Goal: Transaction & Acquisition: Purchase product/service

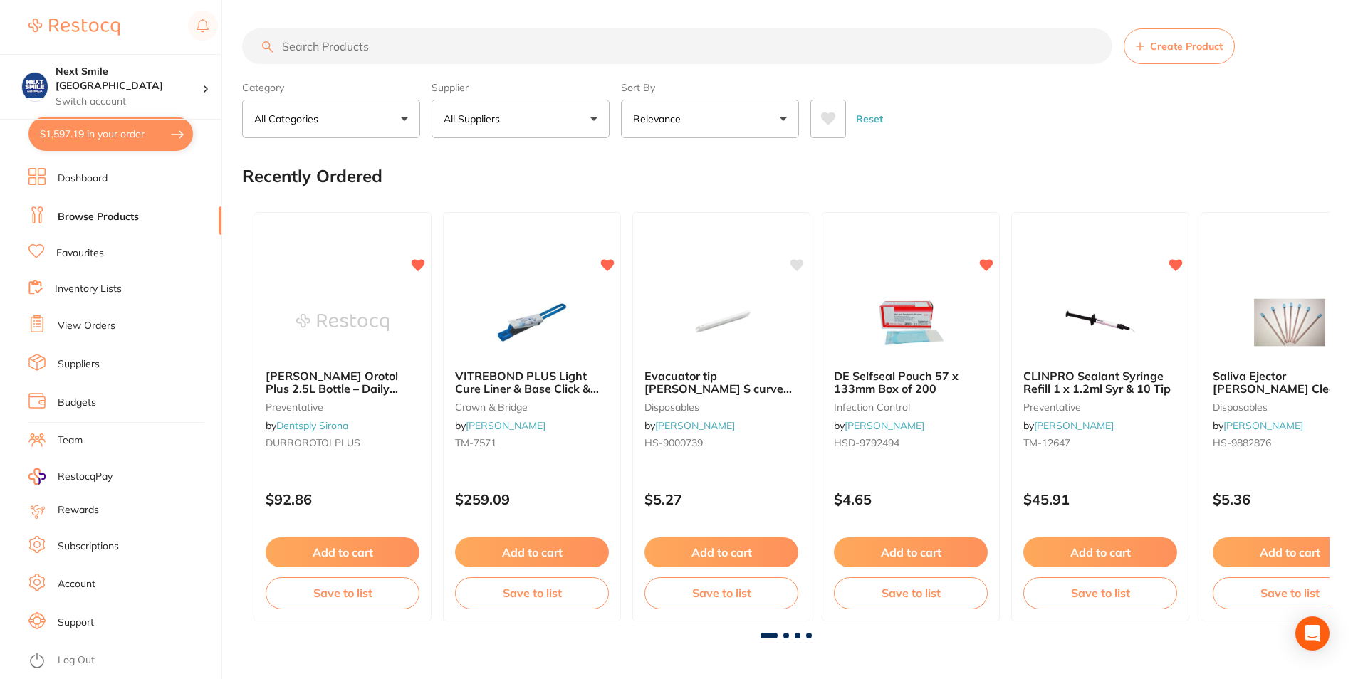
click at [96, 132] on button "$1,597.19 in your order" at bounding box center [110, 134] width 165 height 34
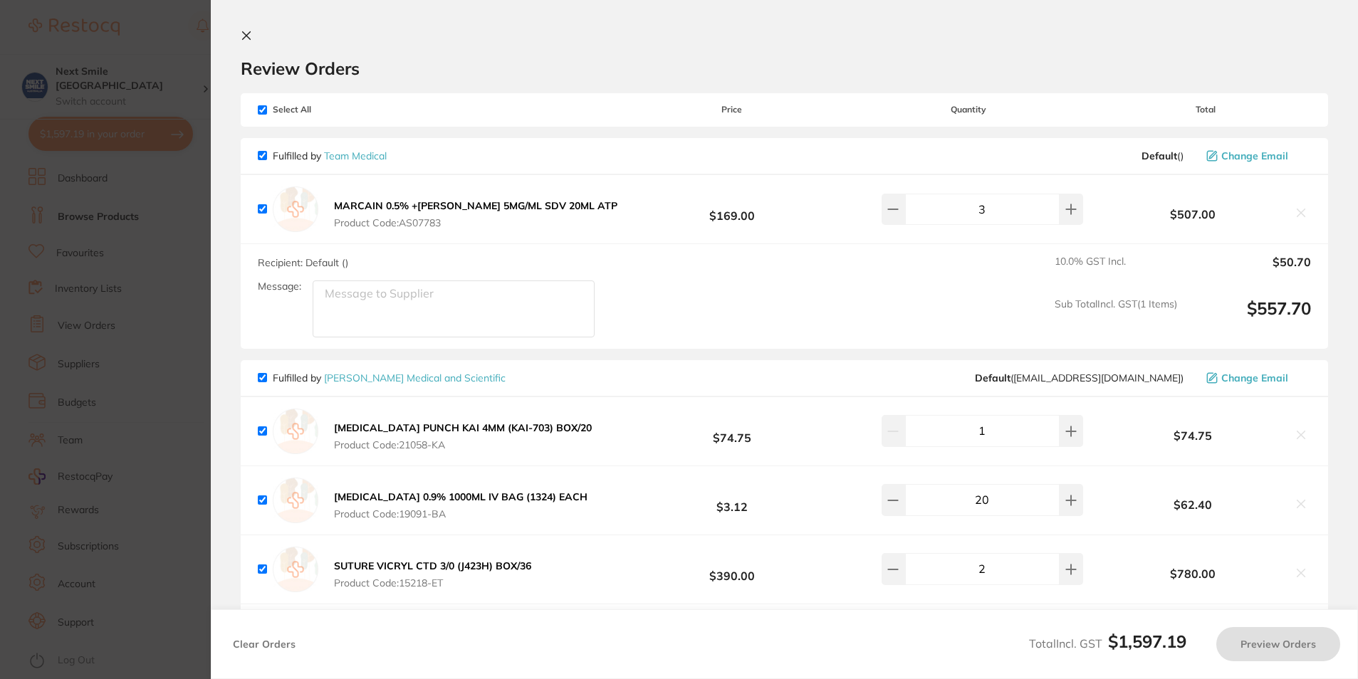
checkbox input "true"
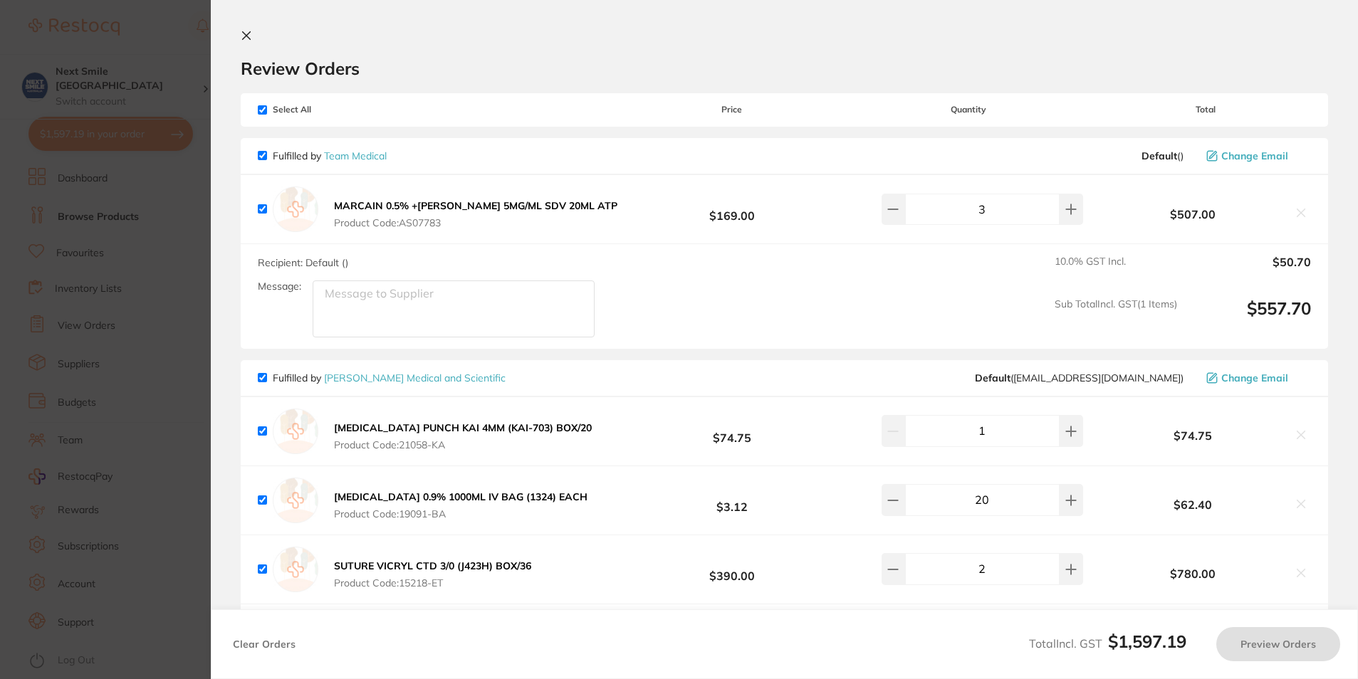
checkbox input "true"
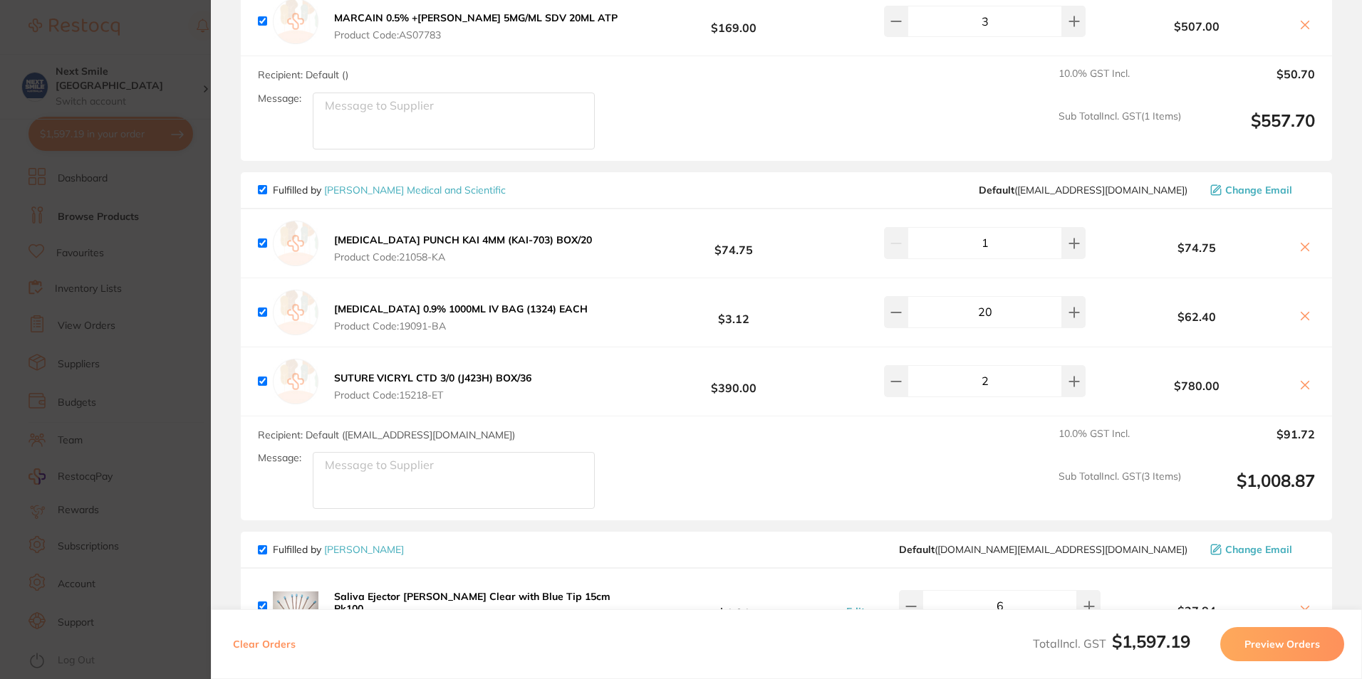
scroll to position [162, 0]
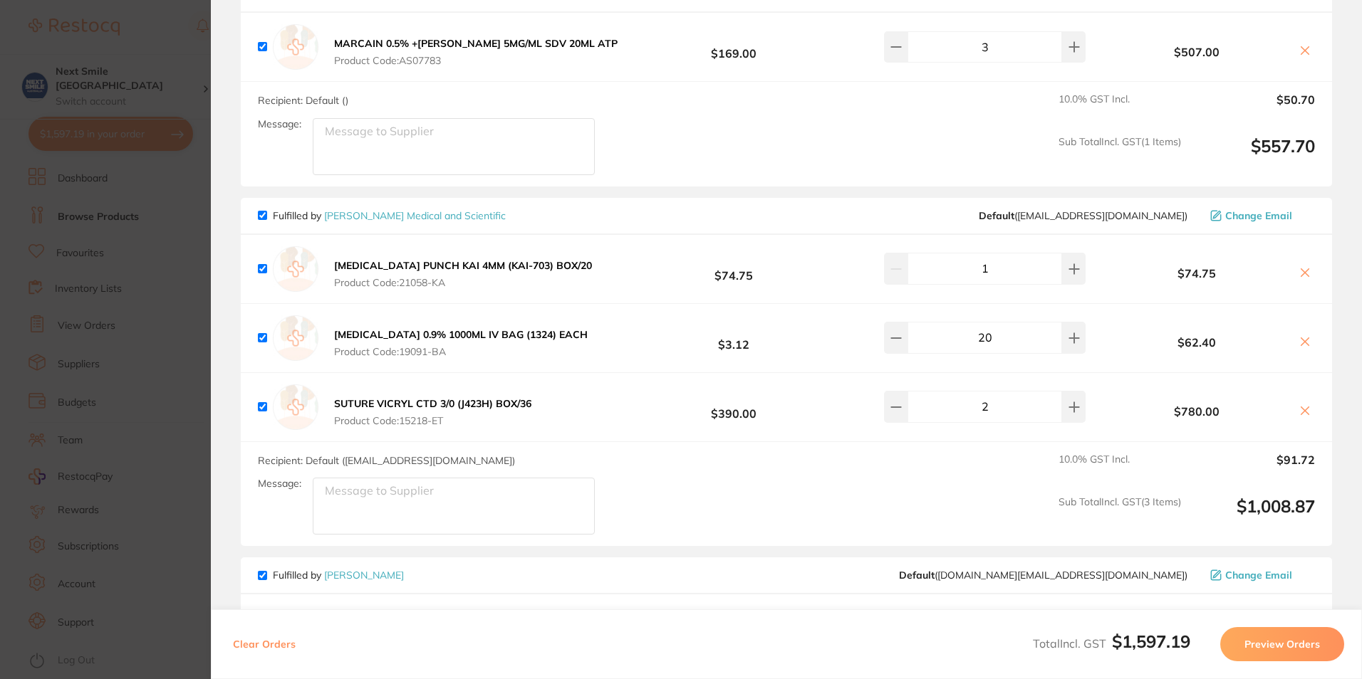
click at [182, 353] on section "Update RRP Set your pre negotiated price for this item. Item Agreed RRP (excl. …" at bounding box center [681, 339] width 1362 height 679
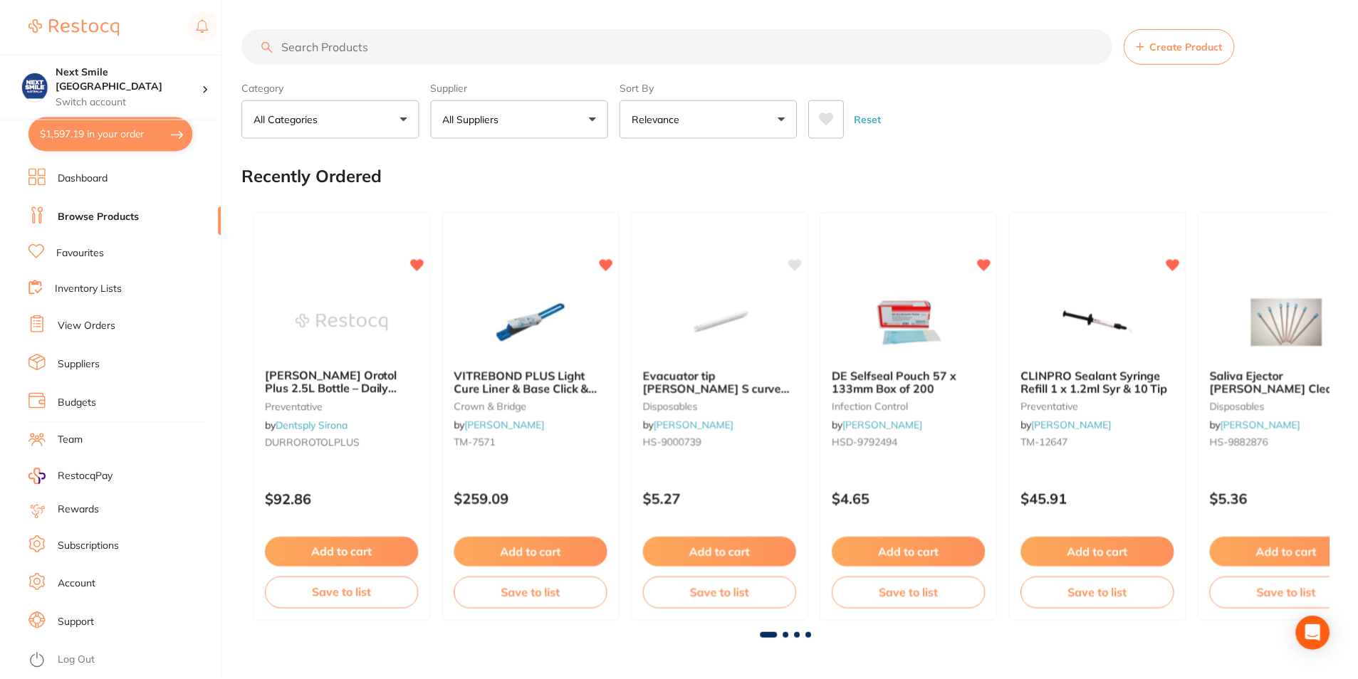
scroll to position [1, 0]
click at [72, 258] on link "Favourites" at bounding box center [80, 253] width 48 height 14
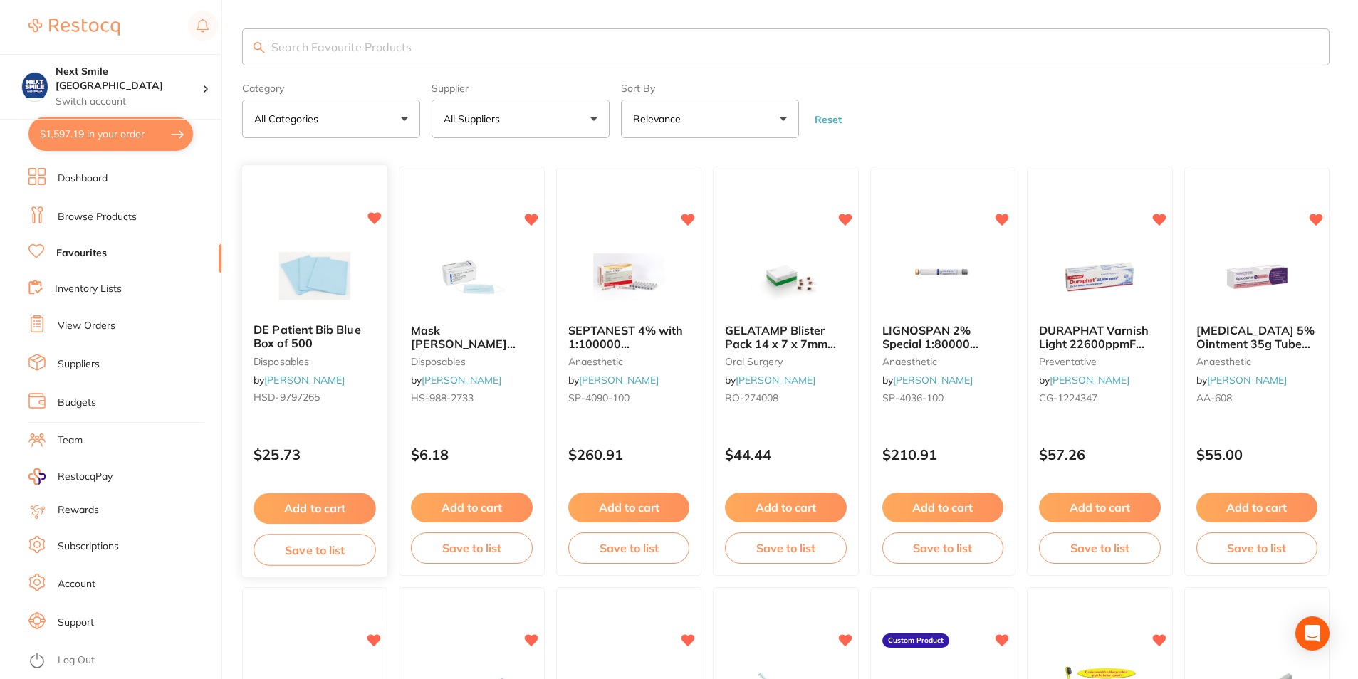
click at [345, 502] on button "Add to cart" at bounding box center [315, 509] width 122 height 31
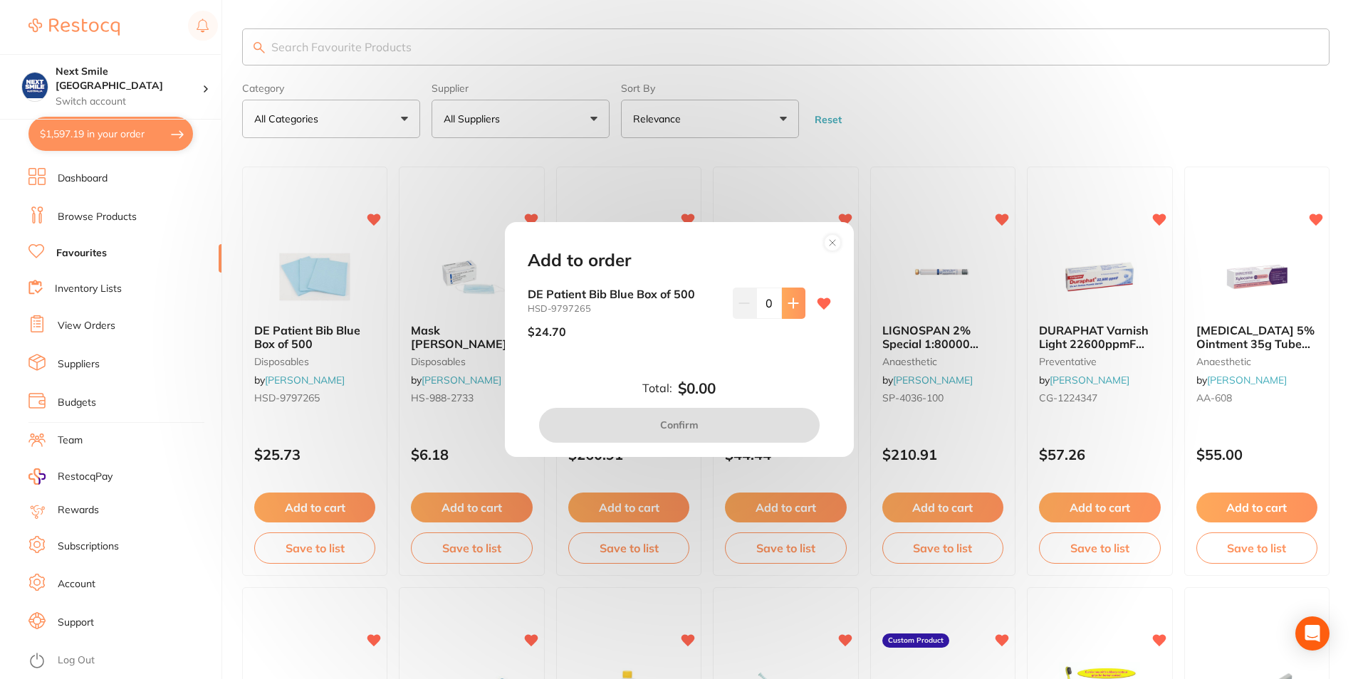
click at [793, 310] on button at bounding box center [794, 303] width 24 height 31
type input "1"
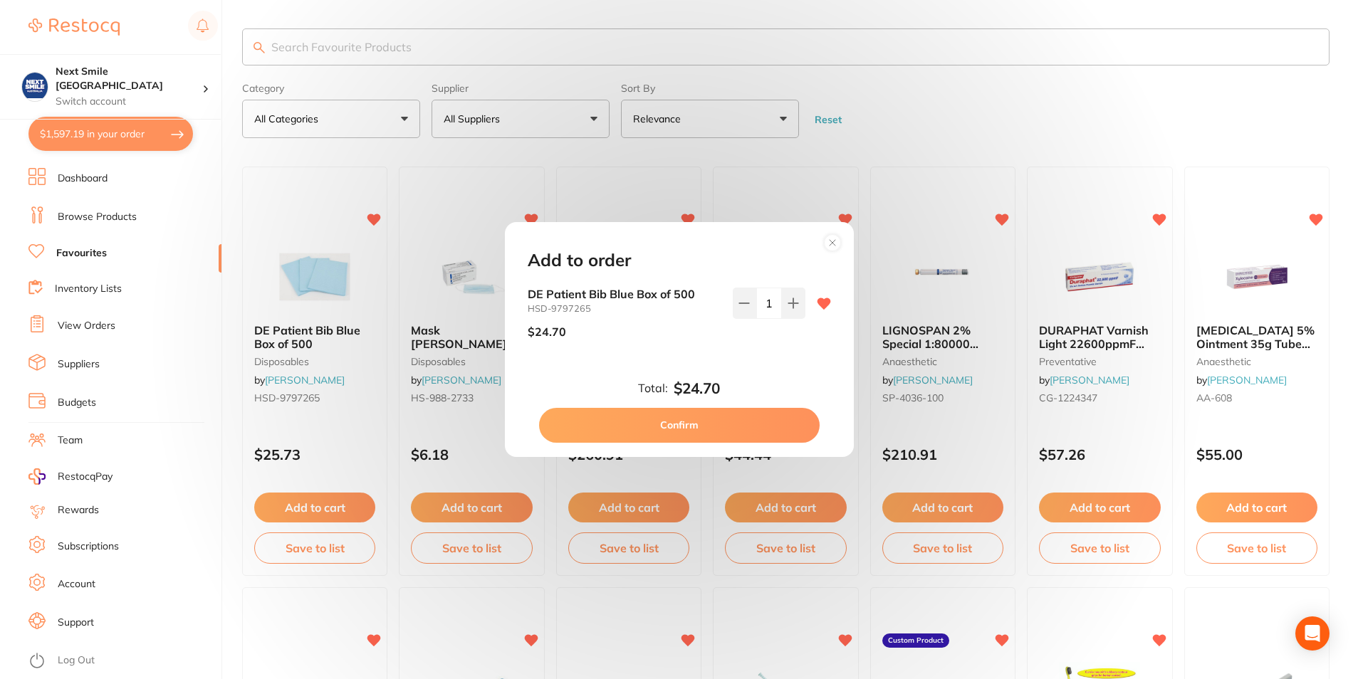
click at [697, 434] on button "Confirm" at bounding box center [679, 425] width 281 height 34
checkbox input "false"
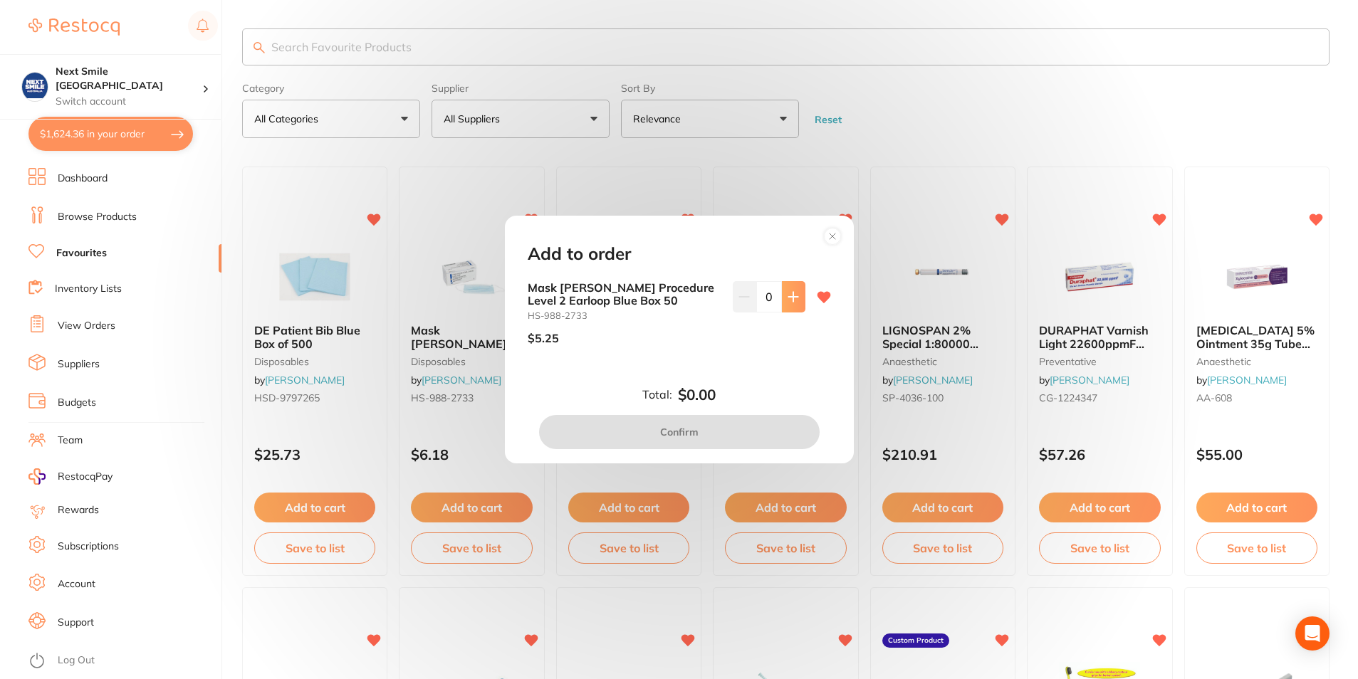
click at [794, 304] on button at bounding box center [794, 296] width 24 height 31
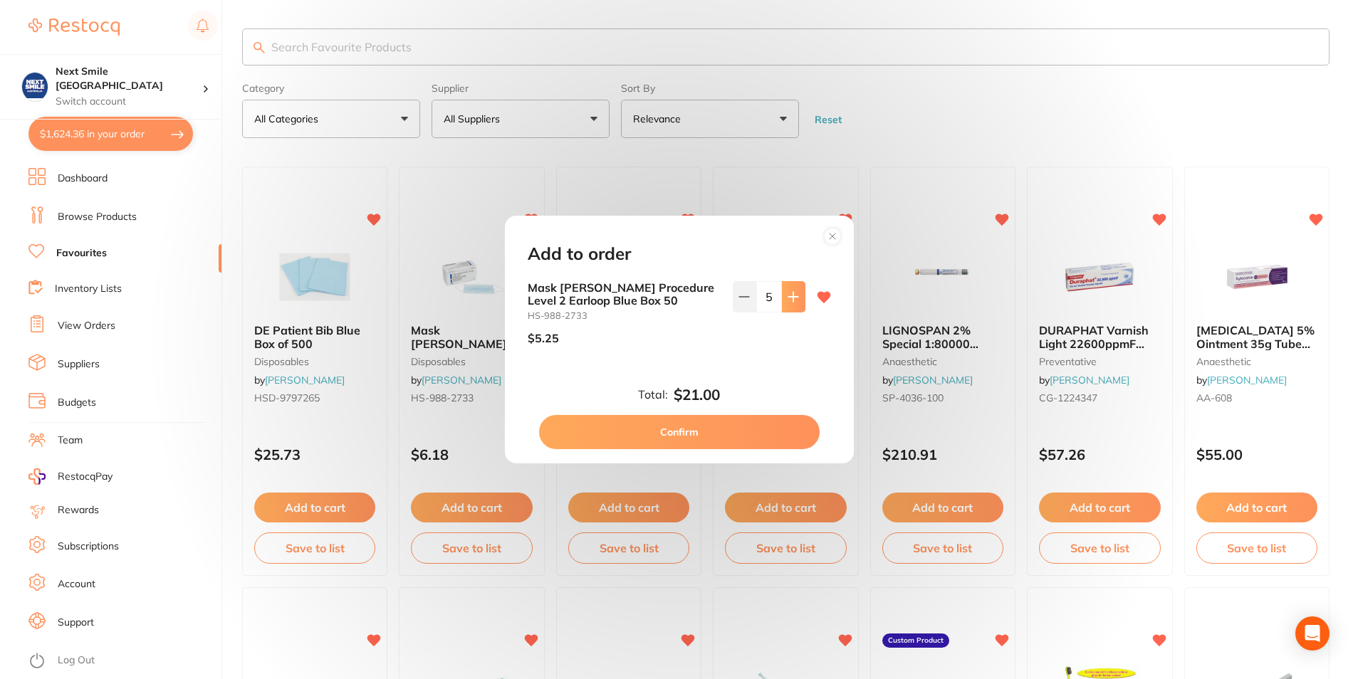
click at [794, 304] on button at bounding box center [794, 296] width 24 height 31
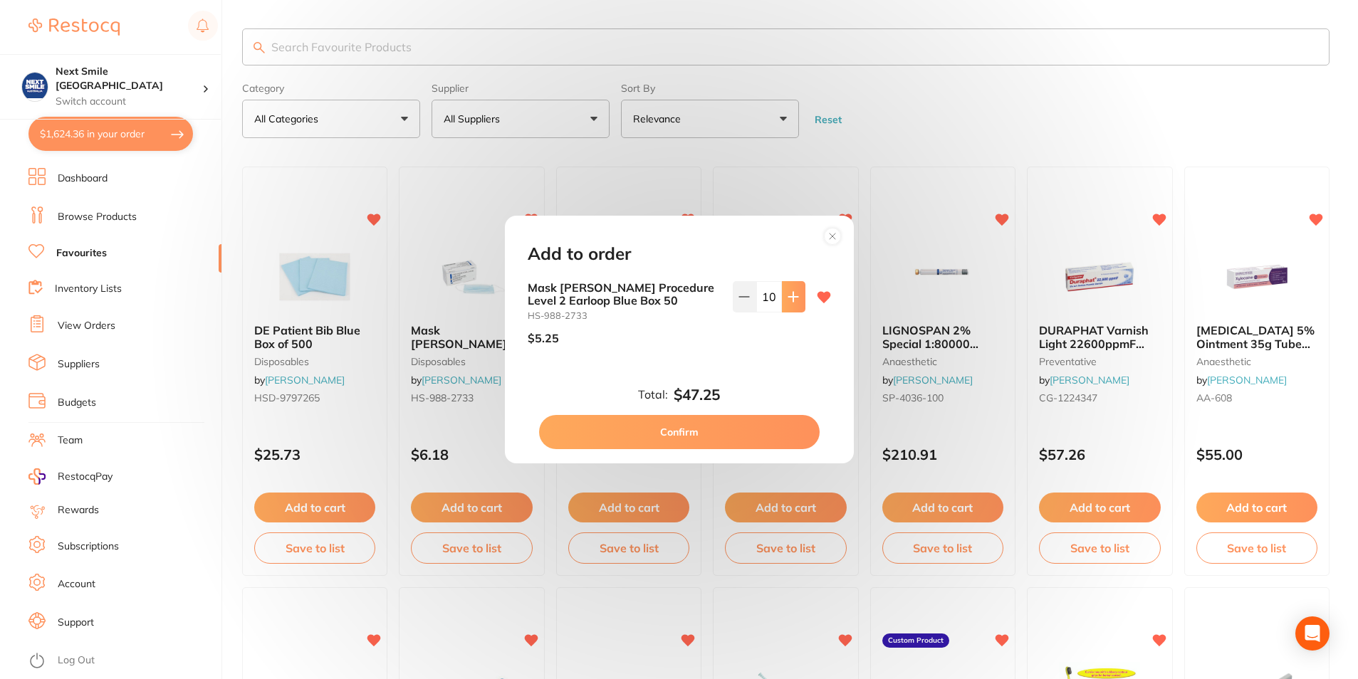
click at [794, 304] on button at bounding box center [794, 296] width 24 height 31
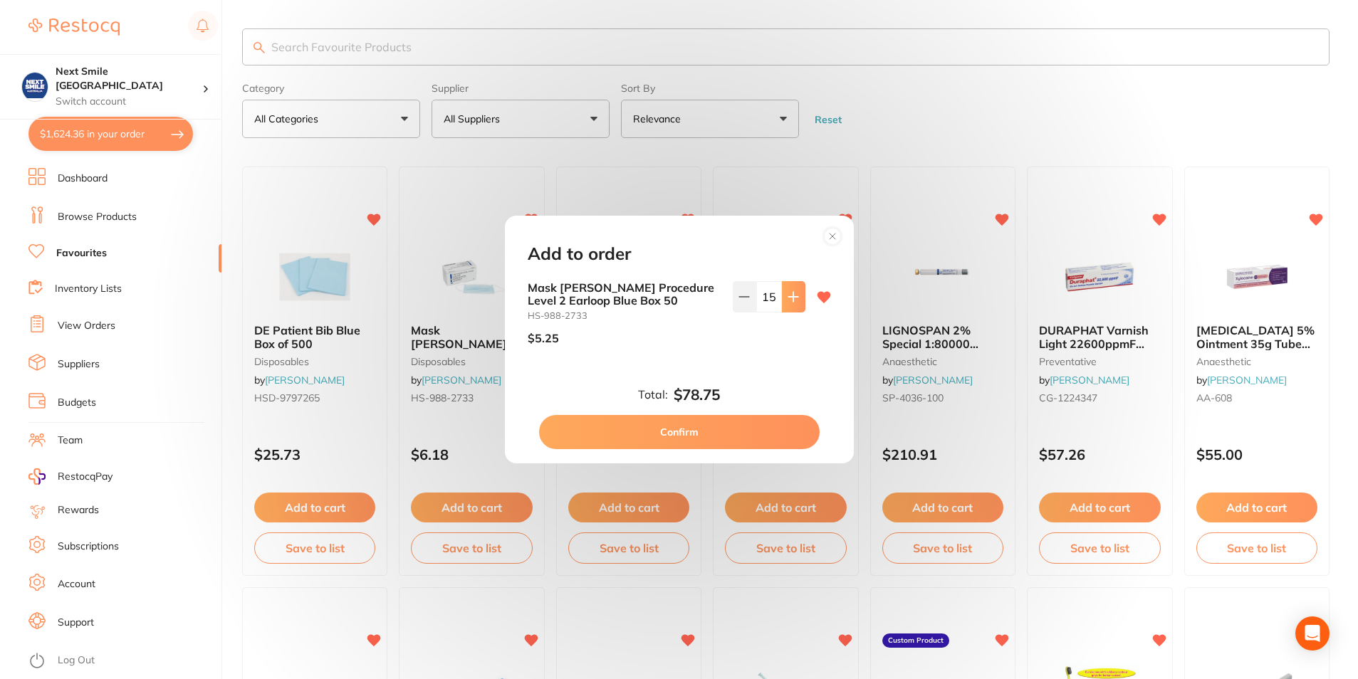
click at [794, 304] on button at bounding box center [794, 296] width 24 height 31
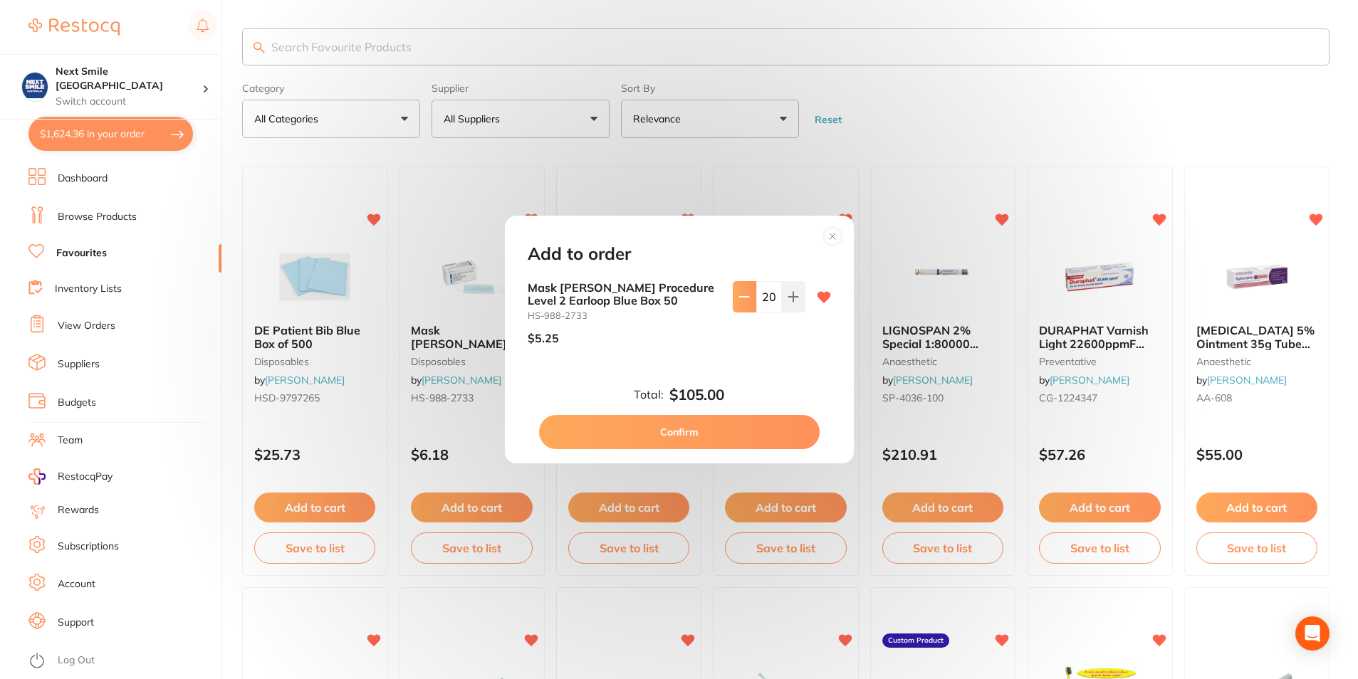
click at [740, 296] on icon at bounding box center [744, 296] width 11 height 11
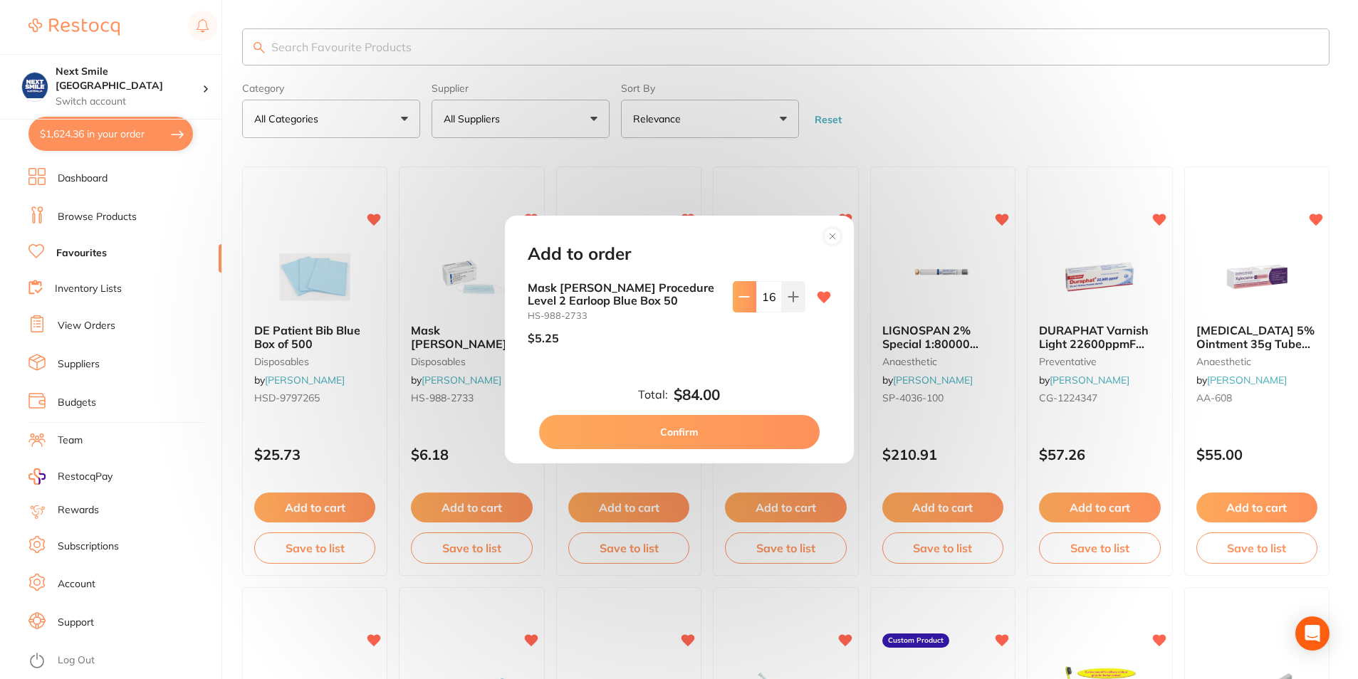
type input "15"
click at [719, 435] on button "Confirm" at bounding box center [679, 432] width 281 height 34
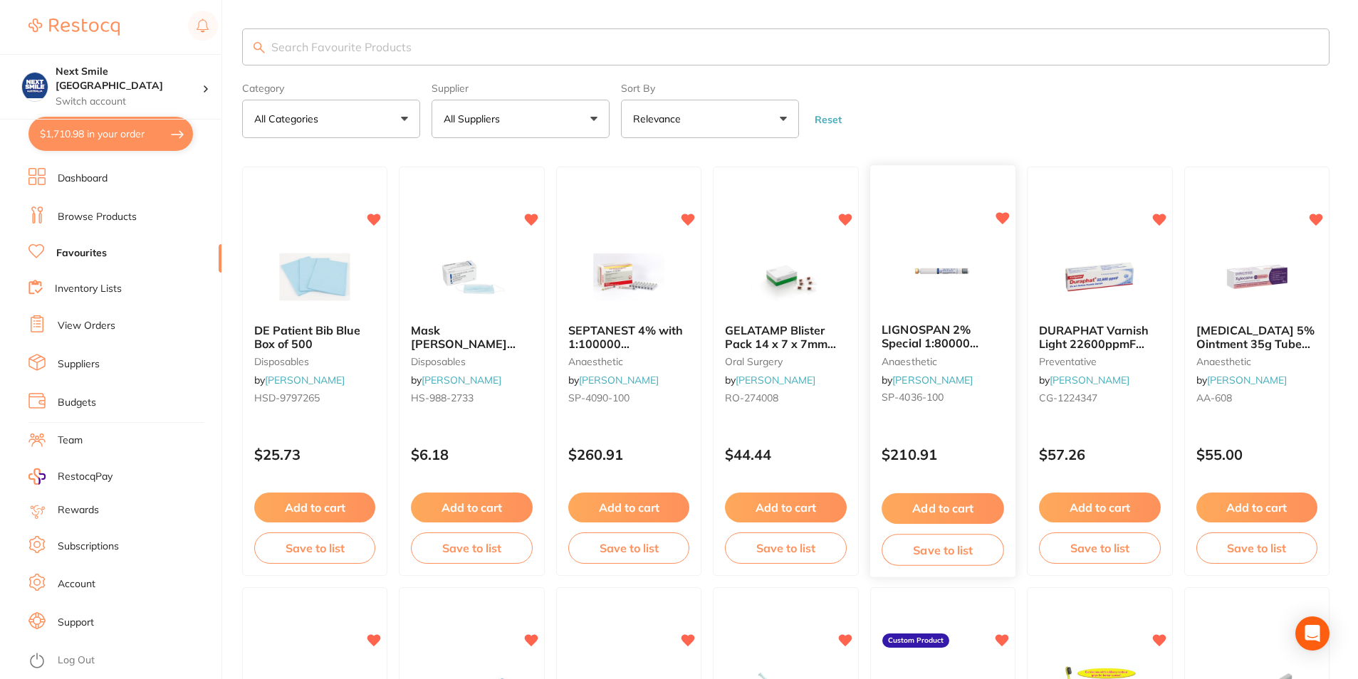
click at [927, 510] on button "Add to cart" at bounding box center [943, 509] width 122 height 31
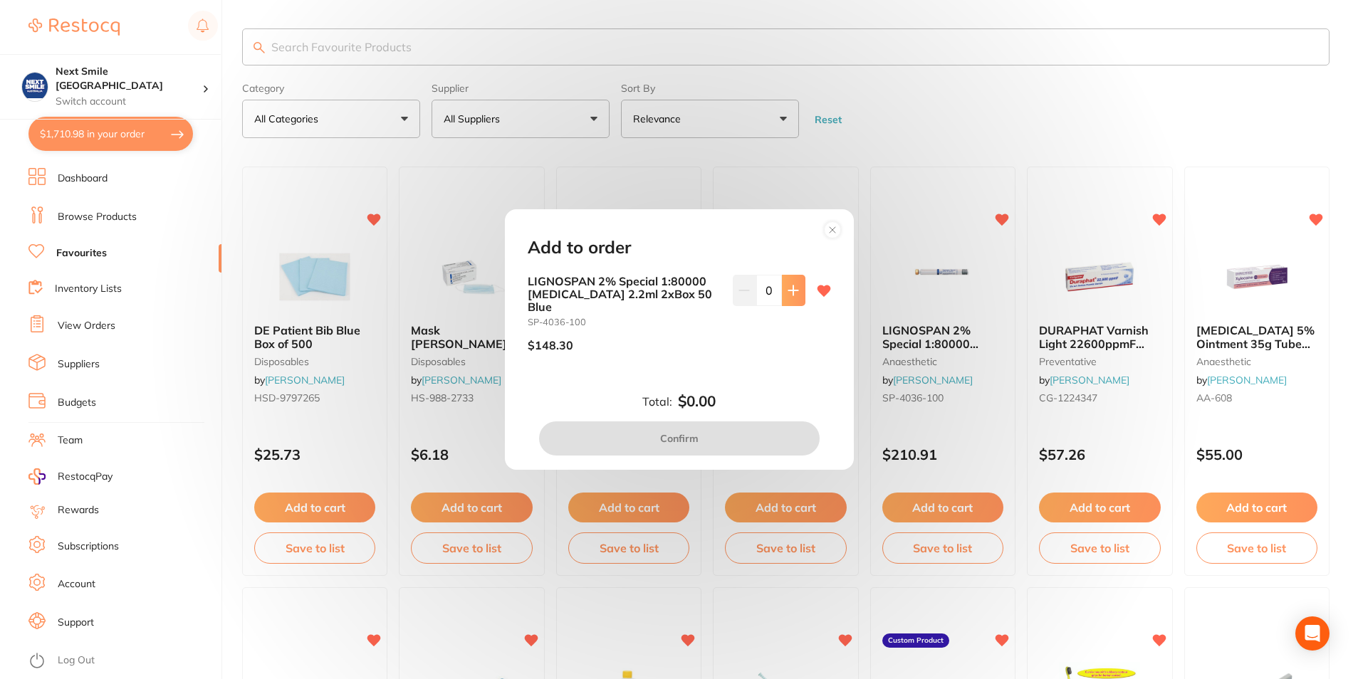
click at [790, 303] on button at bounding box center [794, 290] width 24 height 31
type input "1"
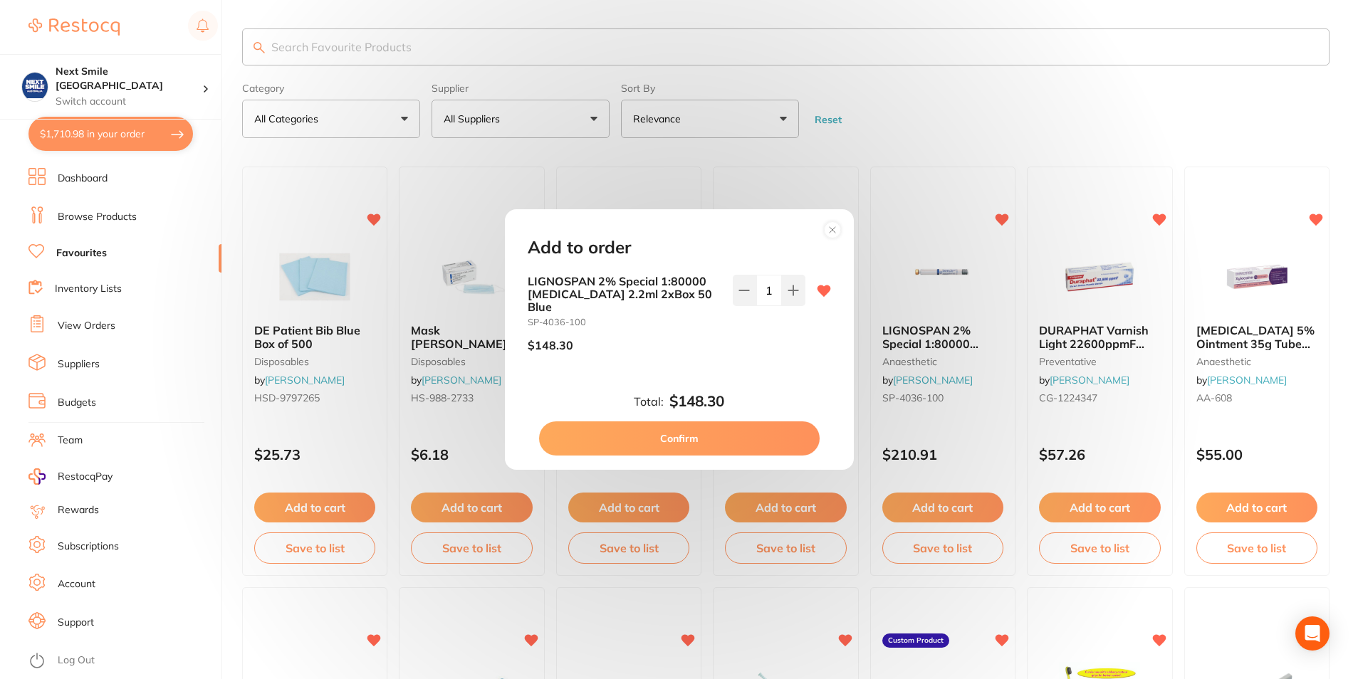
click at [723, 428] on button "Confirm" at bounding box center [679, 439] width 281 height 34
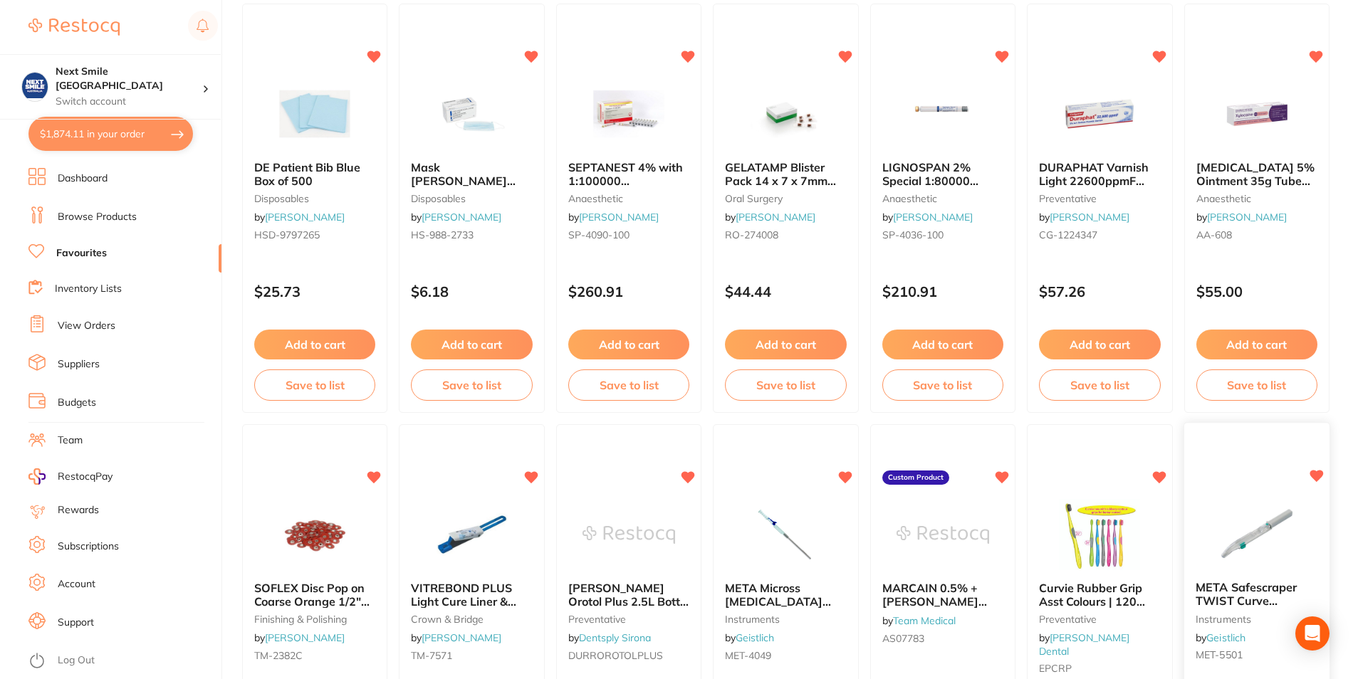
scroll to position [190, 0]
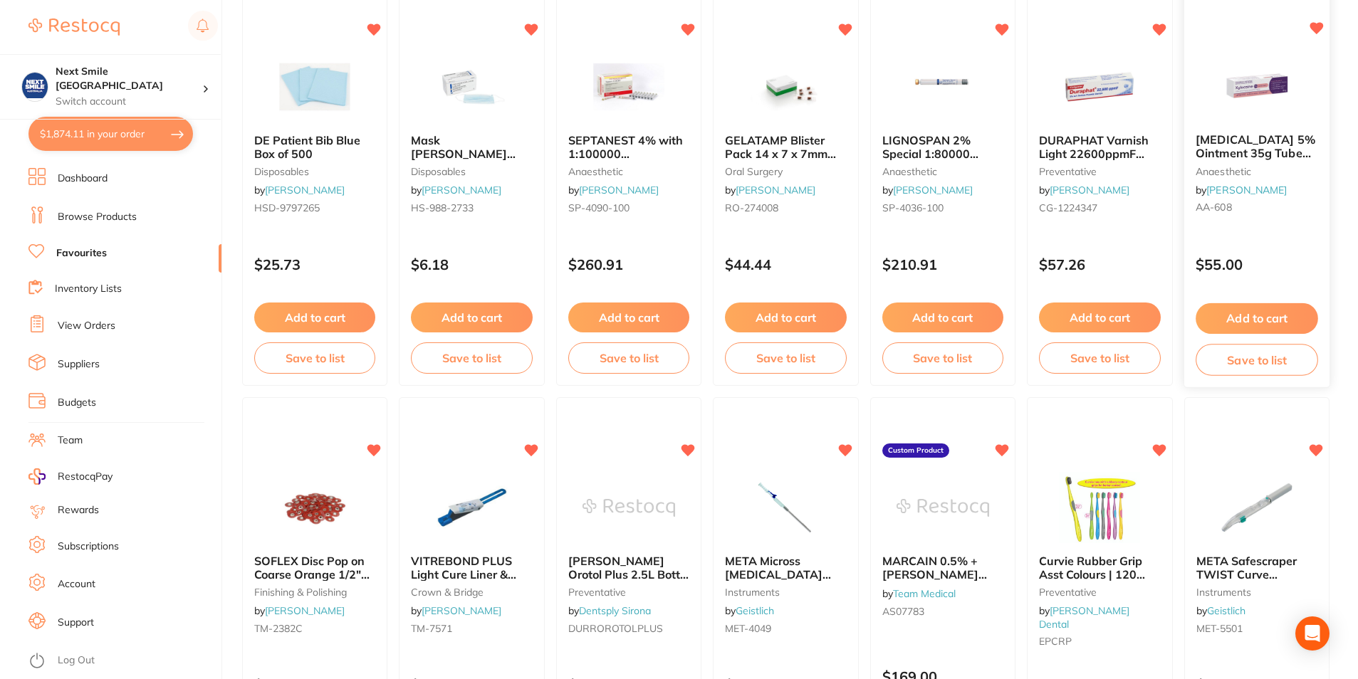
click at [1278, 330] on button "Add to cart" at bounding box center [1257, 318] width 122 height 31
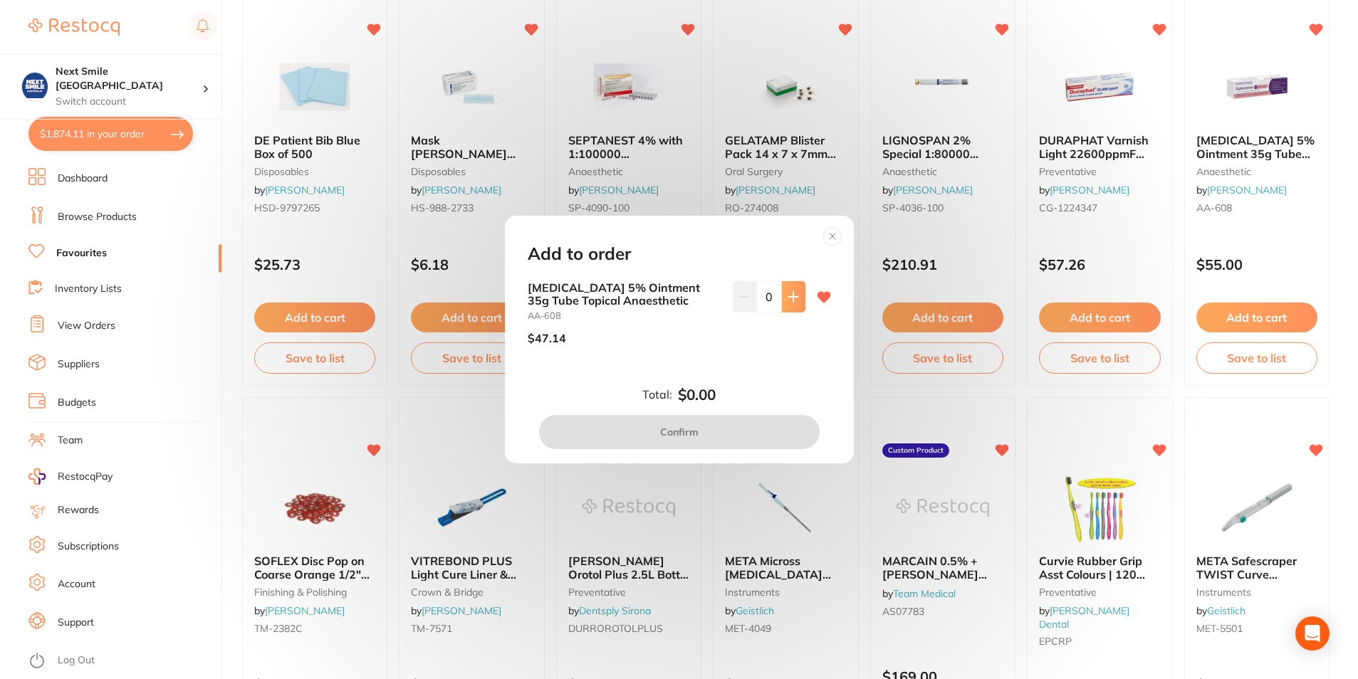
click at [797, 306] on button at bounding box center [794, 296] width 24 height 31
type input "1"
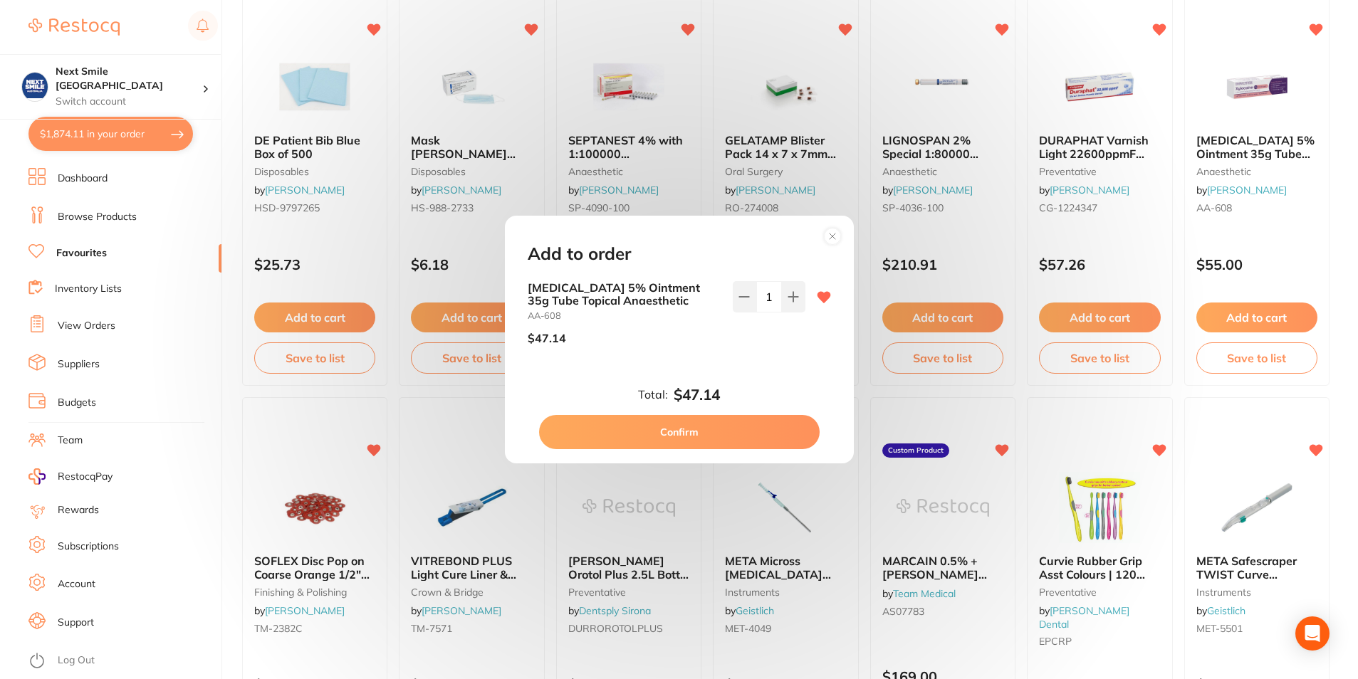
click at [830, 236] on circle at bounding box center [832, 237] width 16 height 16
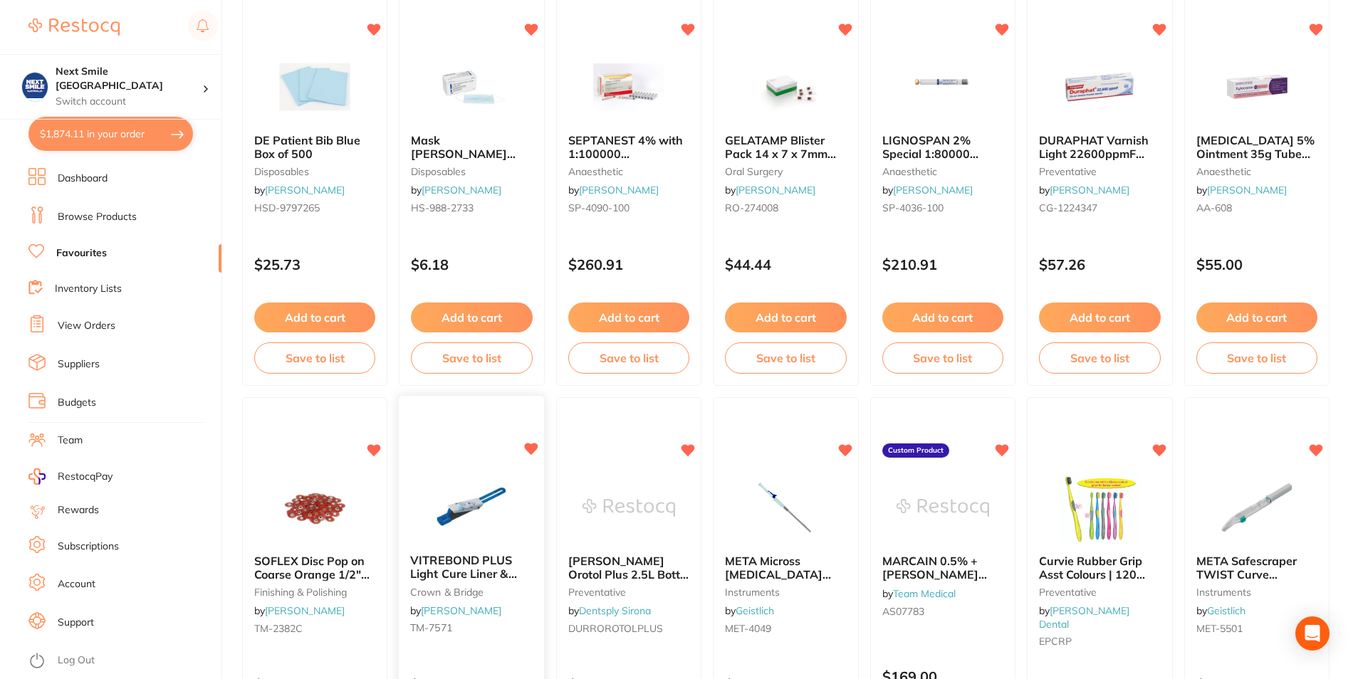
scroll to position [380, 0]
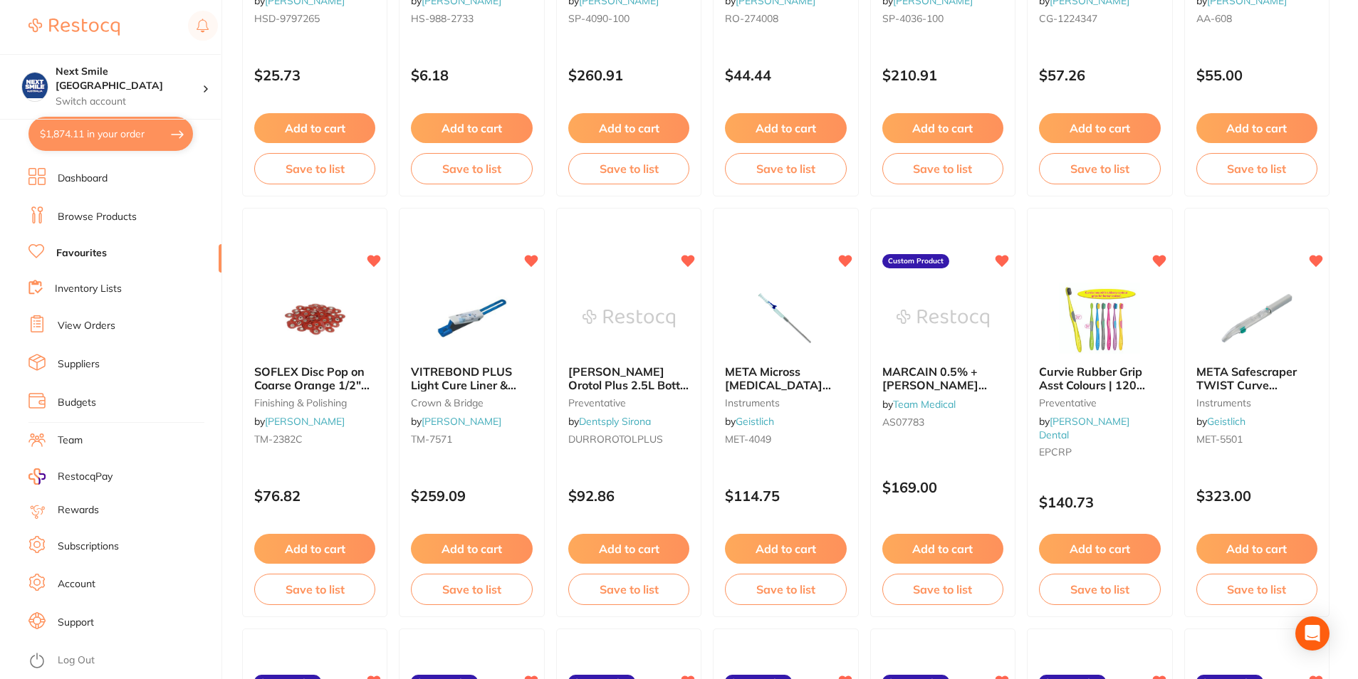
drag, startPoint x: 640, startPoint y: 547, endPoint x: 793, endPoint y: 286, distance: 302.3
click at [640, 547] on button "Add to cart" at bounding box center [628, 549] width 121 height 30
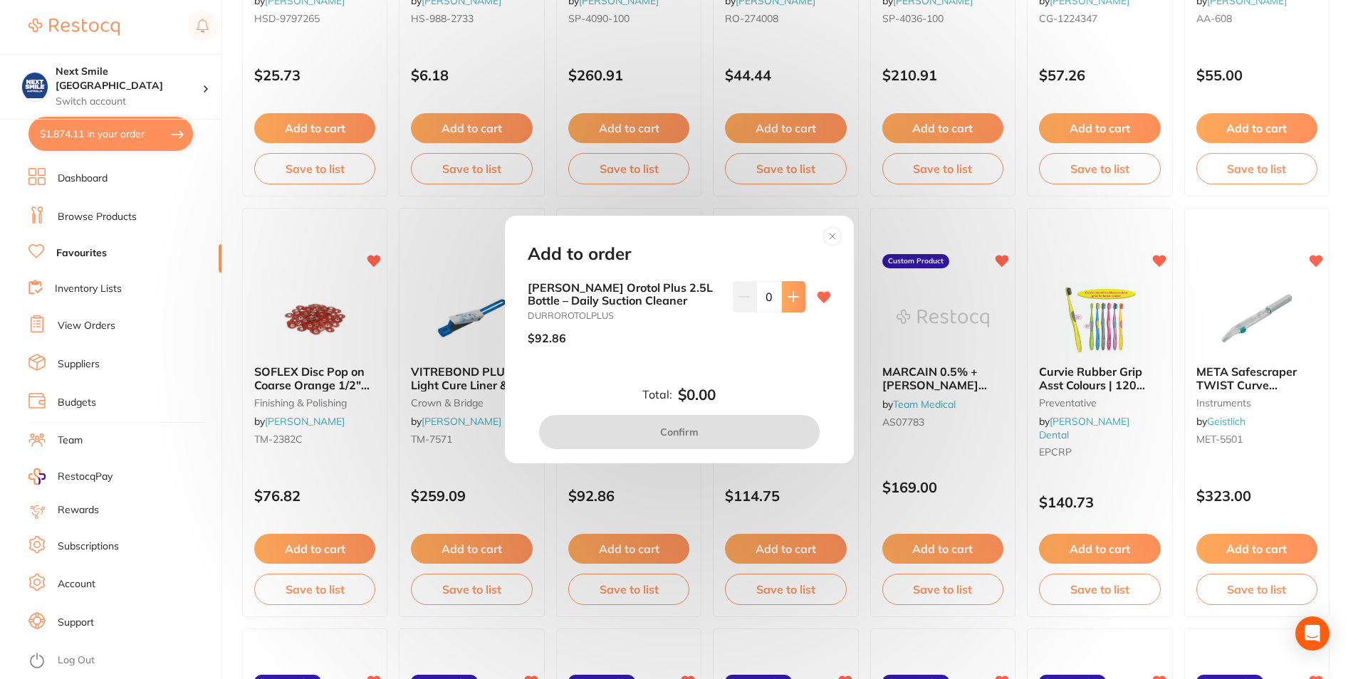
click at [796, 297] on button at bounding box center [794, 296] width 24 height 31
type input "2"
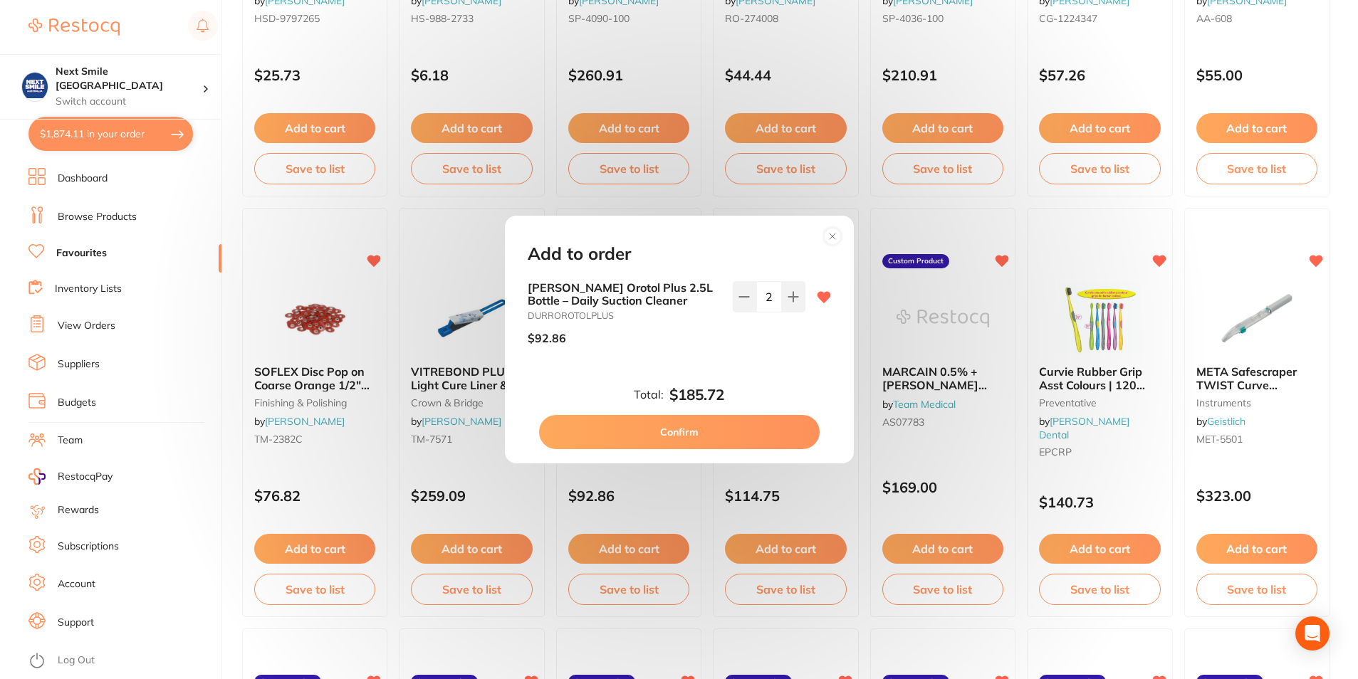
click at [736, 432] on button "Confirm" at bounding box center [679, 432] width 281 height 34
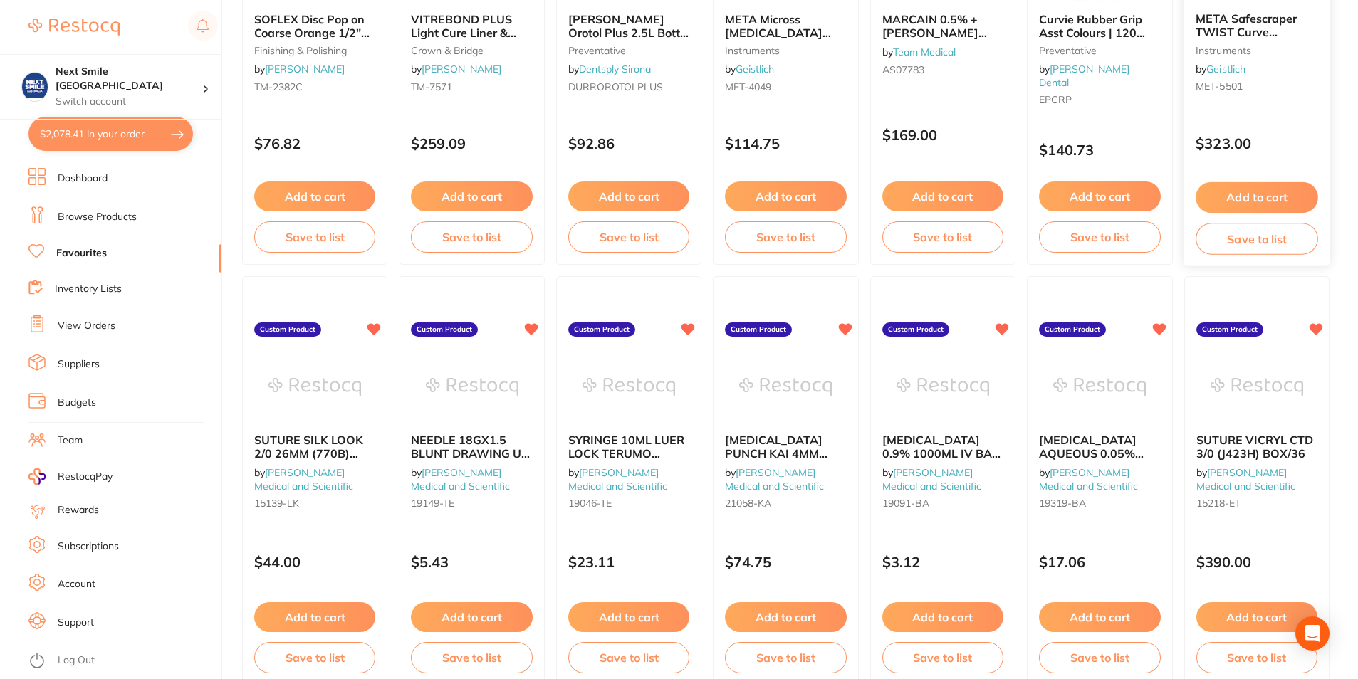
scroll to position [760, 0]
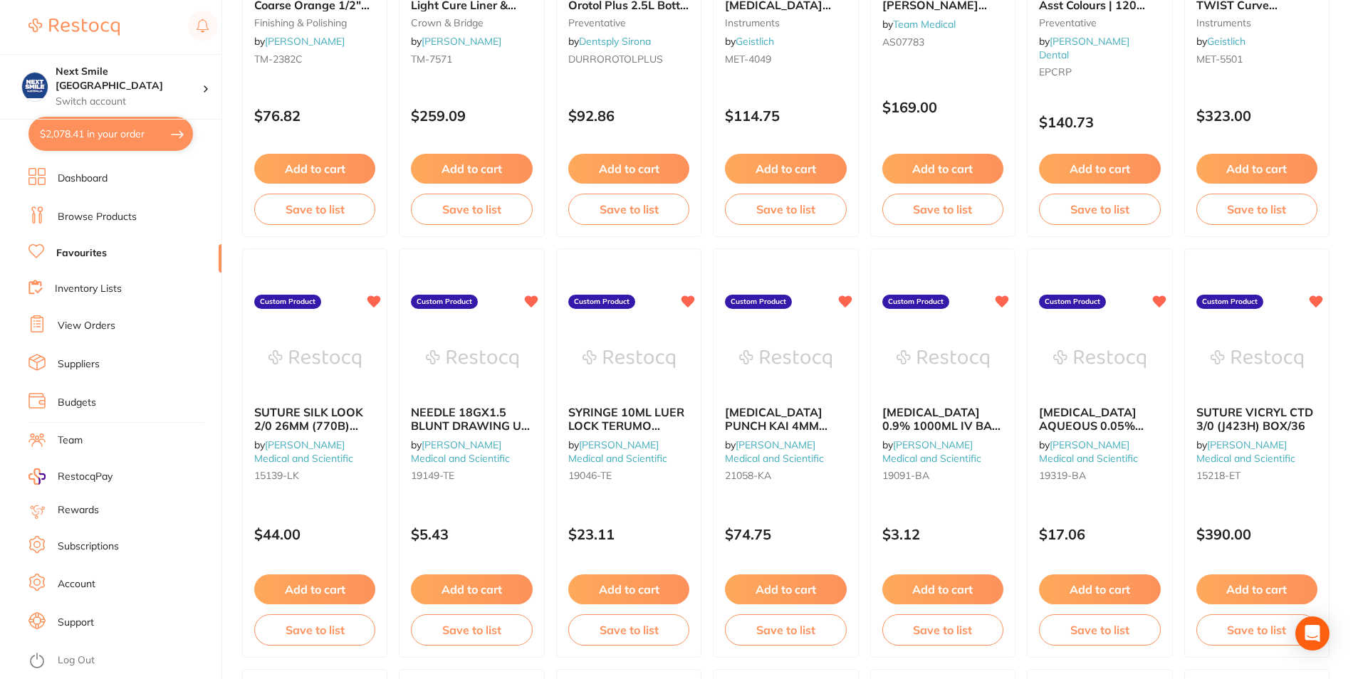
click at [947, 392] on img at bounding box center [943, 358] width 93 height 71
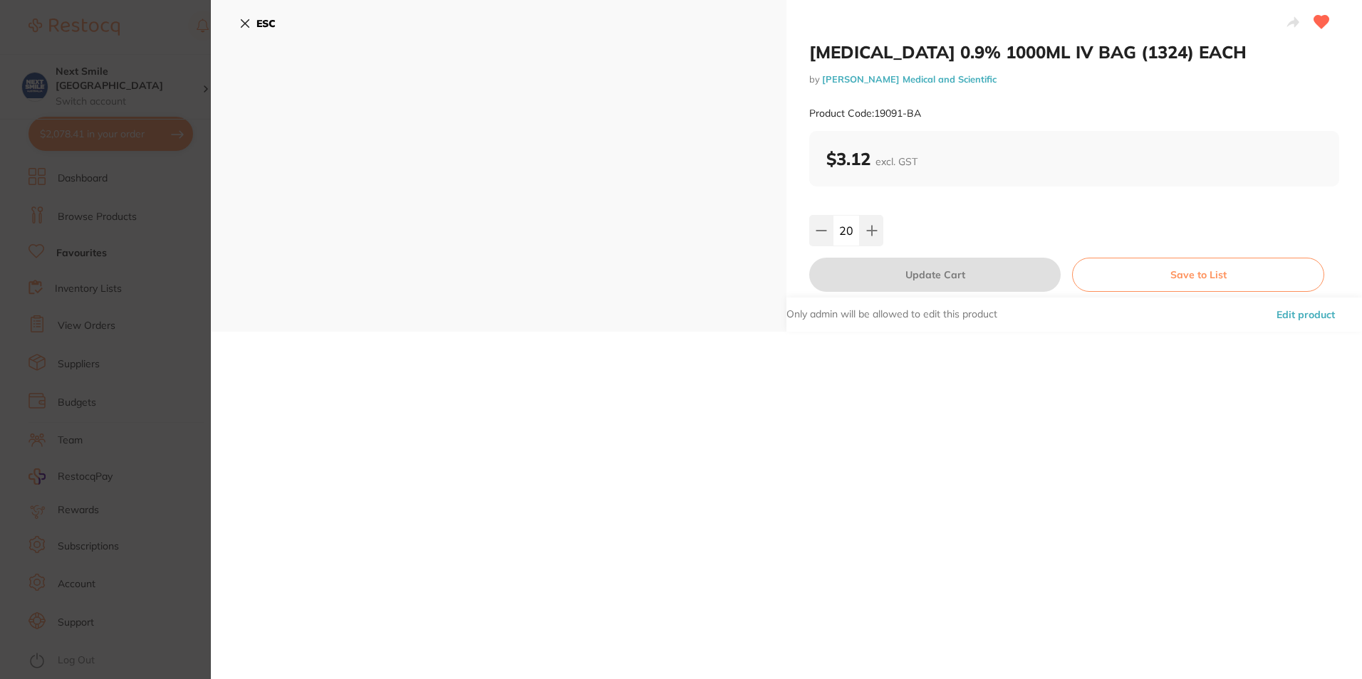
click at [271, 26] on b "ESC" at bounding box center [265, 23] width 19 height 13
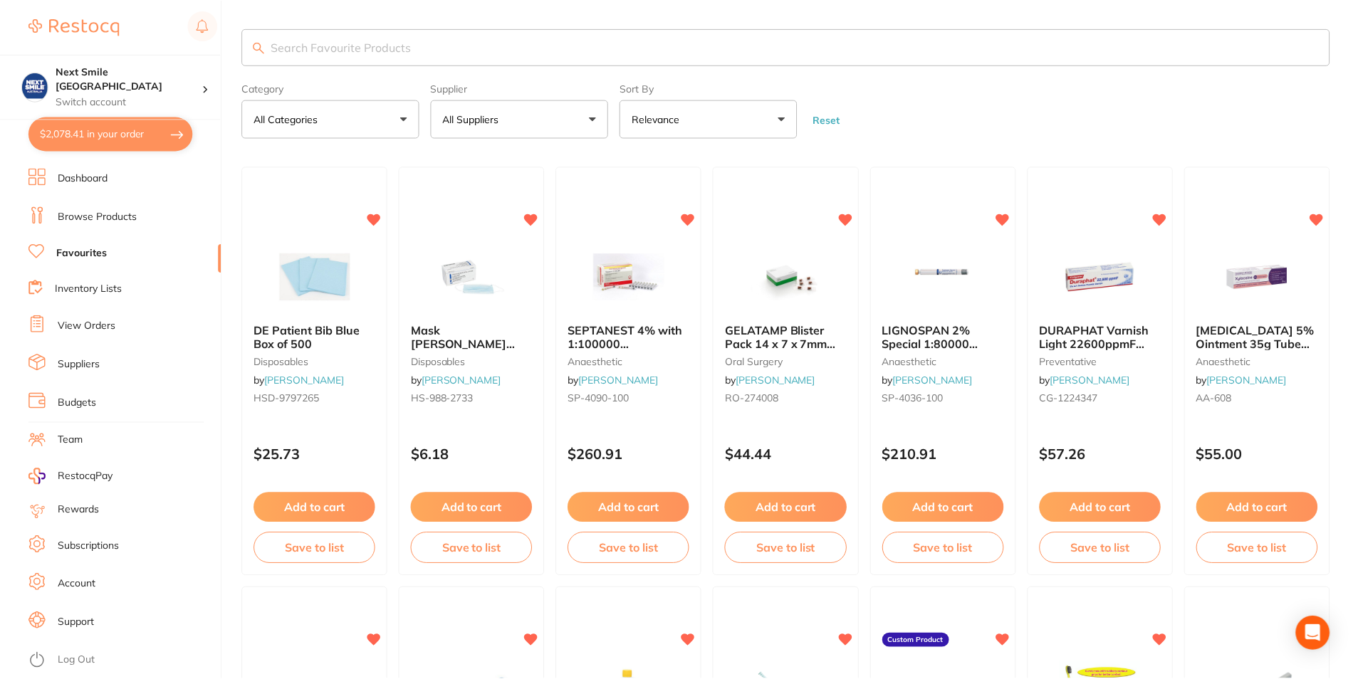
scroll to position [760, 0]
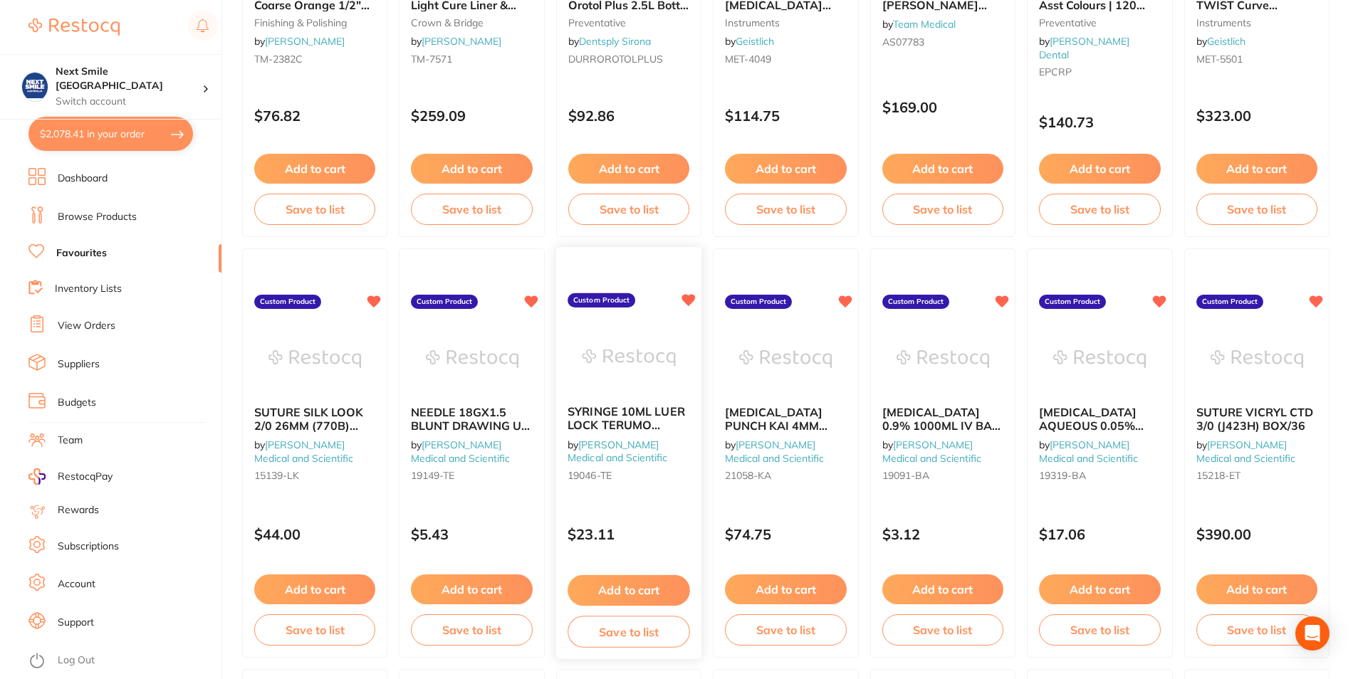
click at [607, 585] on button "Add to cart" at bounding box center [629, 590] width 122 height 31
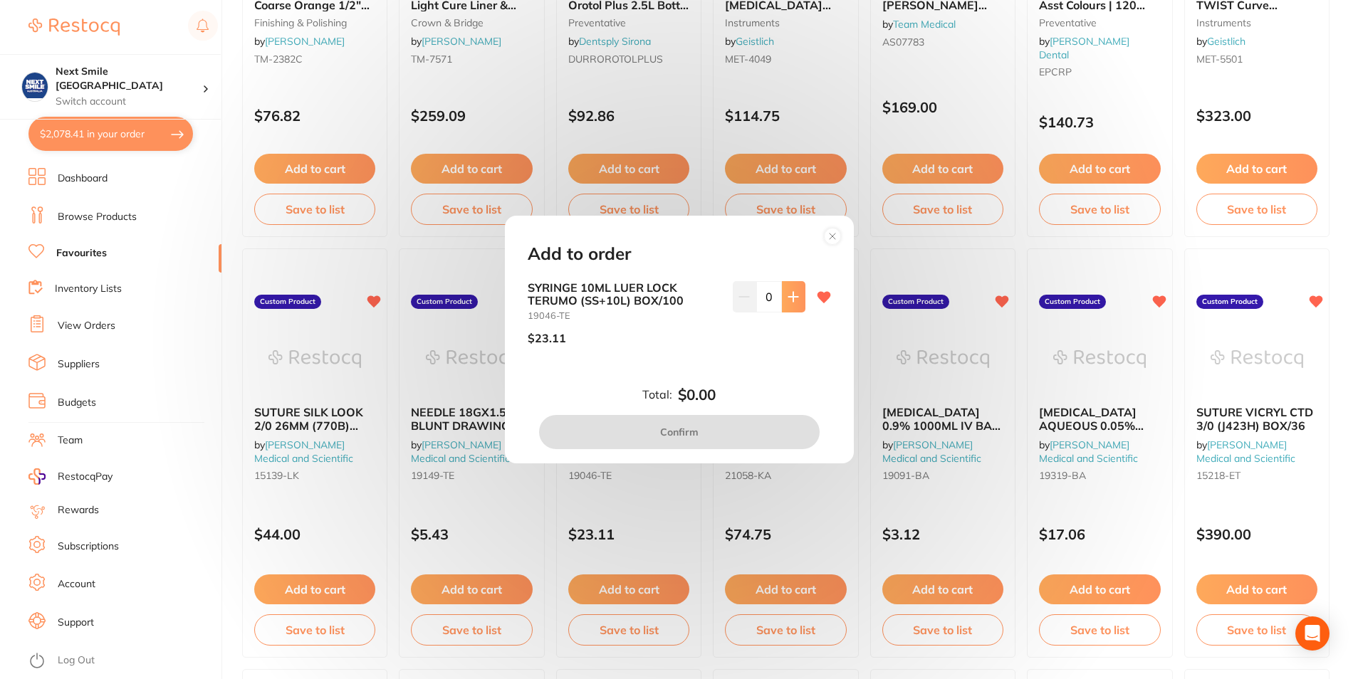
click at [791, 296] on icon at bounding box center [793, 296] width 11 height 11
type input "1"
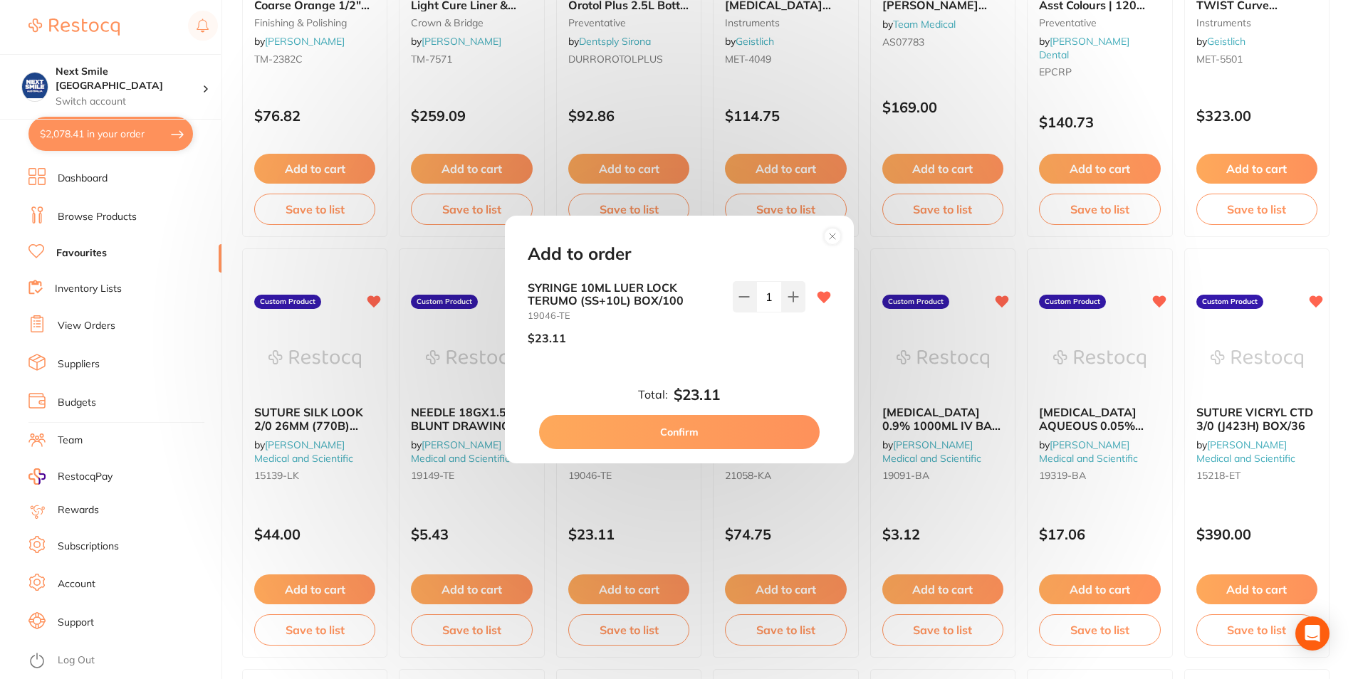
click at [719, 422] on button "Confirm" at bounding box center [679, 432] width 281 height 34
checkbox input "false"
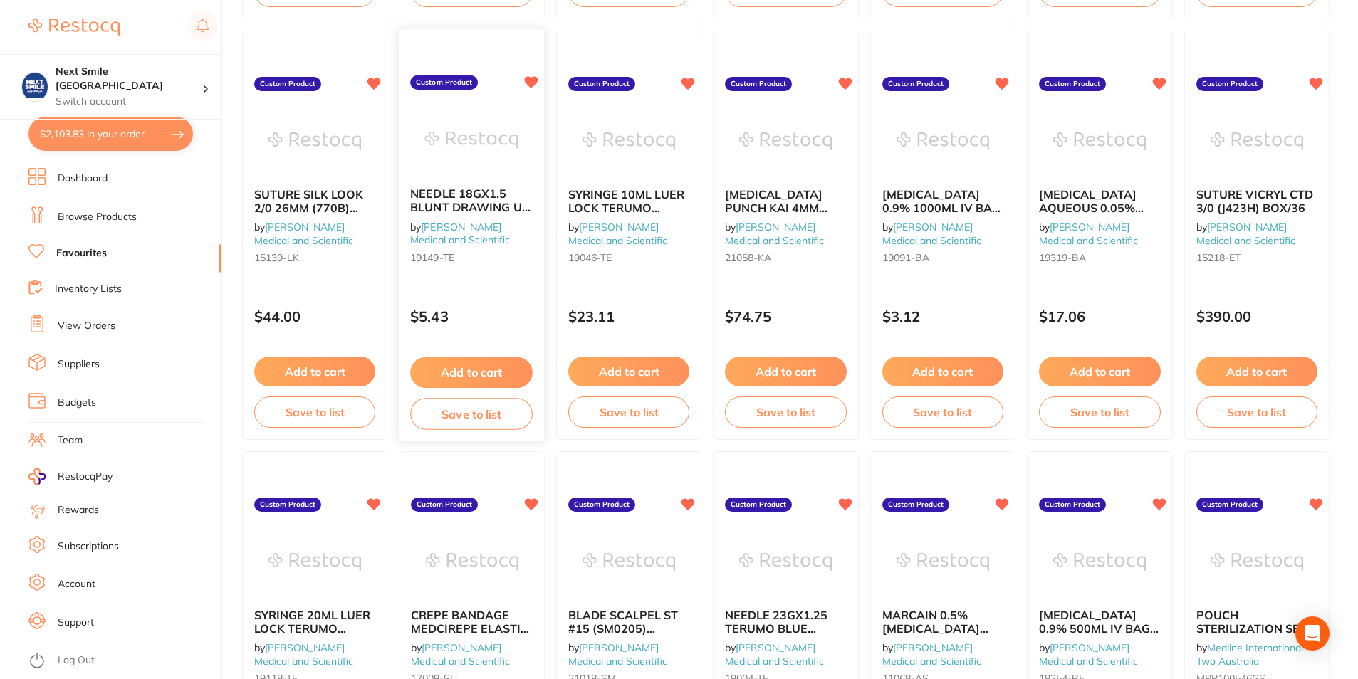
scroll to position [950, 0]
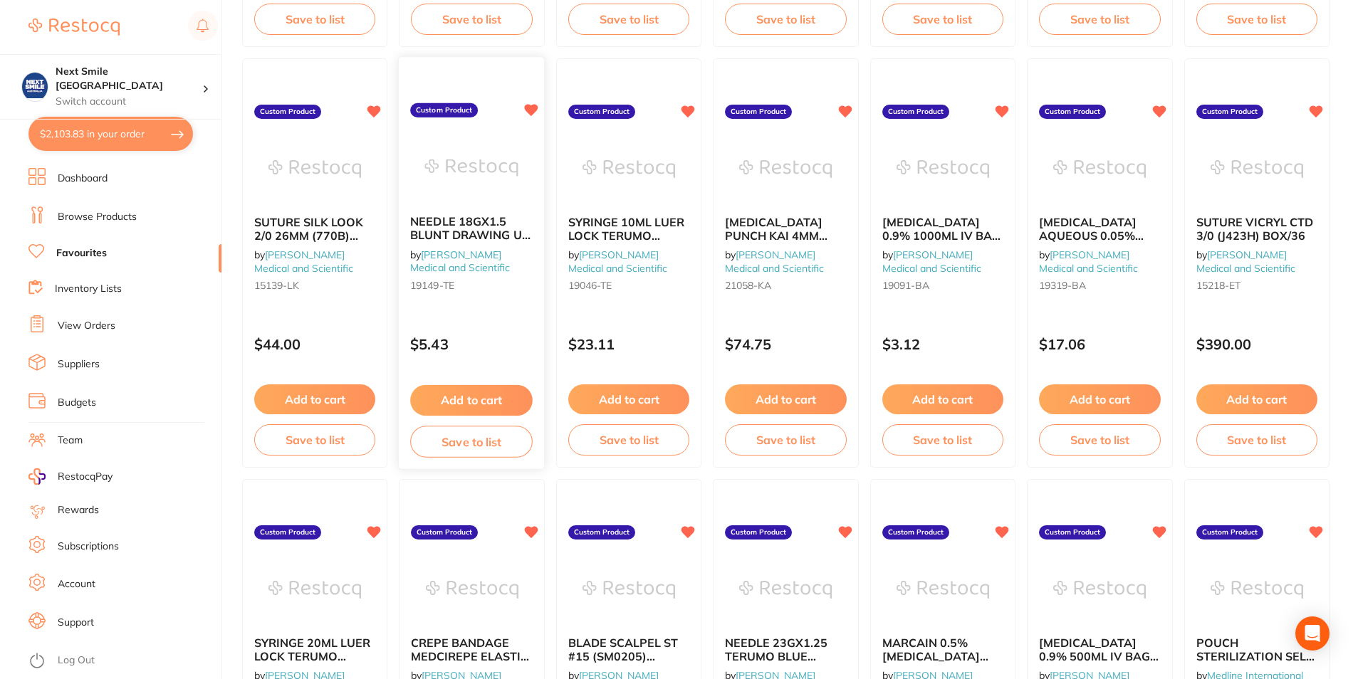
click at [479, 395] on button "Add to cart" at bounding box center [472, 400] width 122 height 31
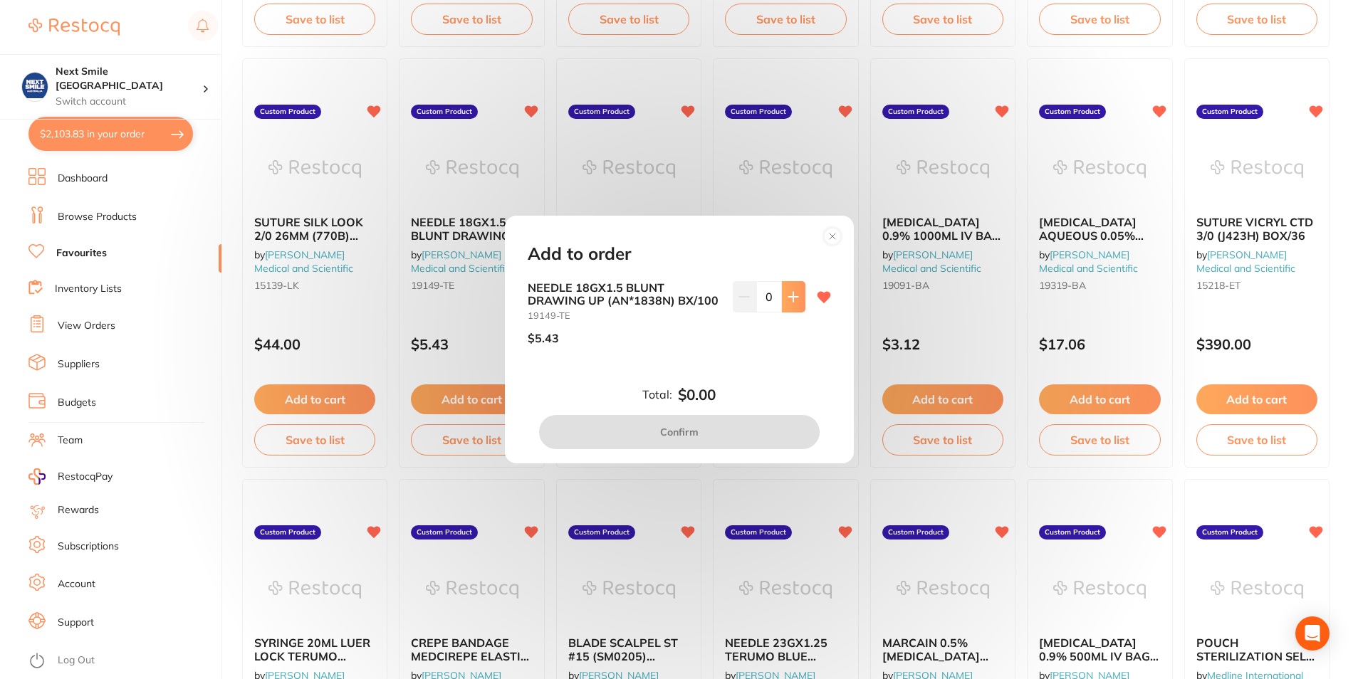
click at [788, 298] on icon at bounding box center [793, 296] width 11 height 11
type input "1"
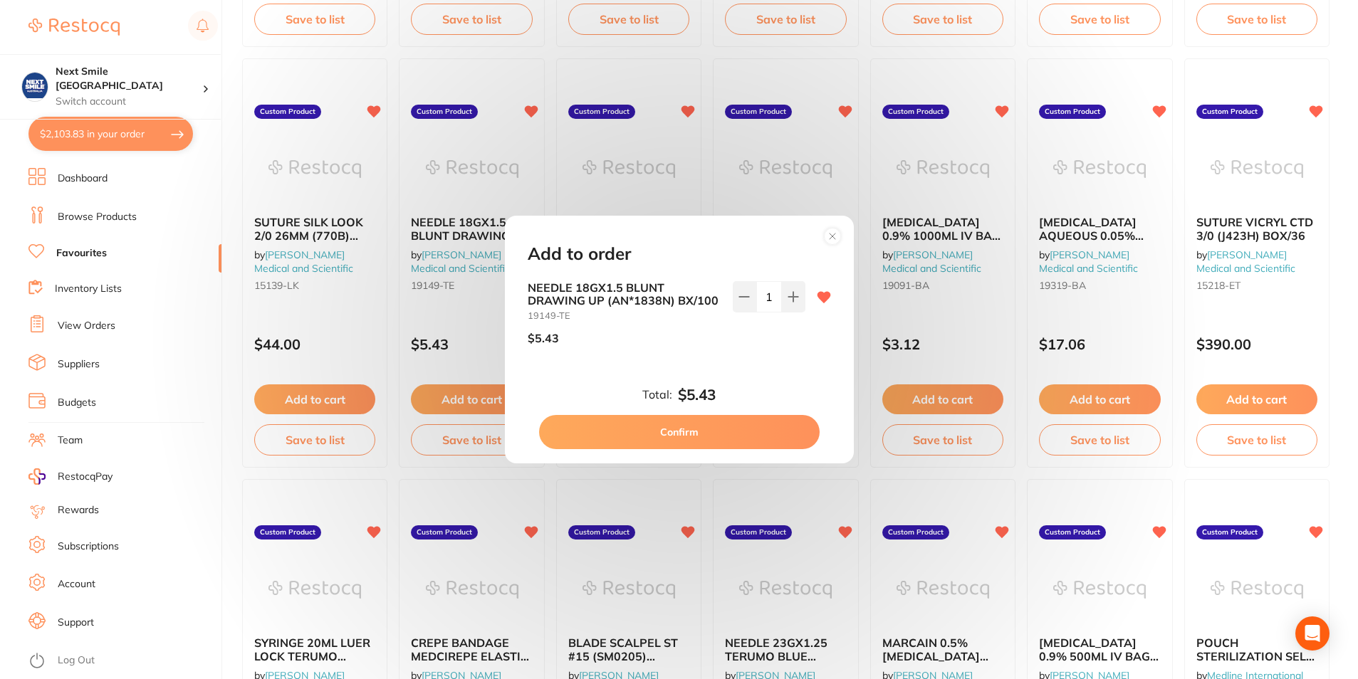
click at [834, 234] on circle at bounding box center [832, 237] width 16 height 16
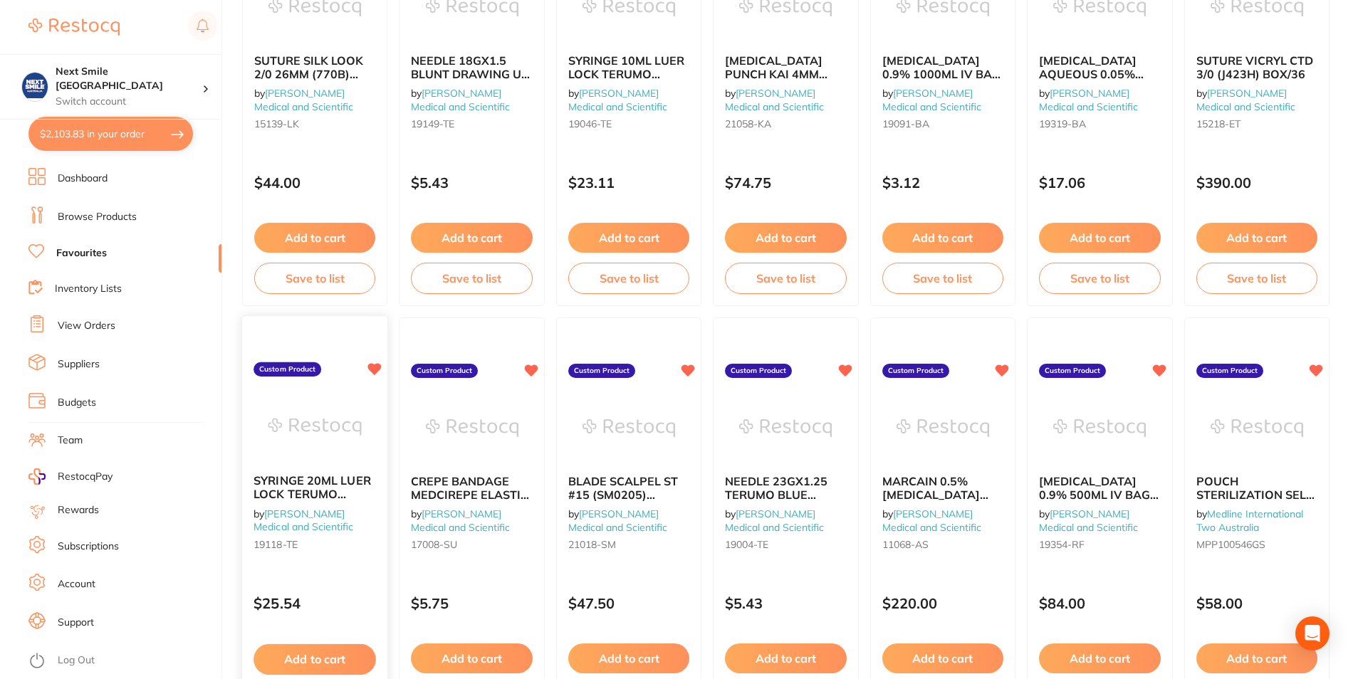
scroll to position [1140, 0]
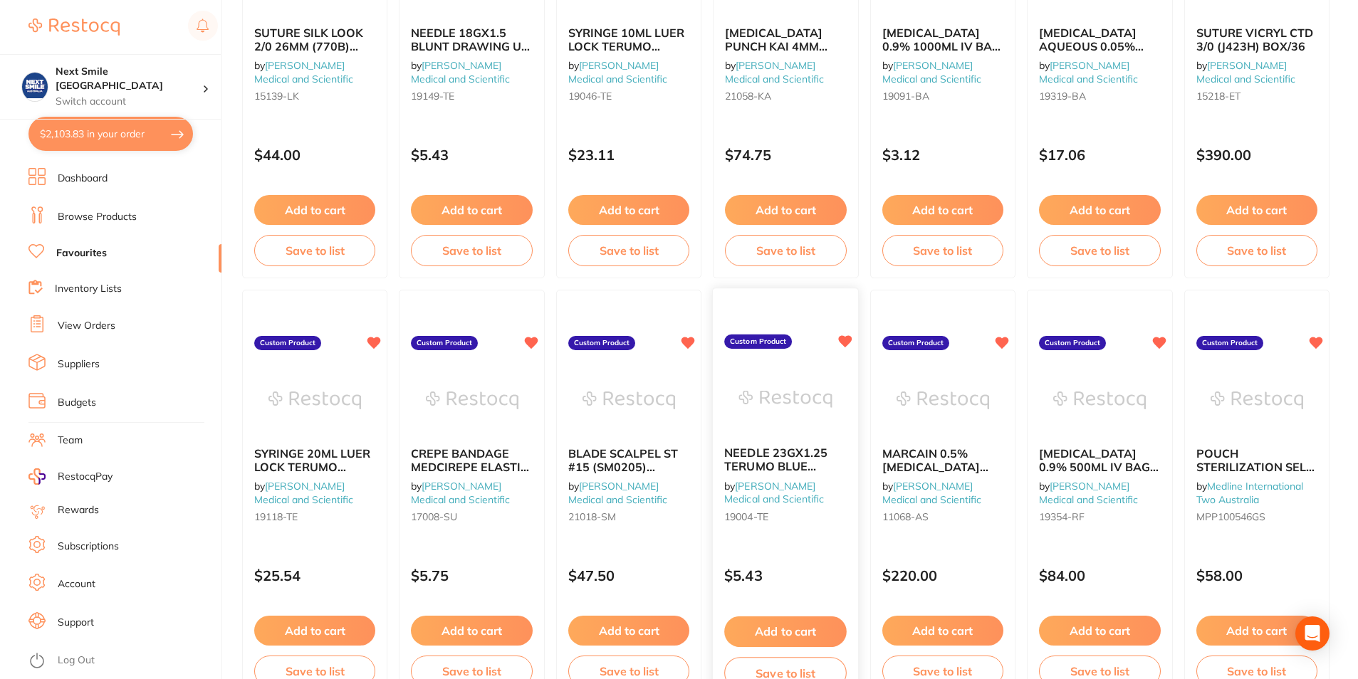
click at [788, 627] on button "Add to cart" at bounding box center [785, 632] width 122 height 31
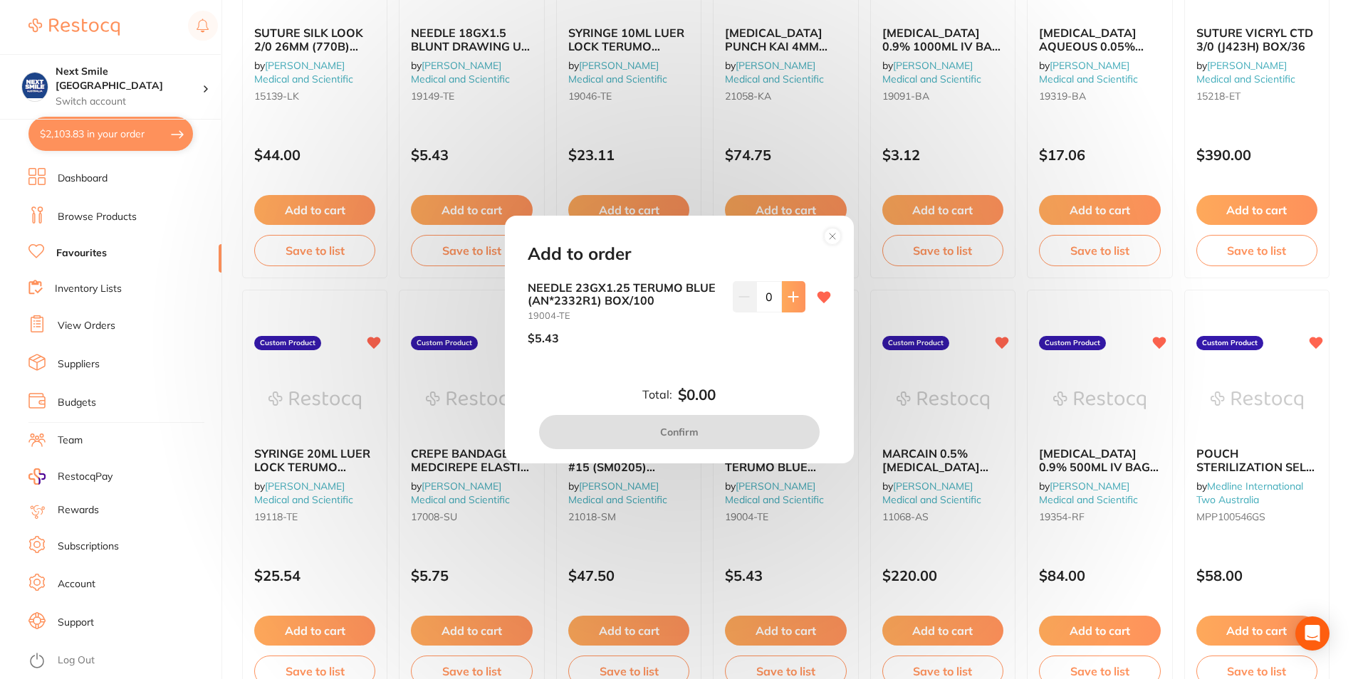
click at [786, 289] on button at bounding box center [794, 296] width 24 height 31
type input "1"
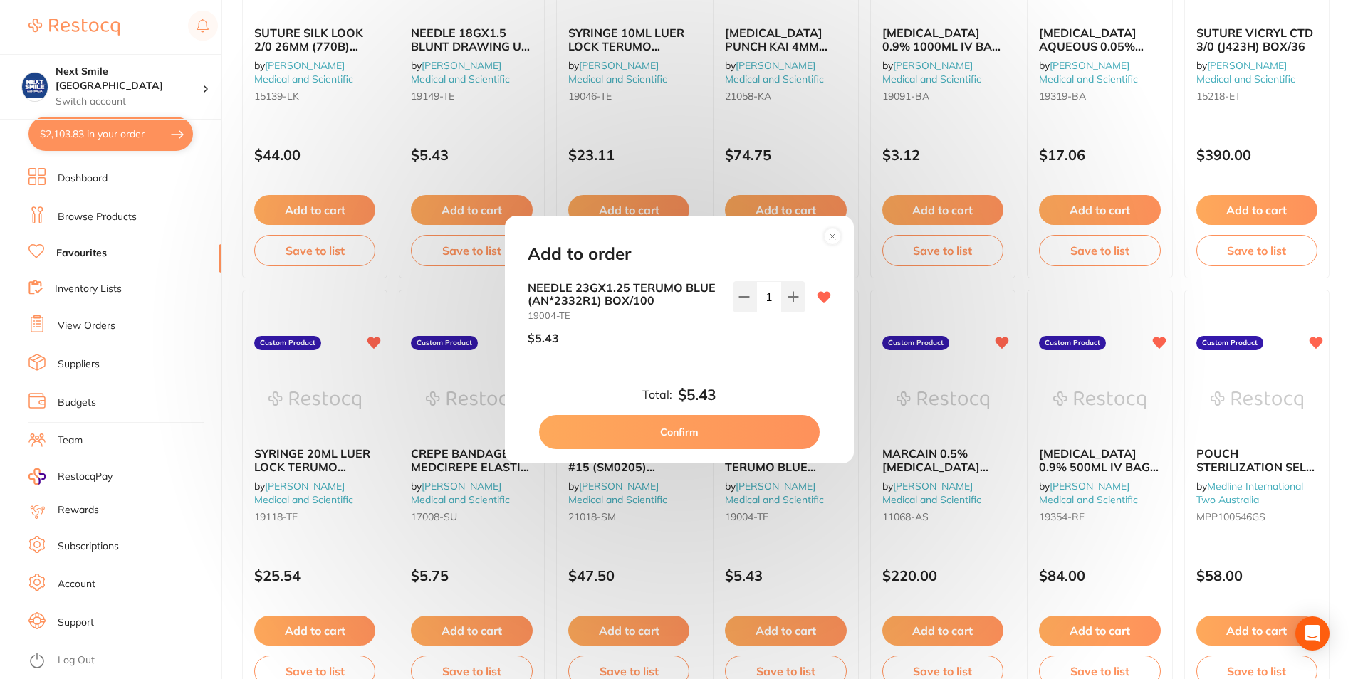
click at [714, 428] on button "Confirm" at bounding box center [679, 432] width 281 height 34
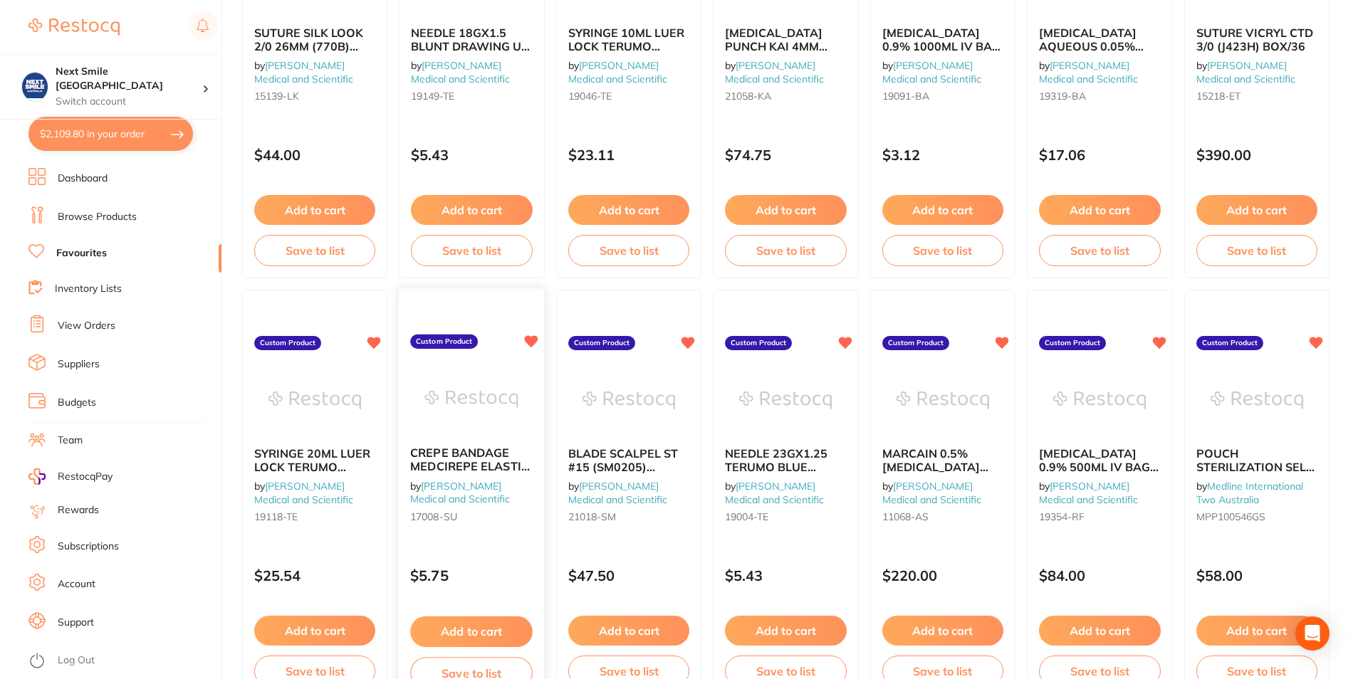
click at [483, 625] on button "Add to cart" at bounding box center [472, 632] width 122 height 31
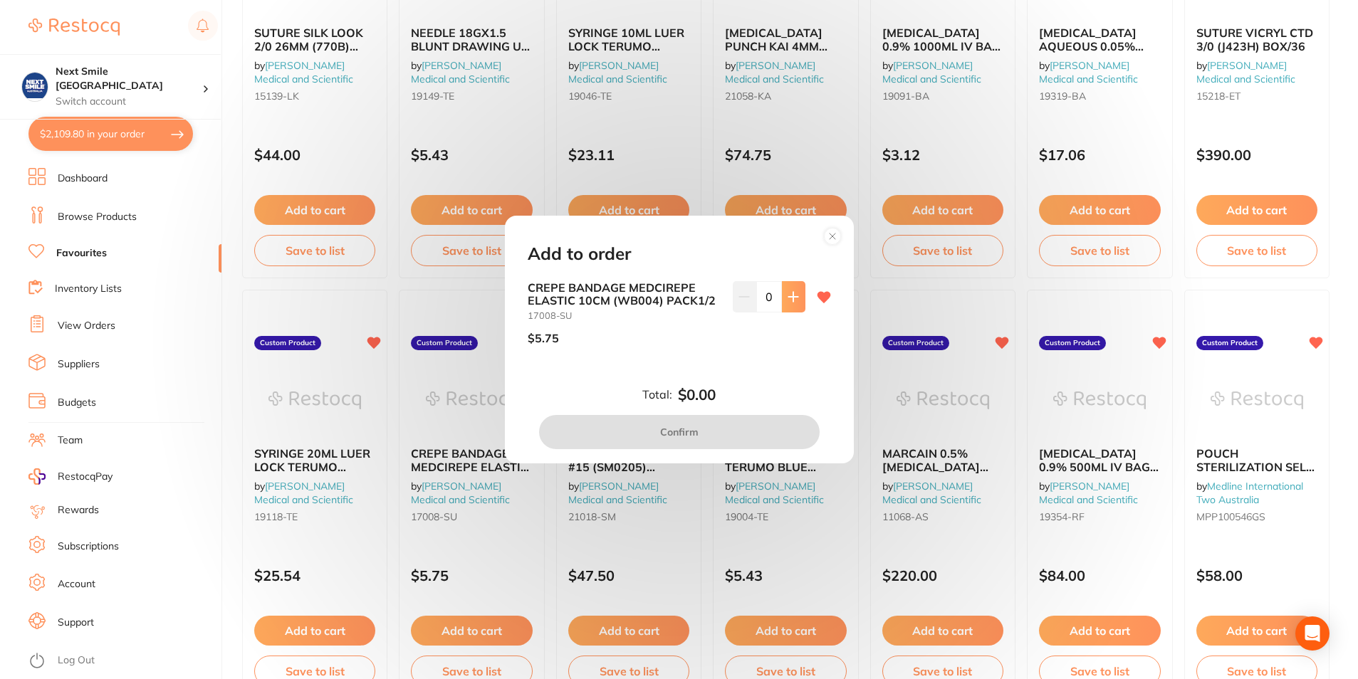
click at [796, 300] on button at bounding box center [794, 296] width 24 height 31
type input "1"
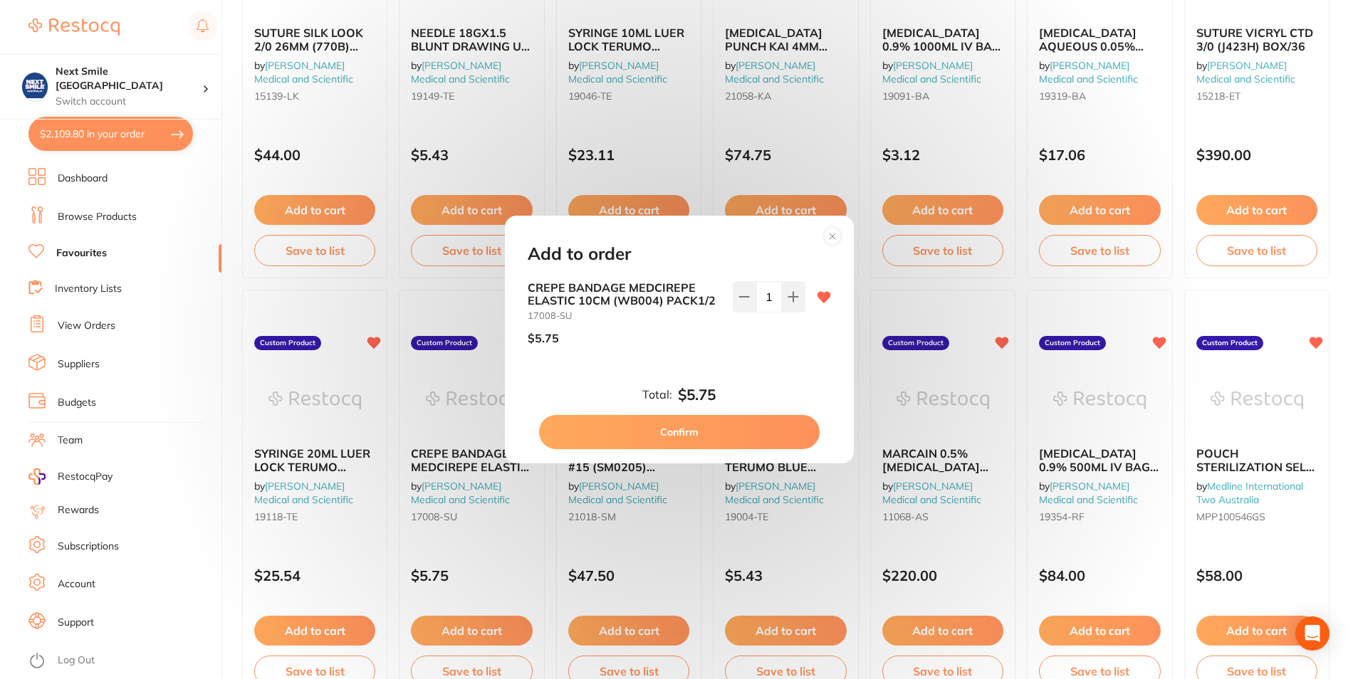
click at [733, 439] on button "Confirm" at bounding box center [679, 432] width 281 height 34
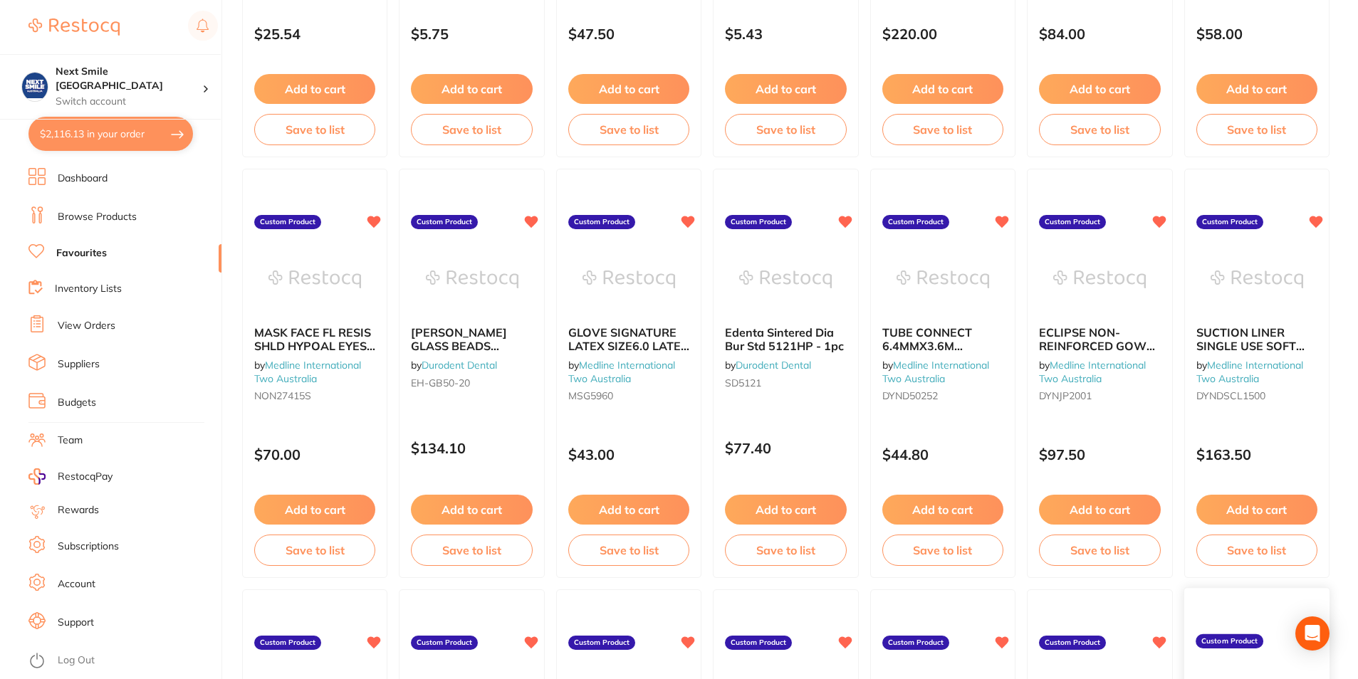
scroll to position [1709, 0]
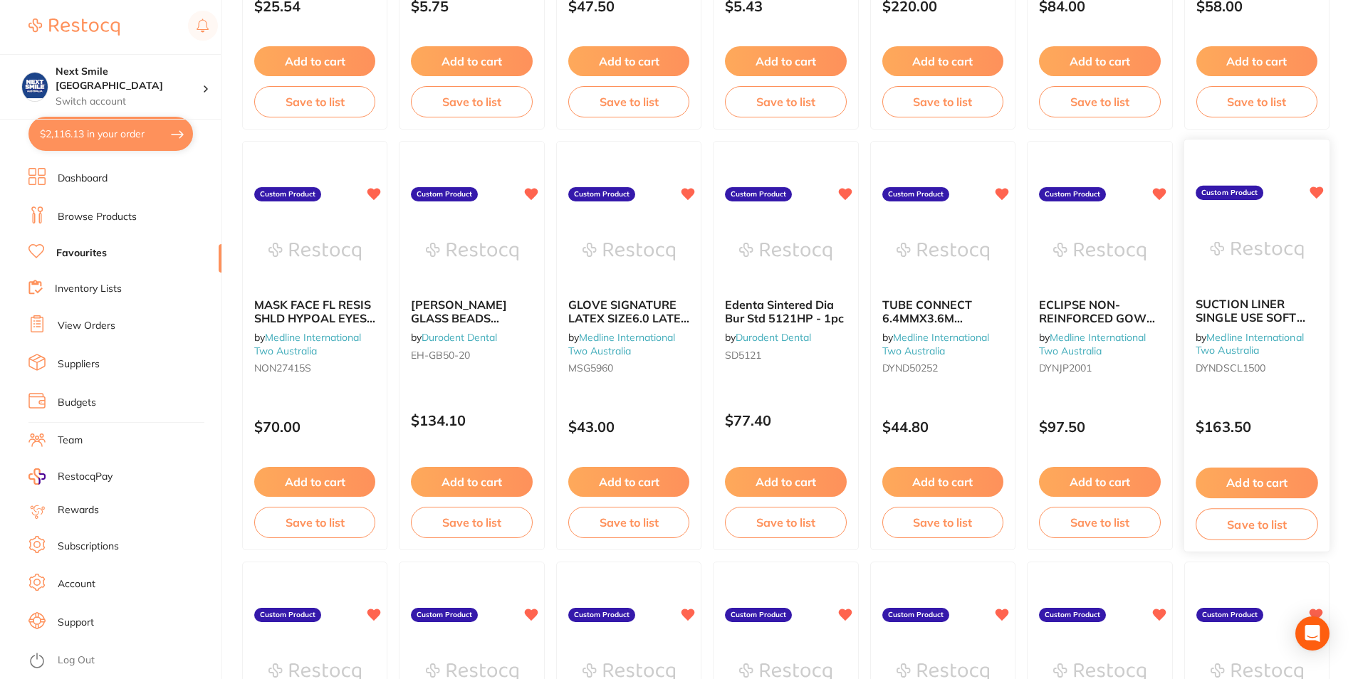
click at [1240, 489] on button "Add to cart" at bounding box center [1257, 483] width 122 height 31
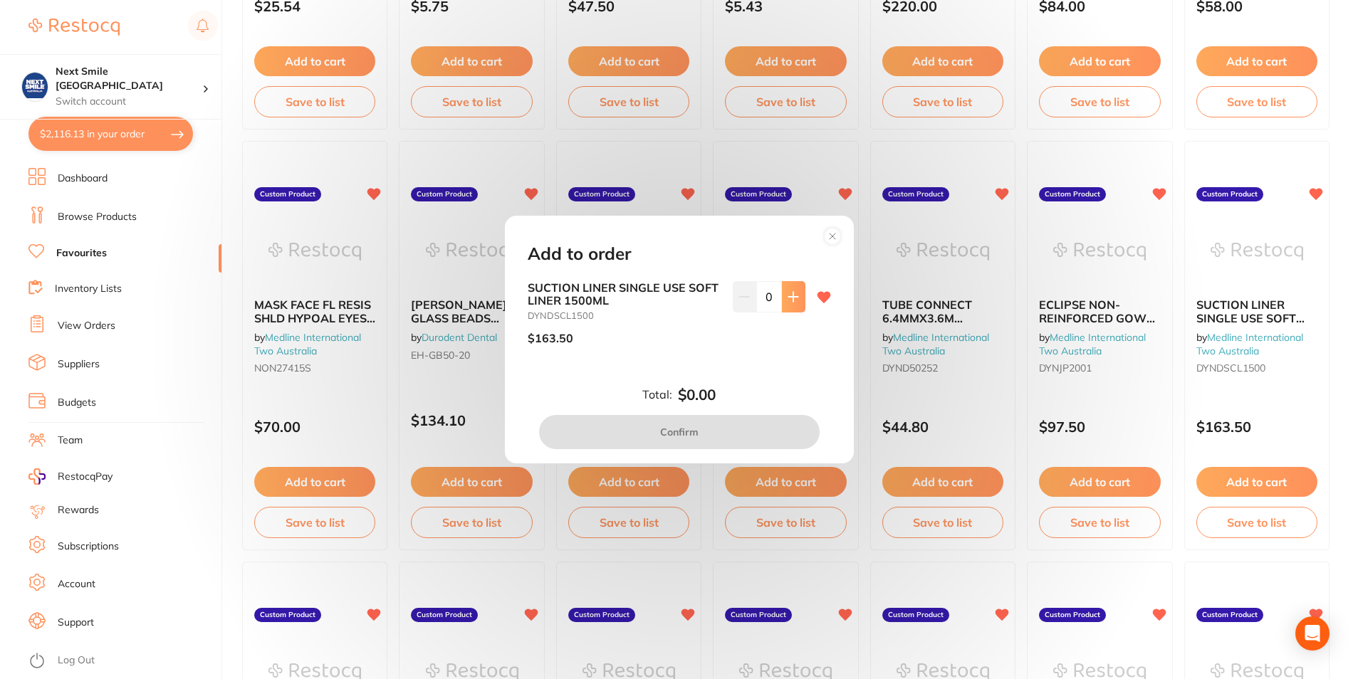
click at [782, 291] on button at bounding box center [794, 296] width 24 height 31
click at [788, 295] on icon at bounding box center [793, 296] width 11 height 11
type input "2"
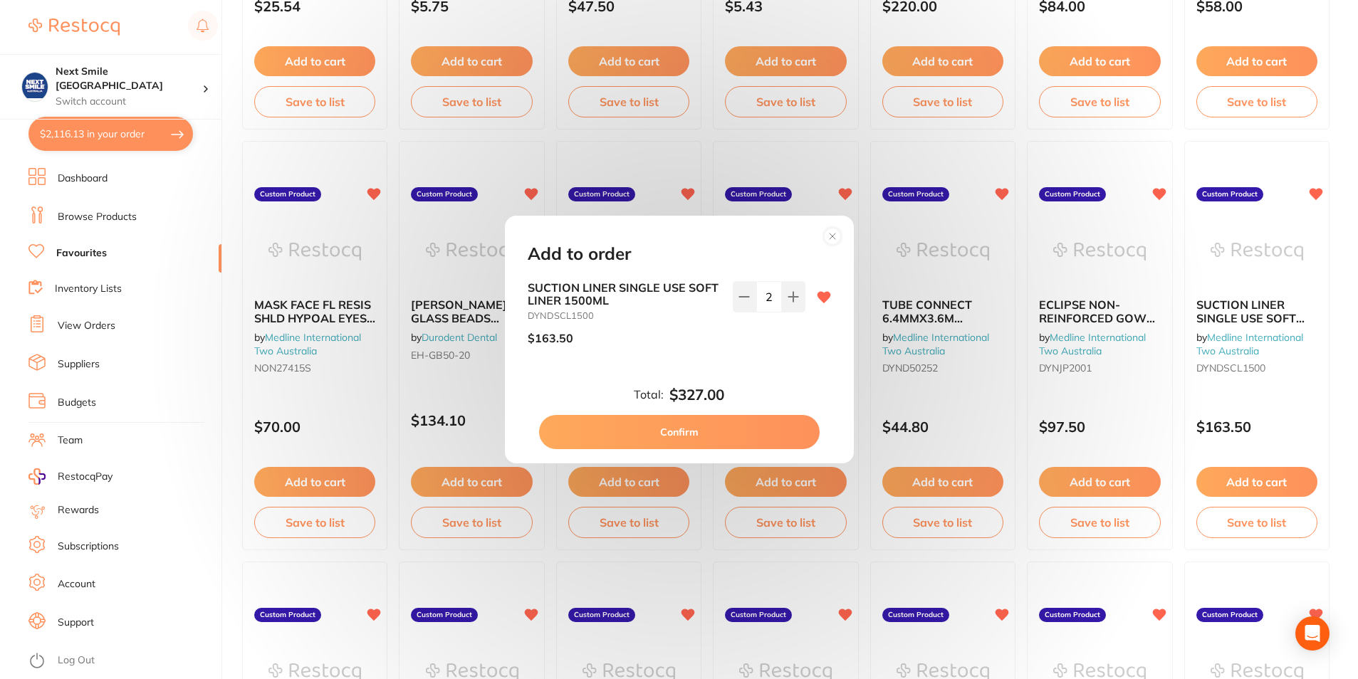
click at [747, 428] on button "Confirm" at bounding box center [679, 432] width 281 height 34
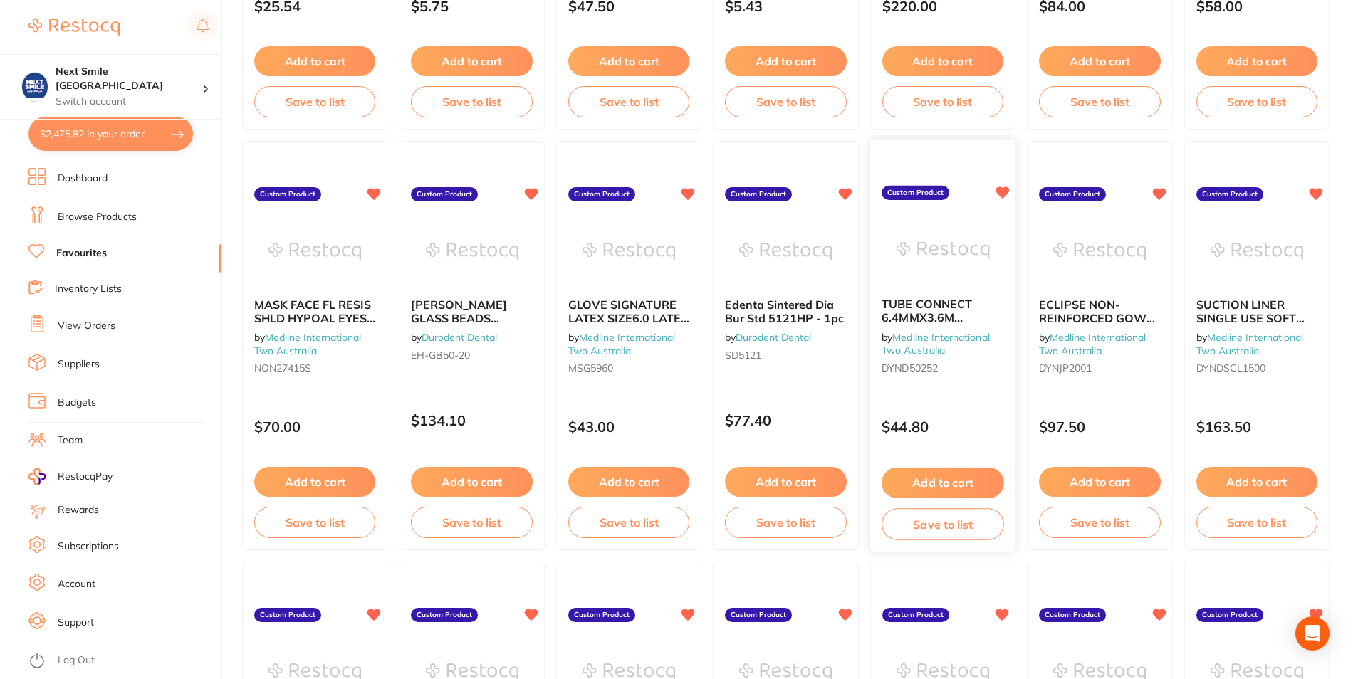
click at [949, 486] on button "Add to cart" at bounding box center [943, 483] width 122 height 31
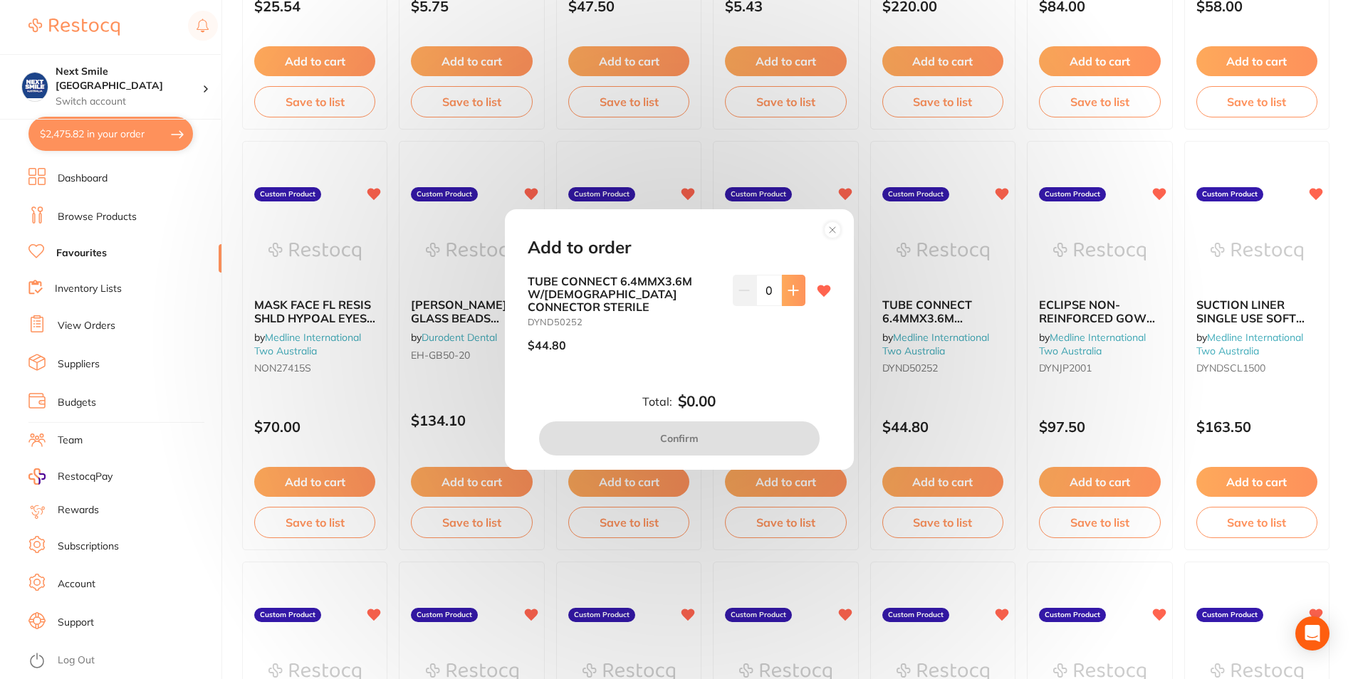
click at [788, 293] on icon at bounding box center [793, 290] width 11 height 11
type input "1"
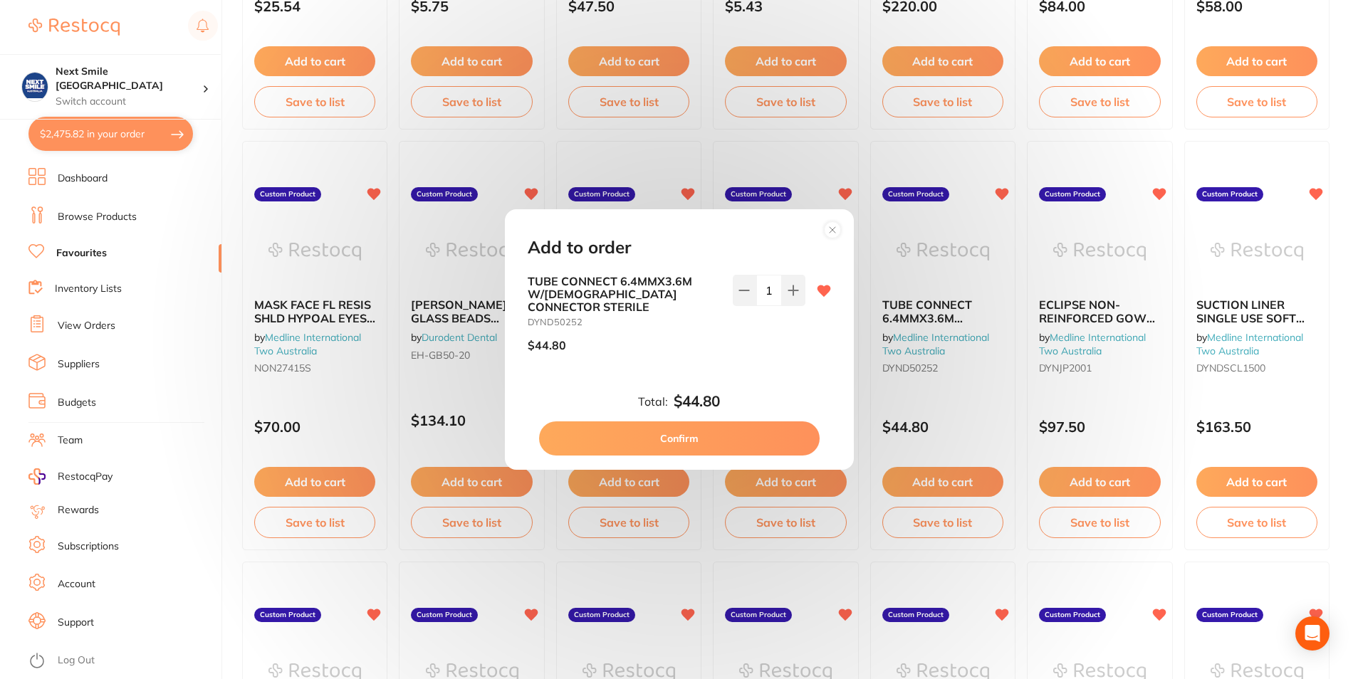
click at [744, 439] on button "Confirm" at bounding box center [679, 439] width 281 height 34
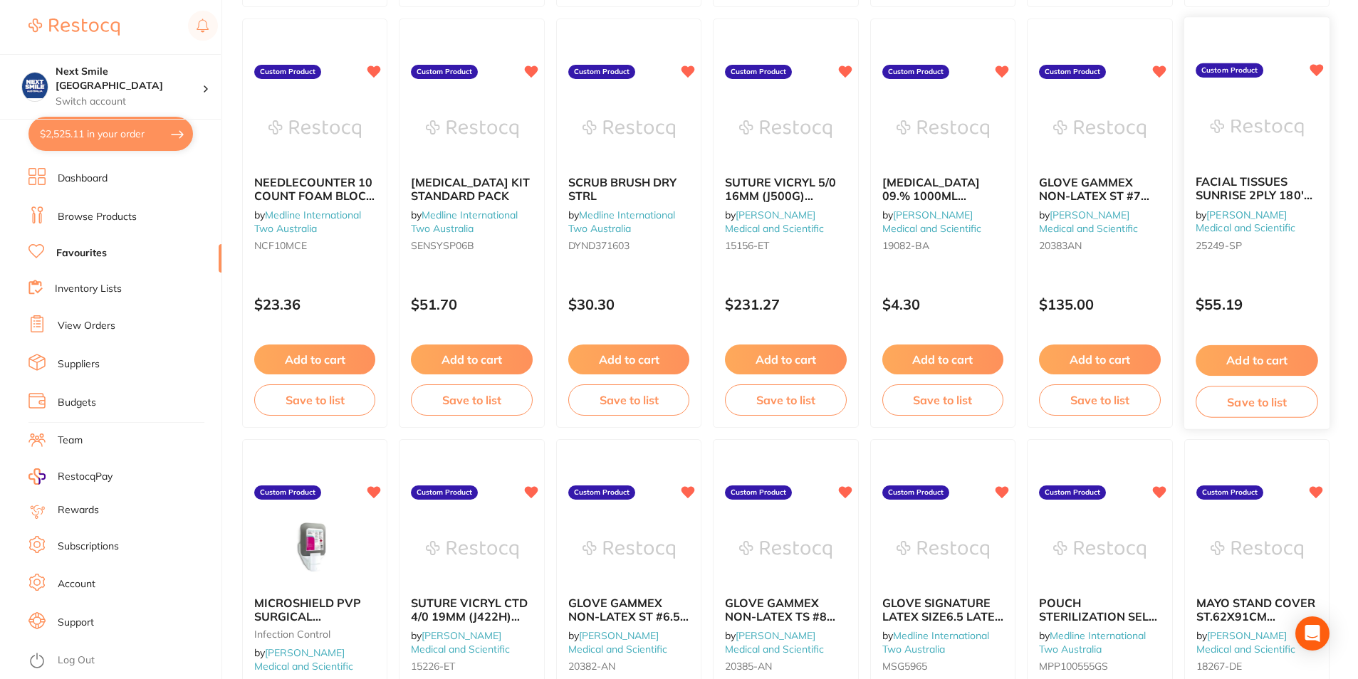
scroll to position [2279, 0]
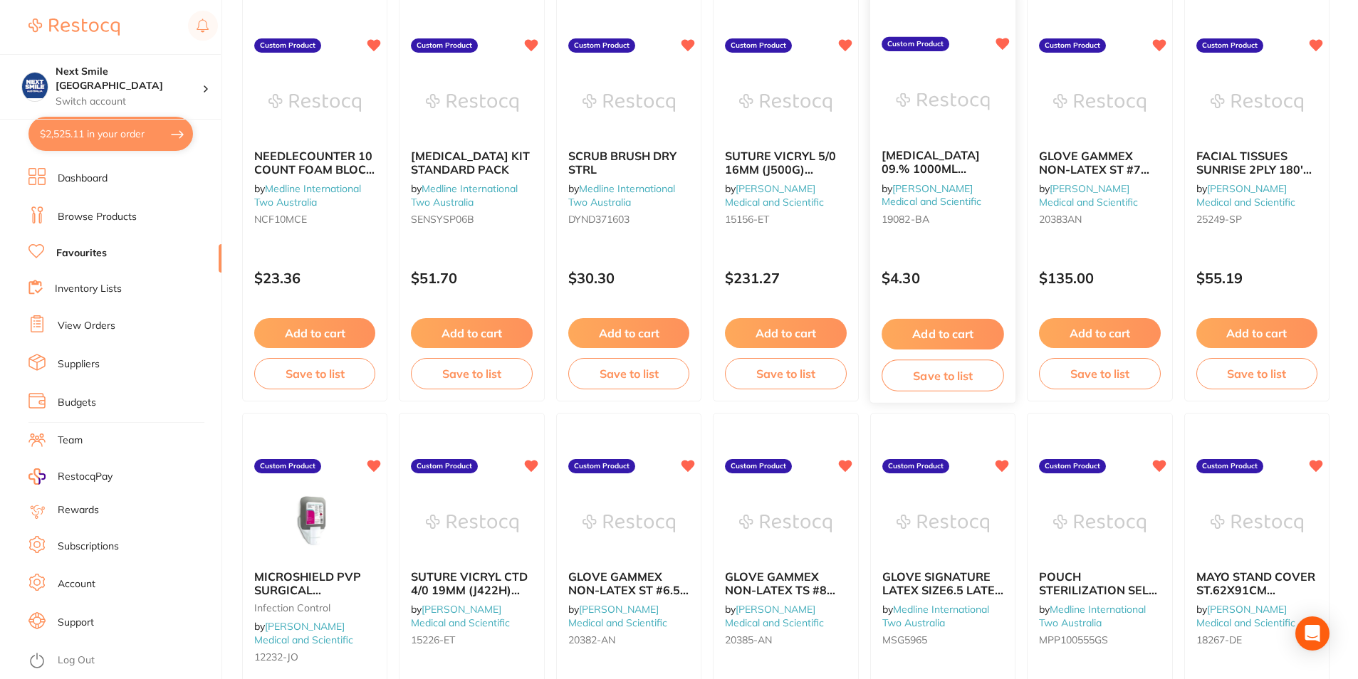
click at [939, 334] on button "Add to cart" at bounding box center [943, 334] width 122 height 31
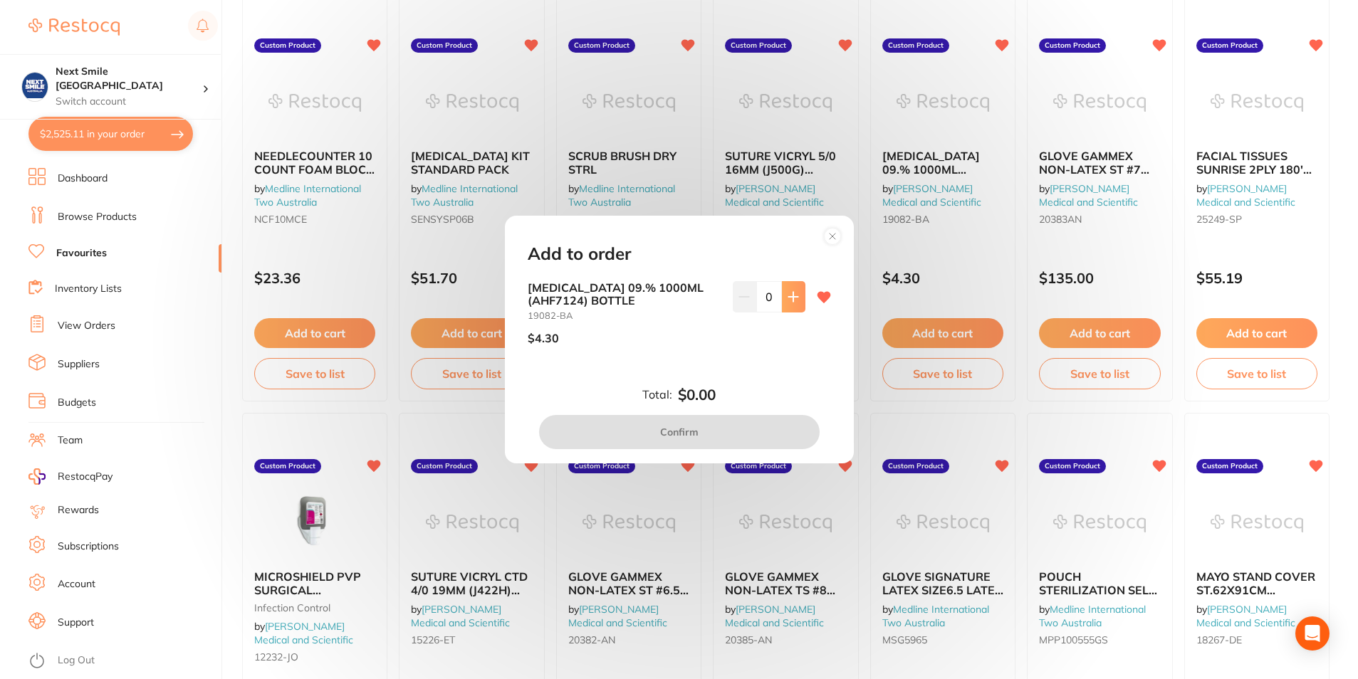
click at [782, 296] on button at bounding box center [794, 296] width 24 height 31
click at [783, 296] on button at bounding box center [794, 296] width 24 height 31
click at [783, 295] on button at bounding box center [794, 296] width 24 height 31
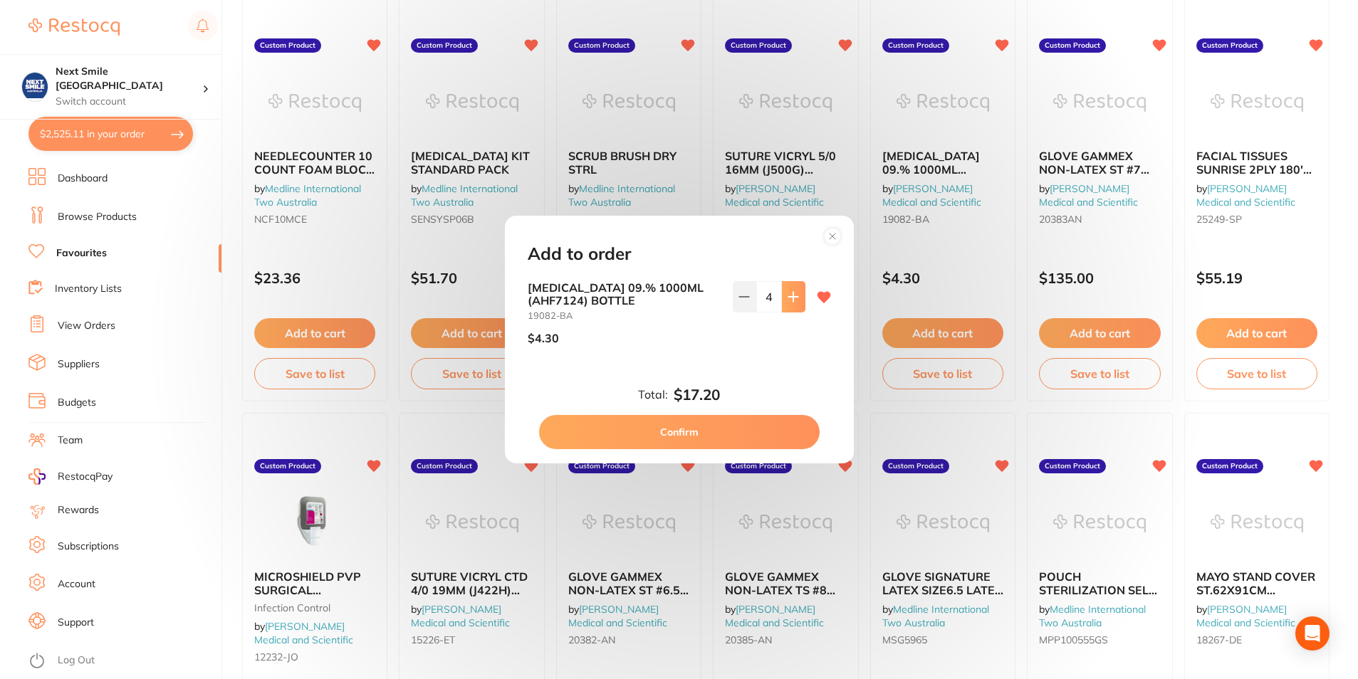
type input "5"
click at [699, 440] on button "Confirm" at bounding box center [679, 432] width 281 height 34
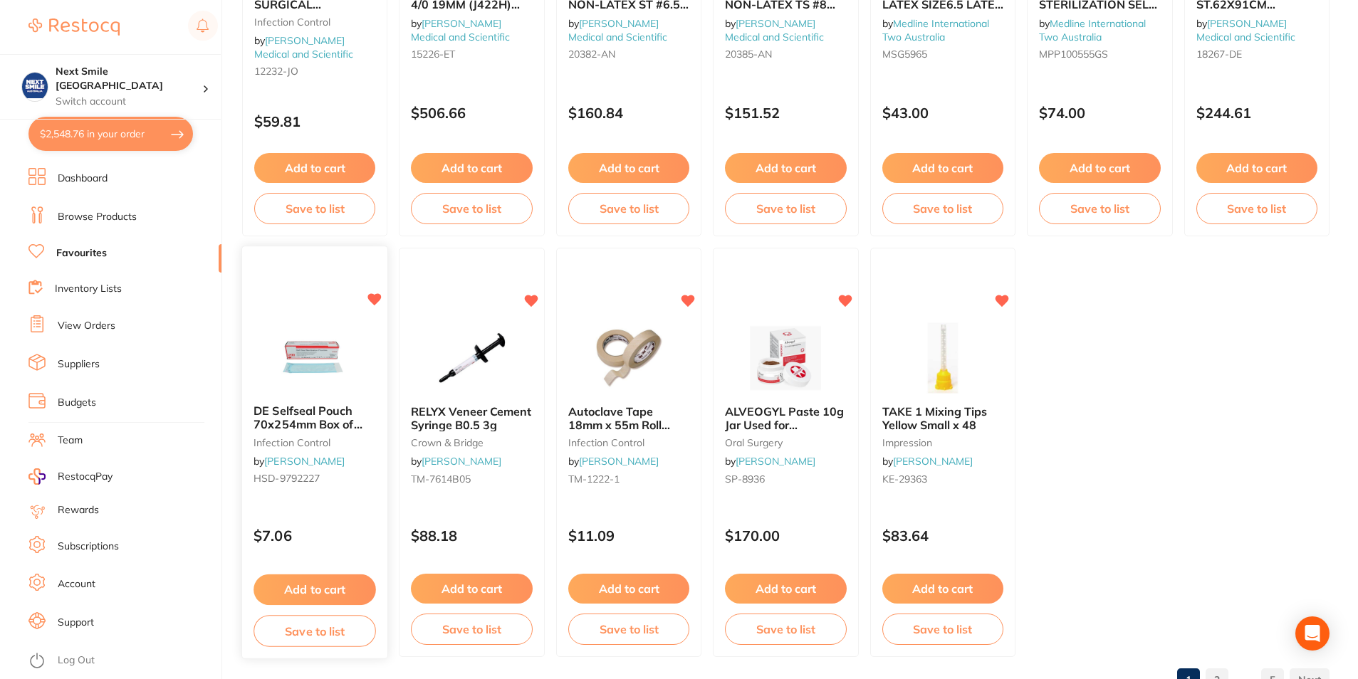
scroll to position [2917, 0]
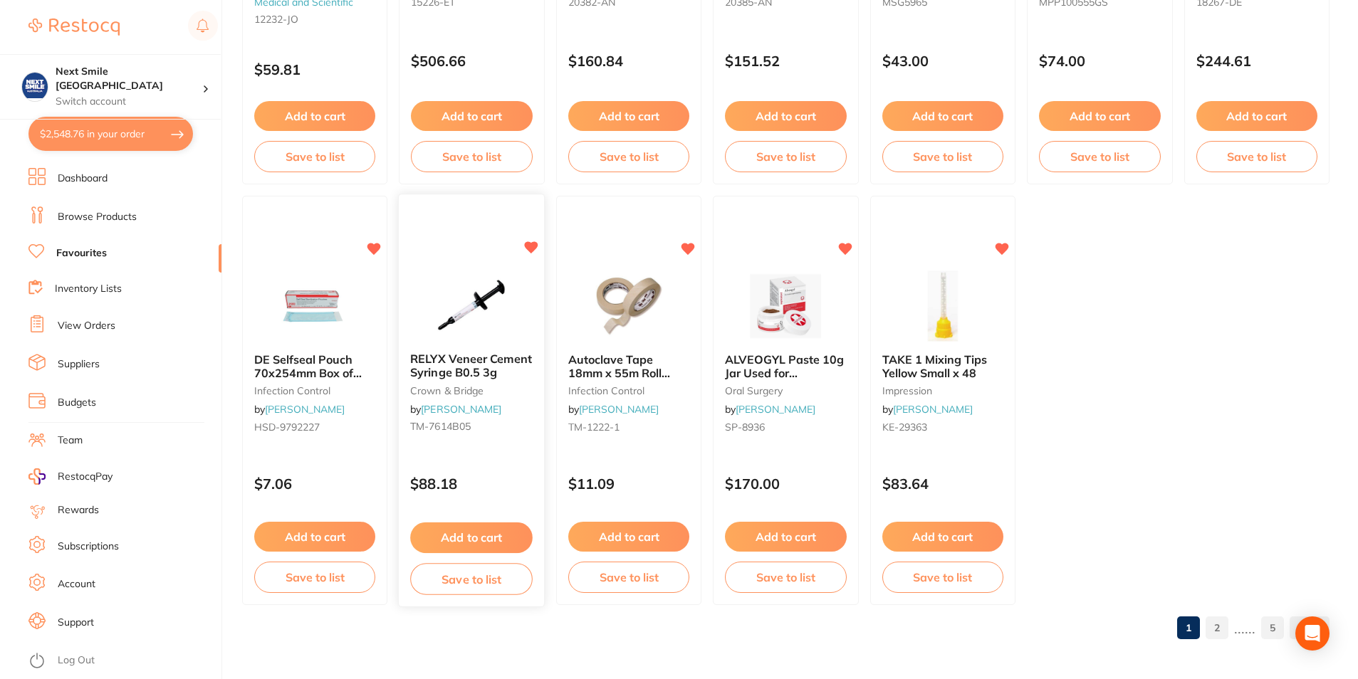
click at [470, 523] on button "Add to cart" at bounding box center [472, 538] width 122 height 31
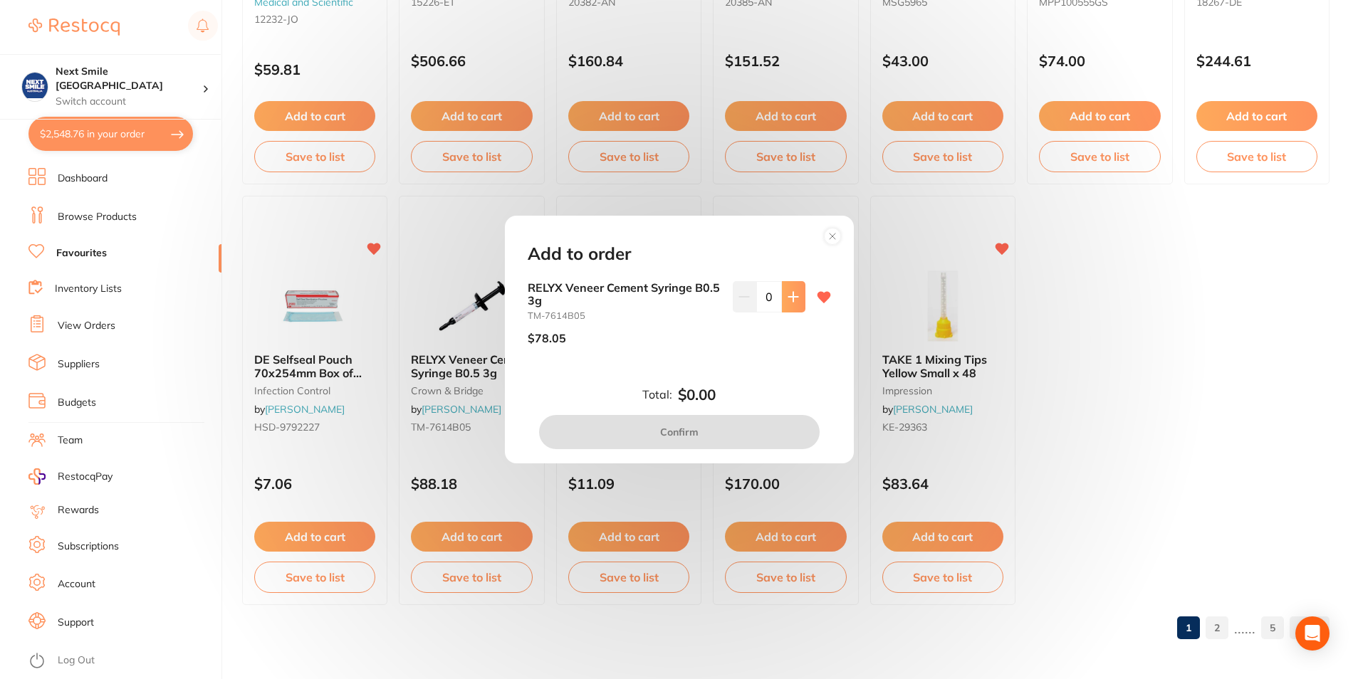
click at [796, 301] on button at bounding box center [794, 296] width 24 height 31
type input "1"
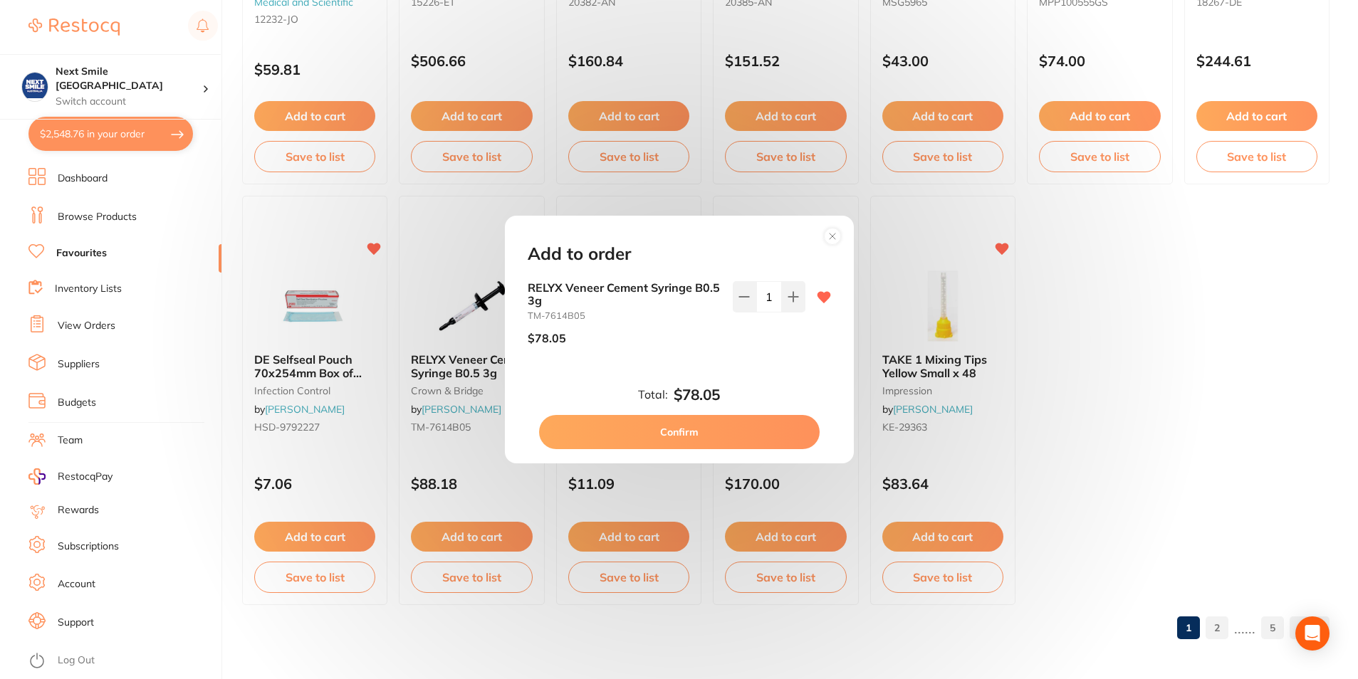
click at [711, 440] on button "Confirm" at bounding box center [679, 432] width 281 height 34
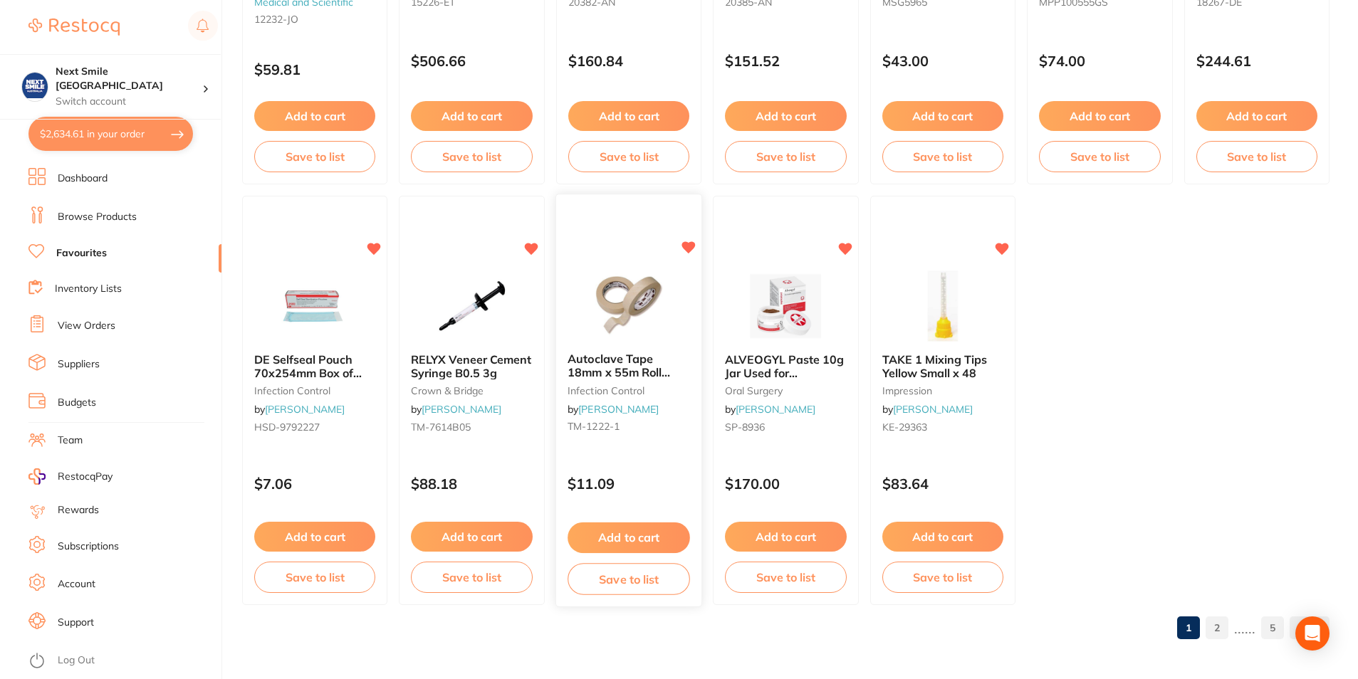
click at [637, 537] on button "Add to cart" at bounding box center [629, 538] width 122 height 31
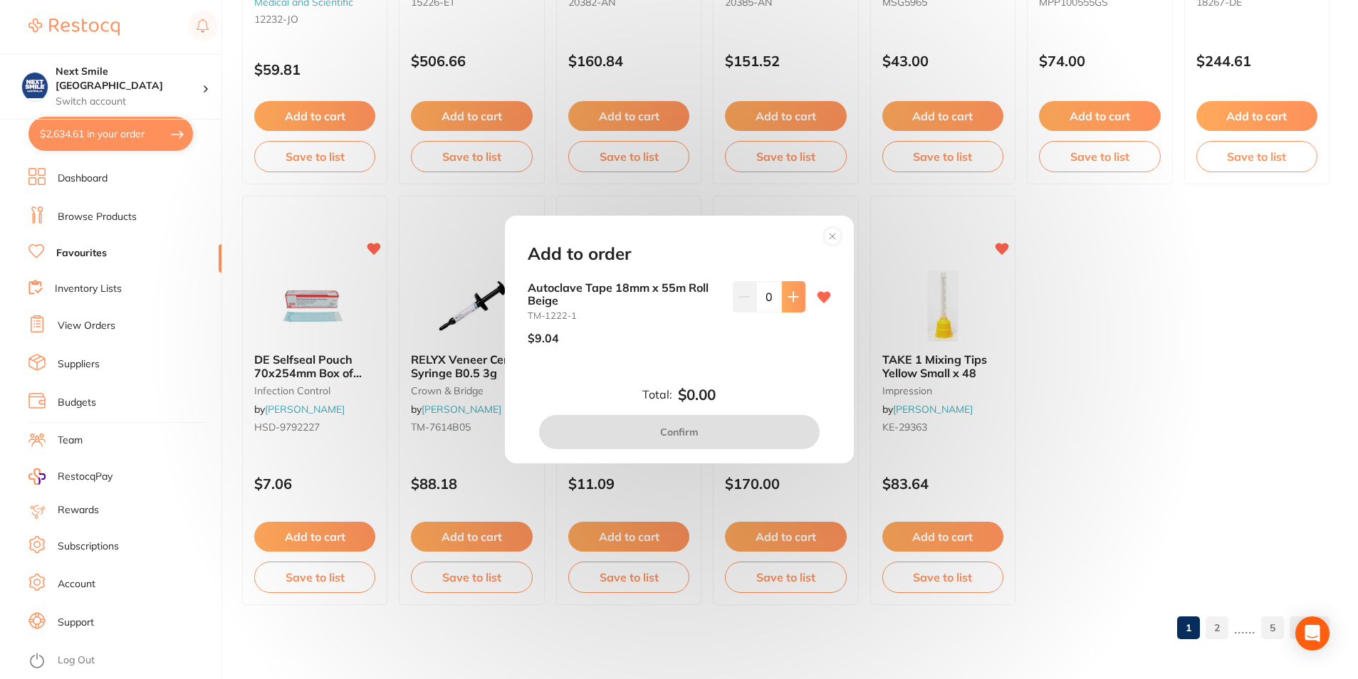
click at [788, 304] on button at bounding box center [794, 296] width 24 height 31
type input "2"
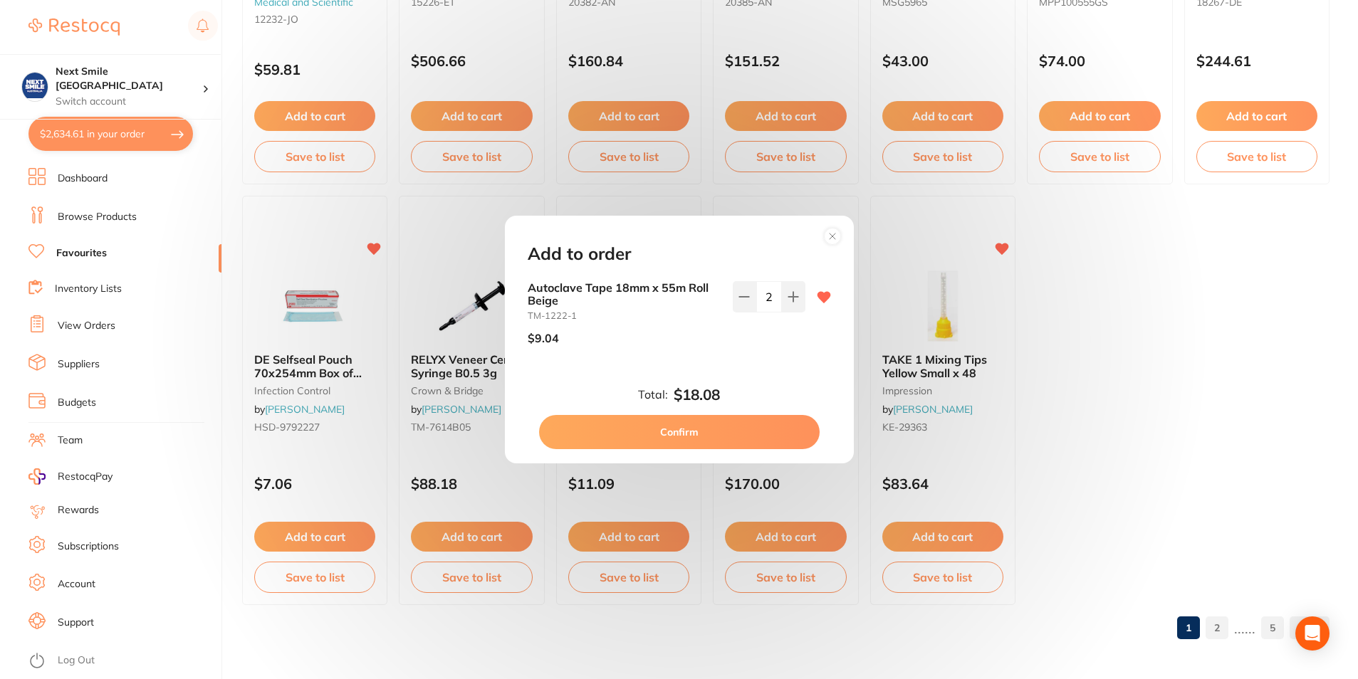
click at [715, 440] on button "Confirm" at bounding box center [679, 432] width 281 height 34
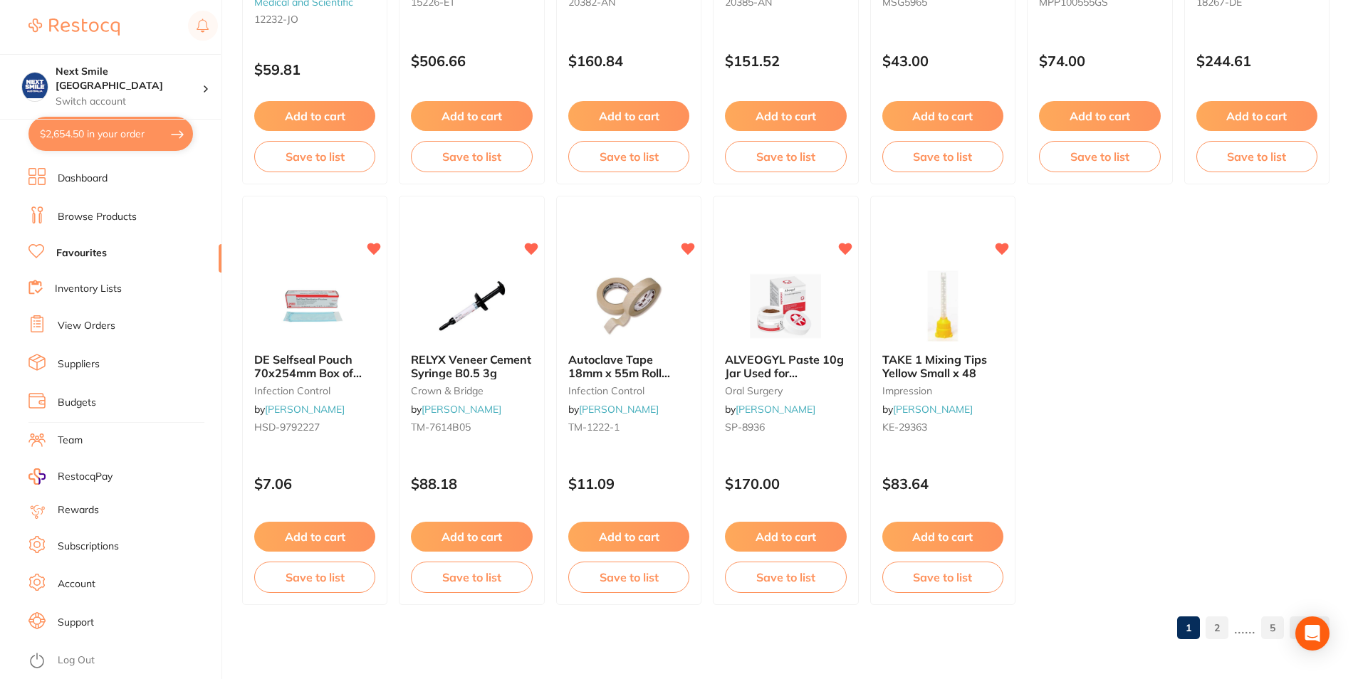
click at [1213, 627] on link "2" at bounding box center [1217, 628] width 23 height 28
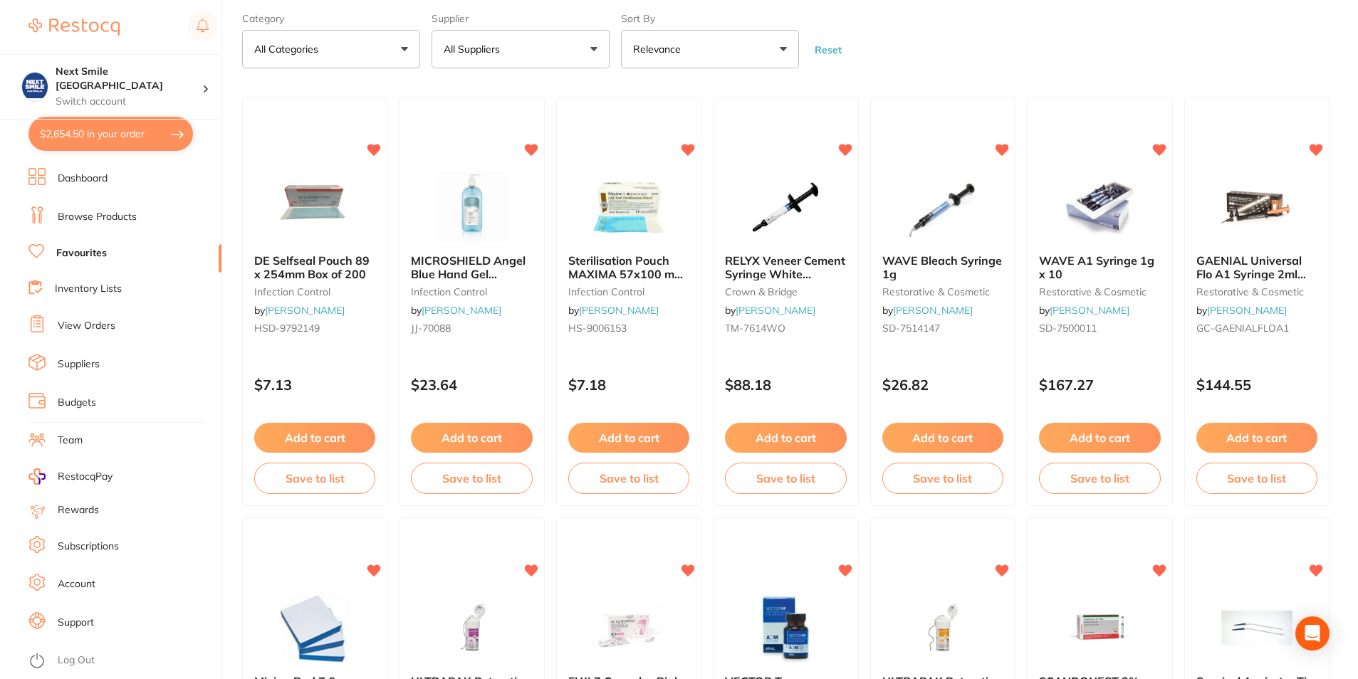
scroll to position [0, 0]
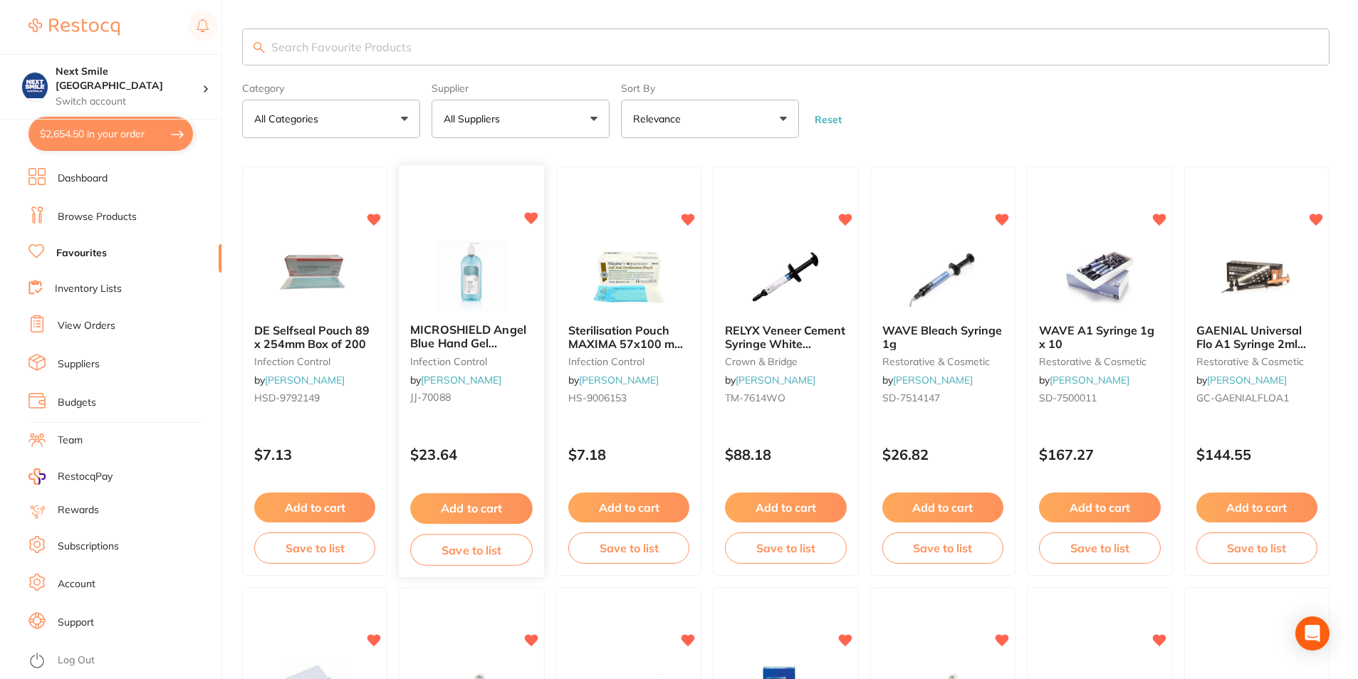
click at [496, 506] on button "Add to cart" at bounding box center [472, 509] width 122 height 31
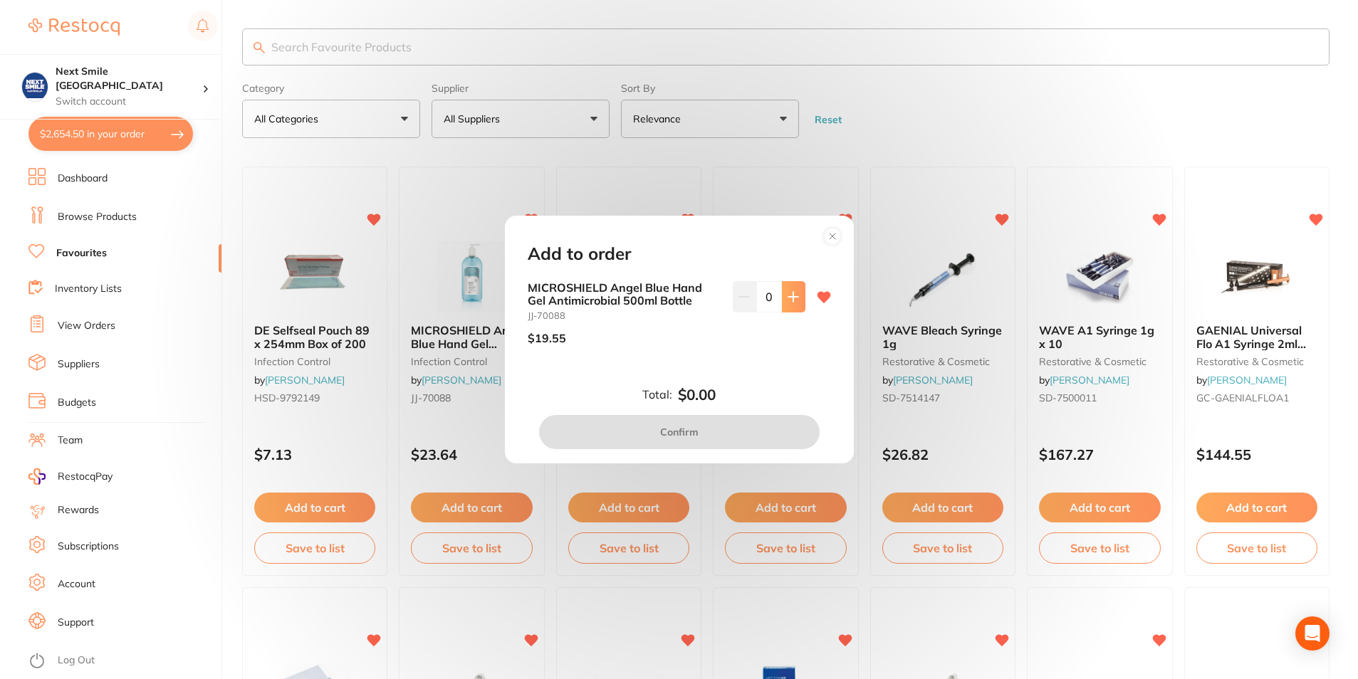
click at [798, 302] on button at bounding box center [794, 296] width 24 height 31
type input "3"
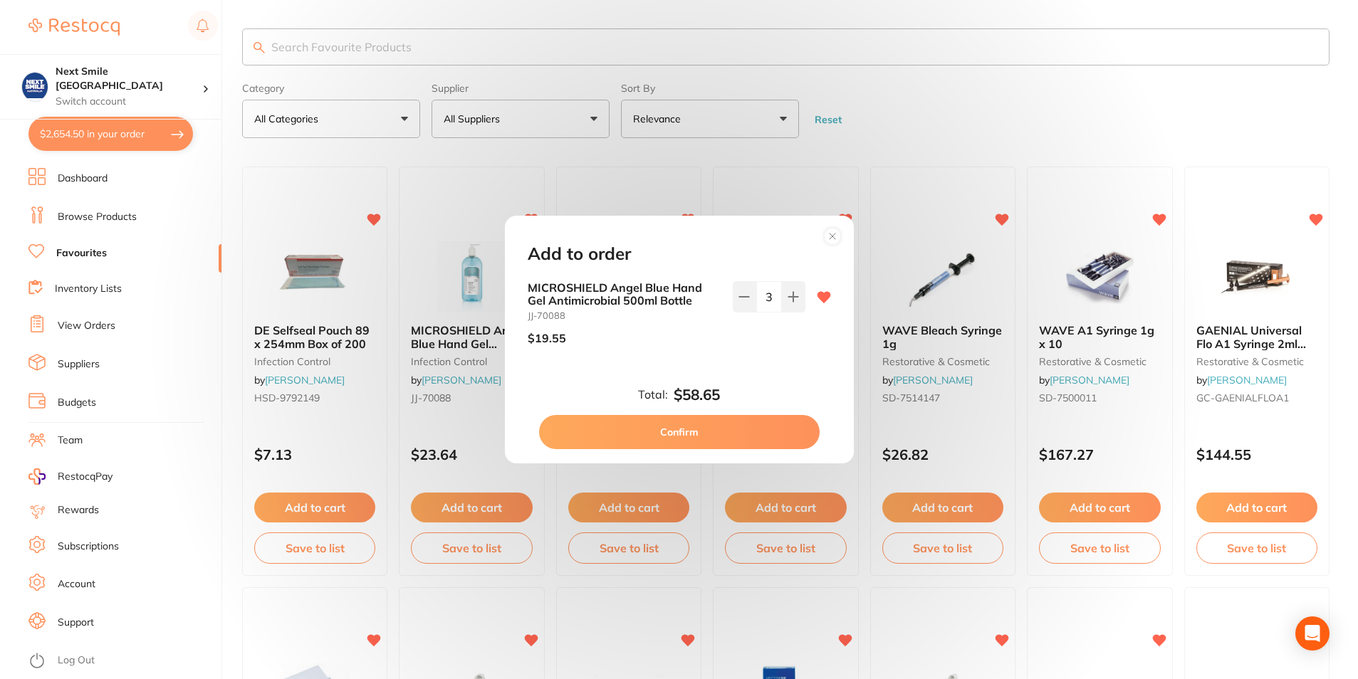
click at [731, 432] on button "Confirm" at bounding box center [679, 432] width 281 height 34
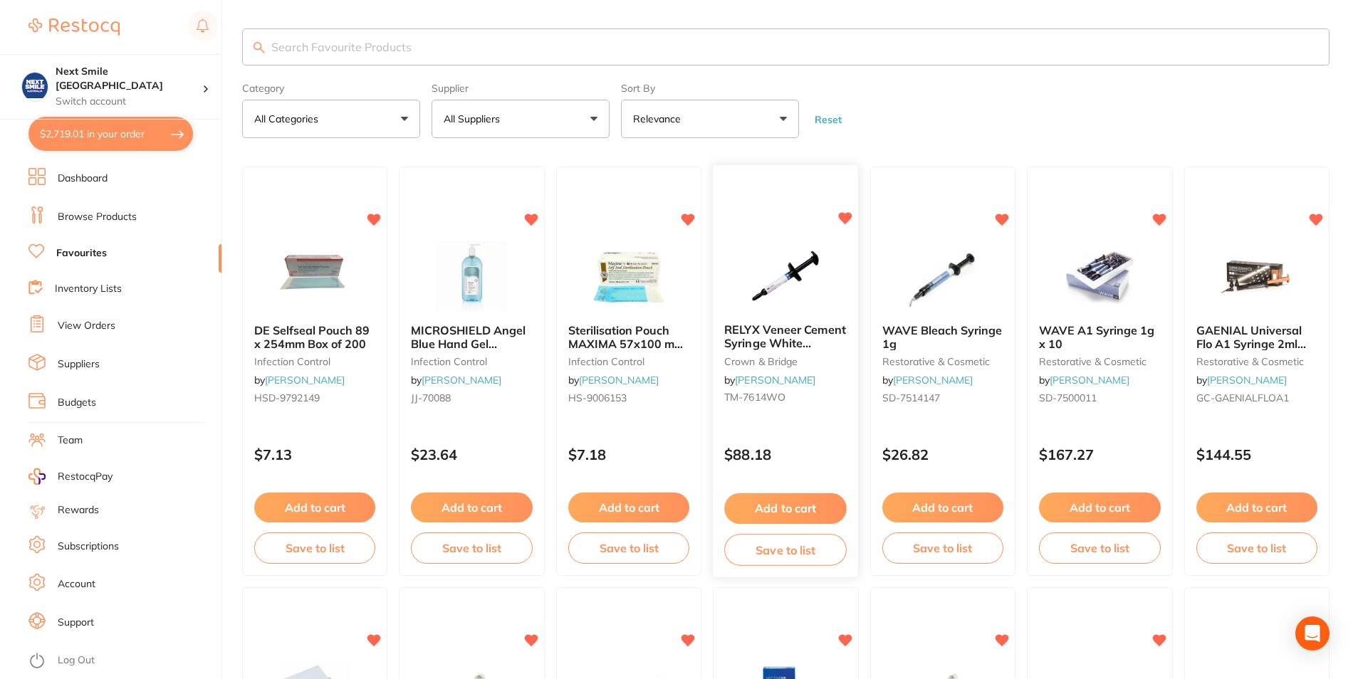
click at [790, 512] on button "Add to cart" at bounding box center [785, 509] width 122 height 31
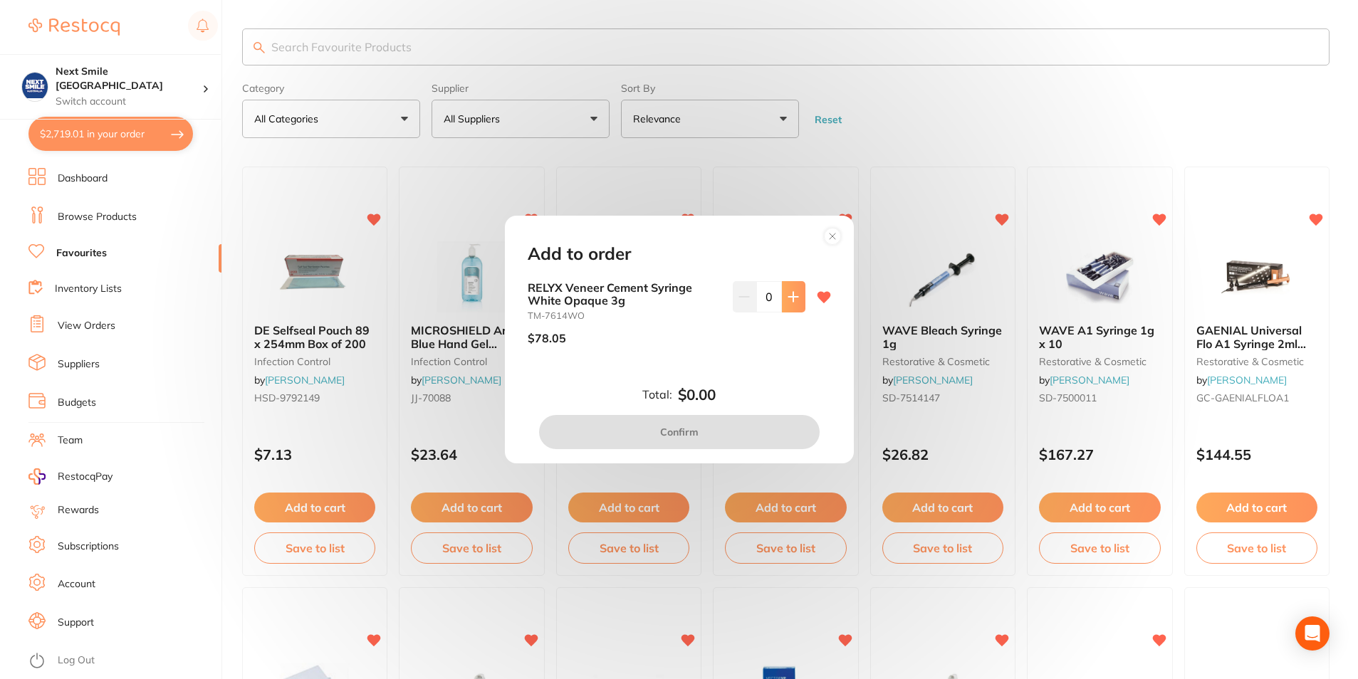
click at [790, 298] on icon at bounding box center [792, 296] width 9 height 9
type input "1"
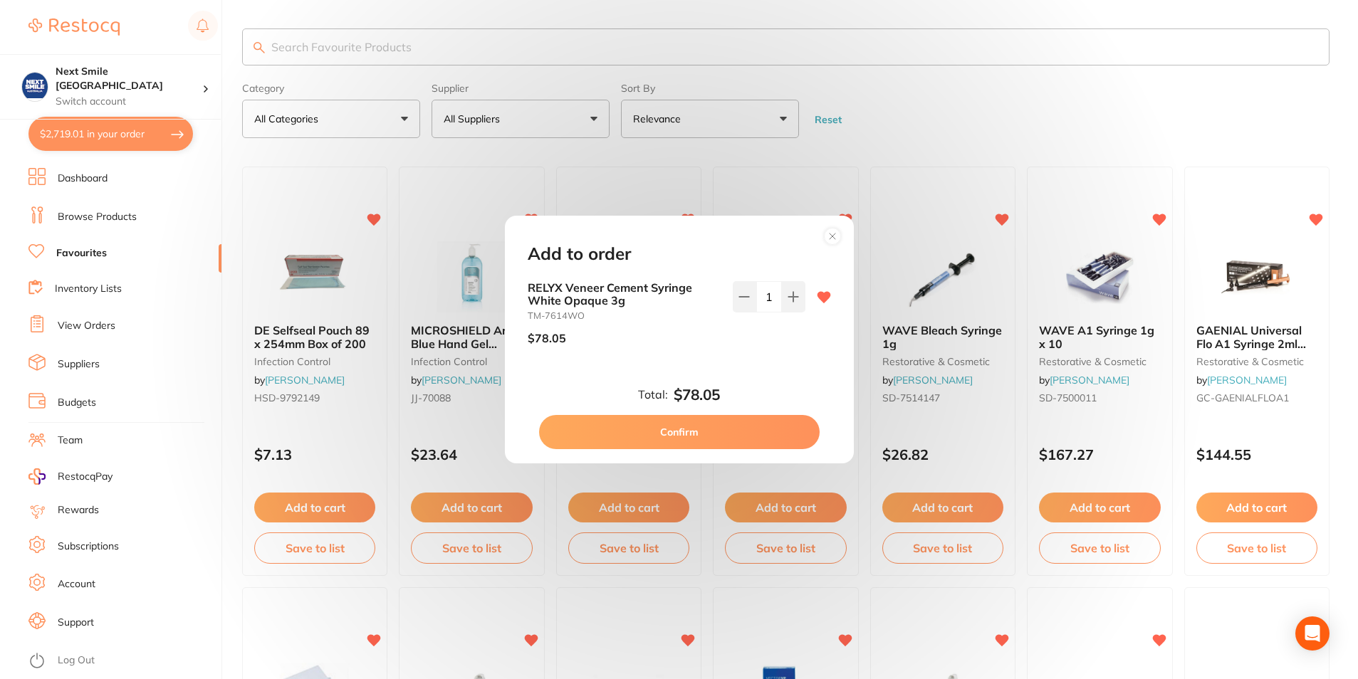
click at [740, 439] on button "Confirm" at bounding box center [679, 432] width 281 height 34
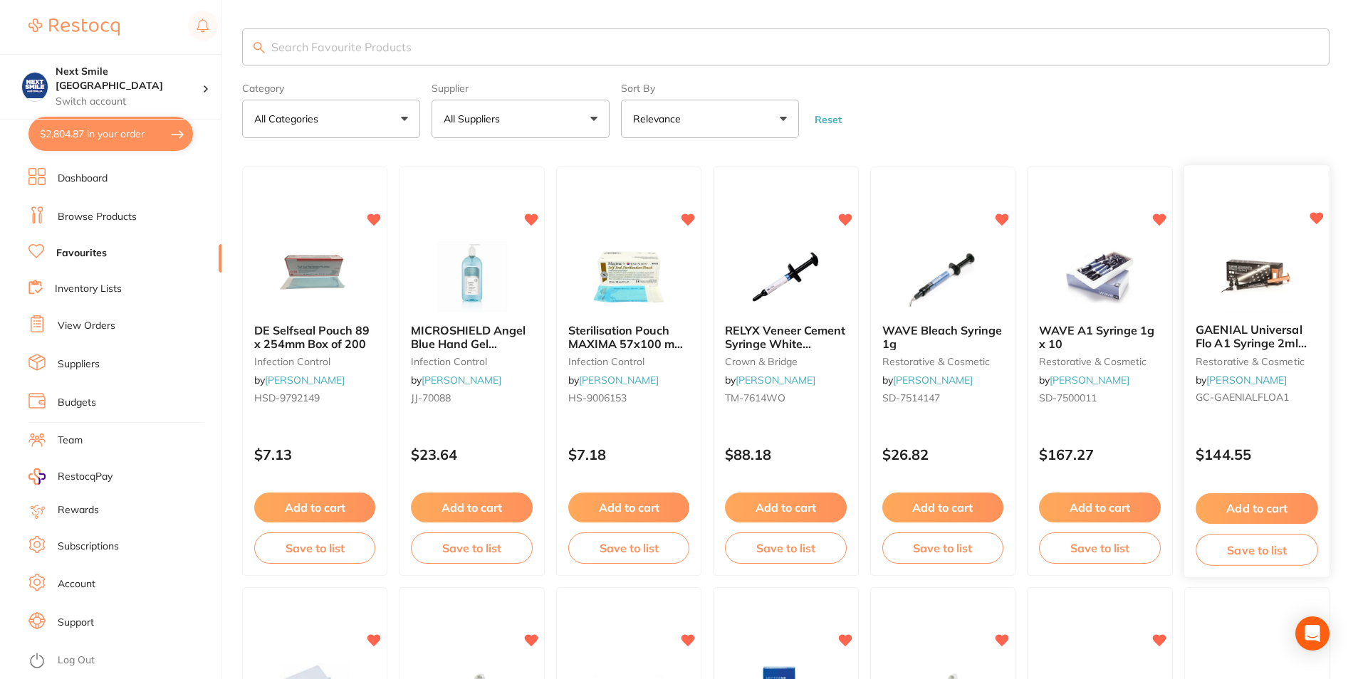
click at [1251, 510] on button "Add to cart" at bounding box center [1257, 509] width 122 height 31
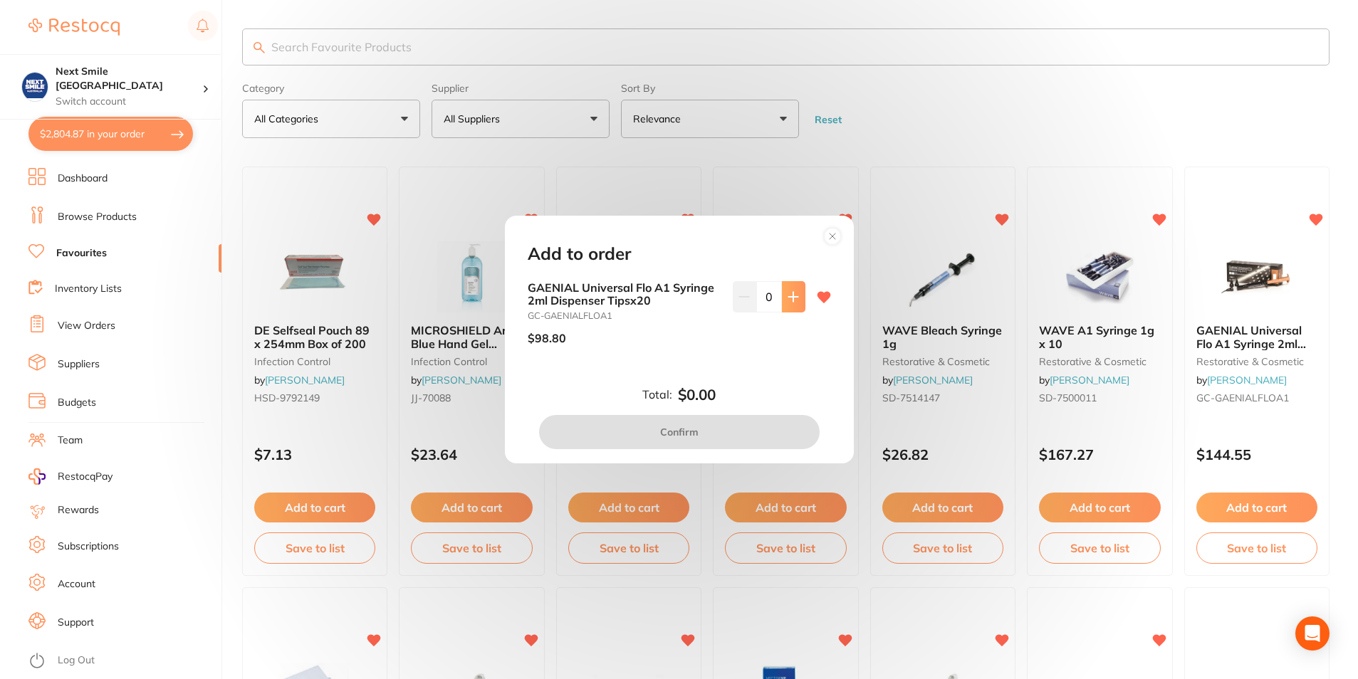
click at [785, 308] on button at bounding box center [794, 296] width 24 height 31
click at [785, 310] on button at bounding box center [794, 296] width 24 height 31
type input "2"
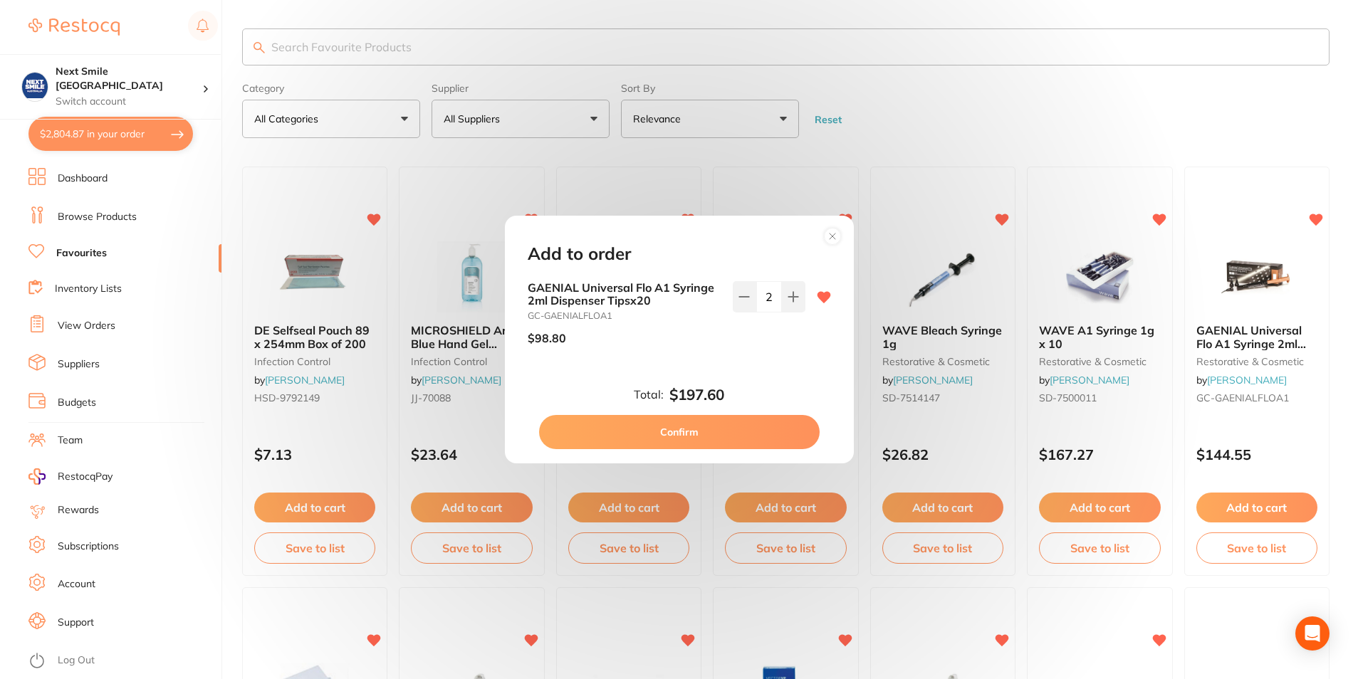
click at [751, 427] on button "Confirm" at bounding box center [679, 432] width 281 height 34
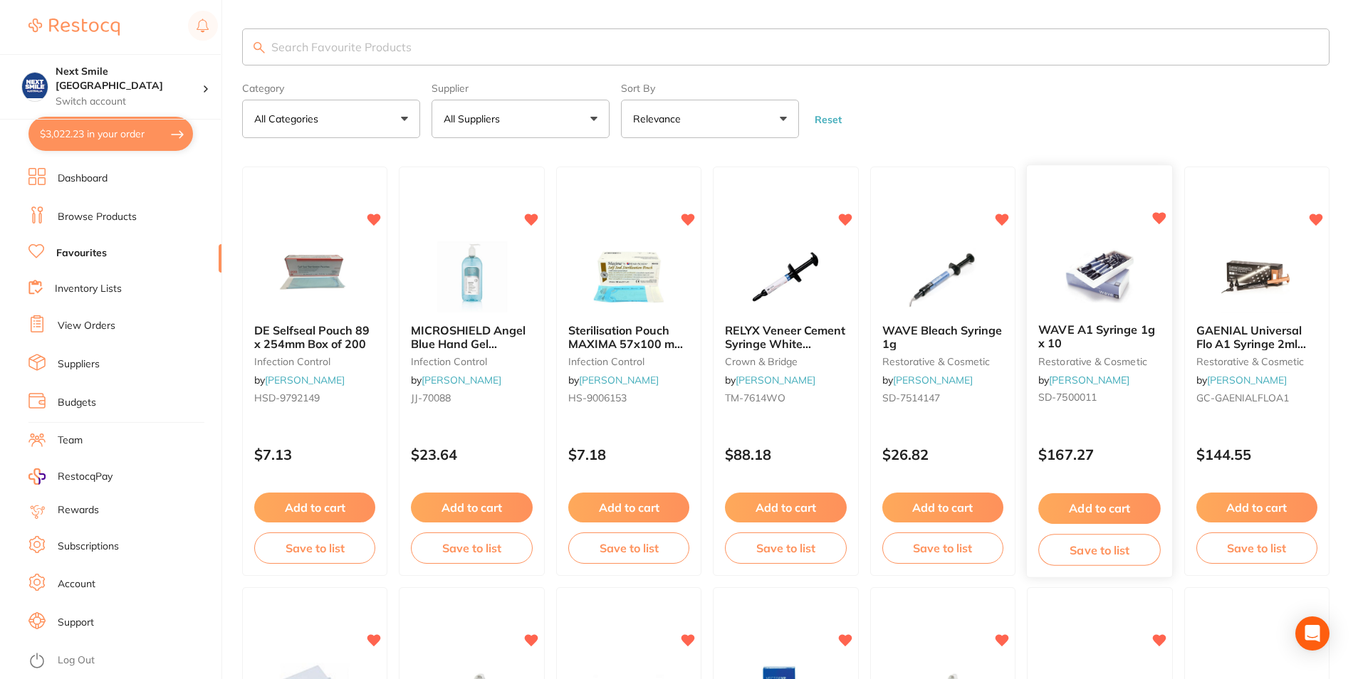
click at [1064, 510] on button "Add to cart" at bounding box center [1099, 509] width 122 height 31
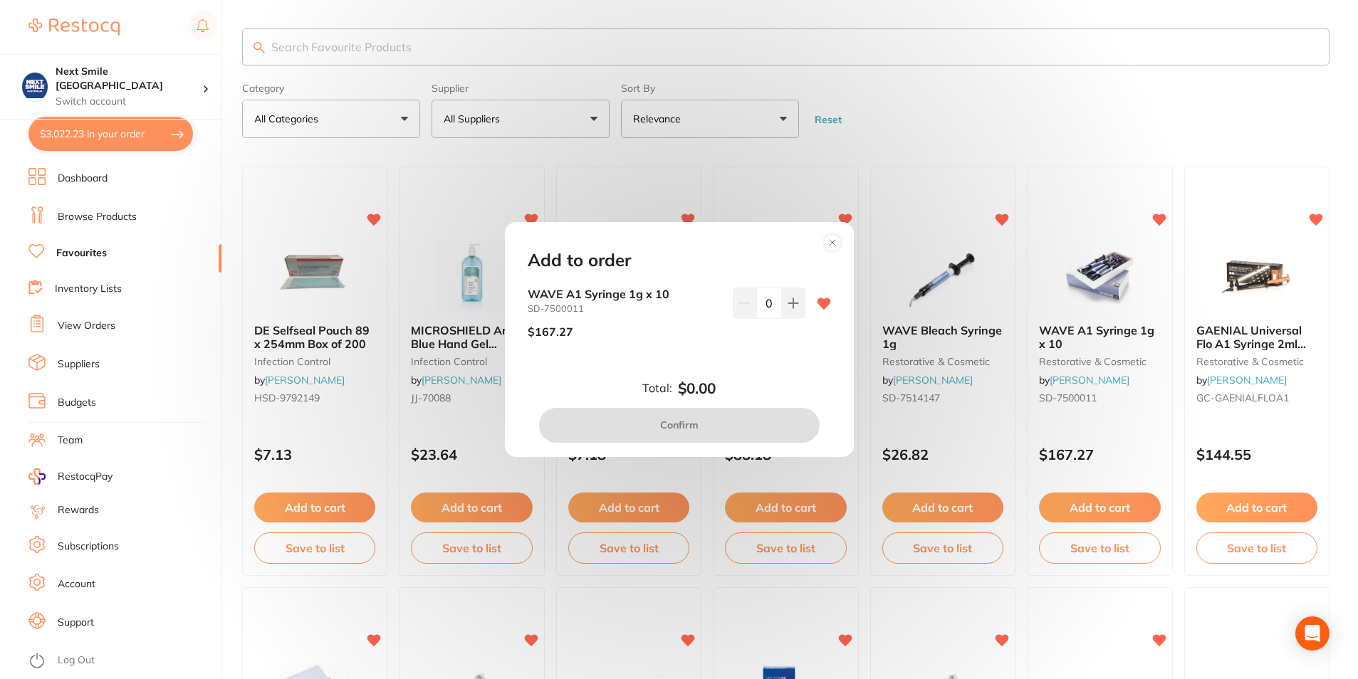
click at [839, 240] on circle at bounding box center [832, 243] width 16 height 16
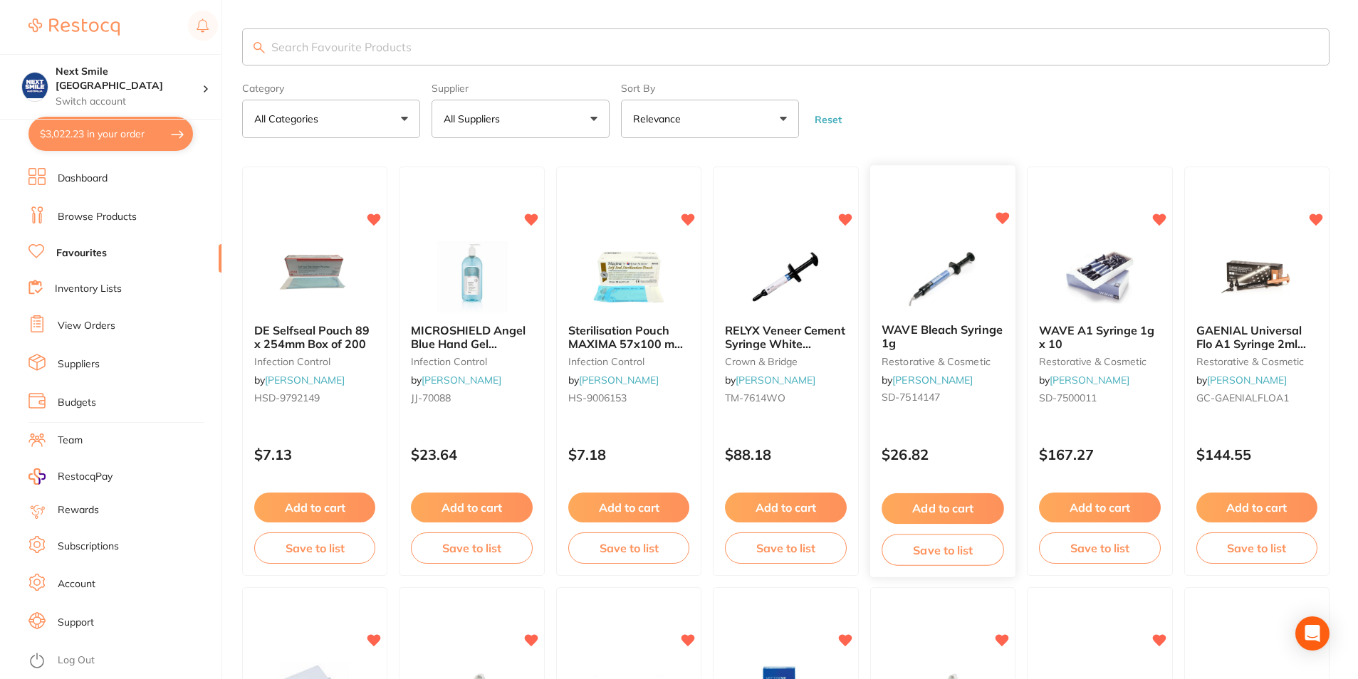
click at [955, 506] on button "Add to cart" at bounding box center [943, 509] width 122 height 31
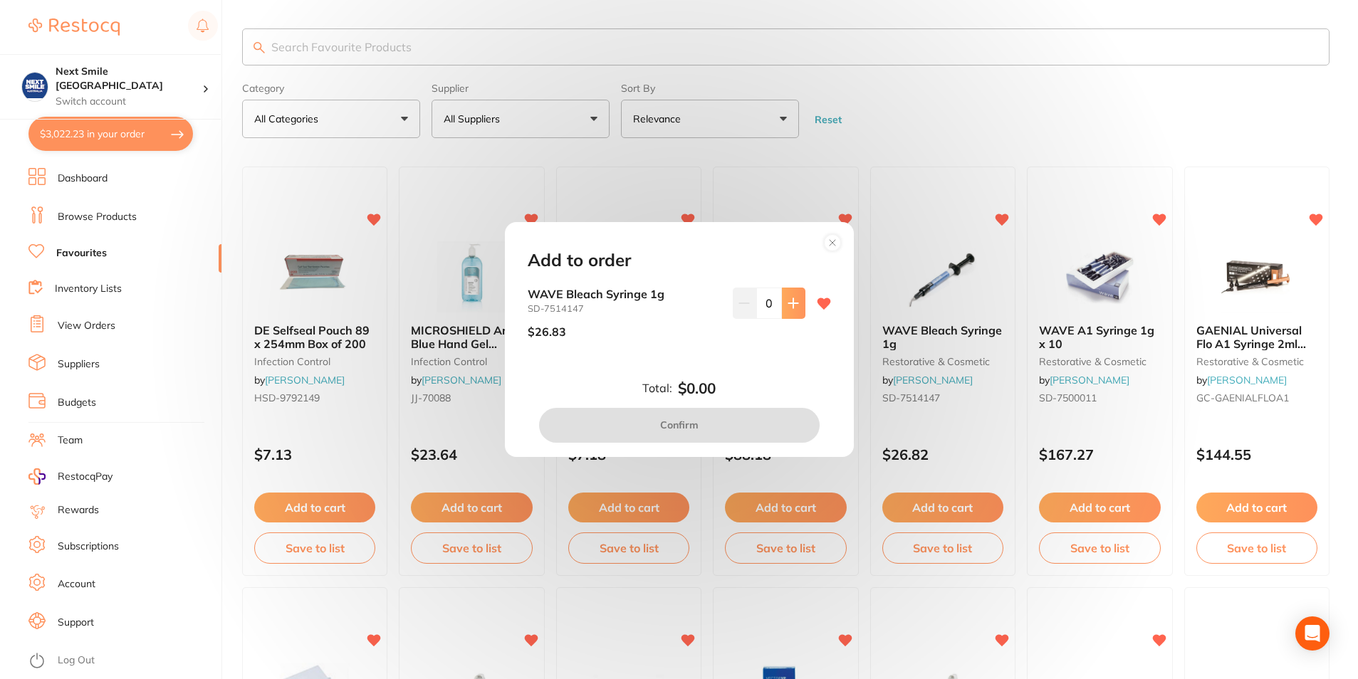
click at [783, 296] on button at bounding box center [794, 303] width 24 height 31
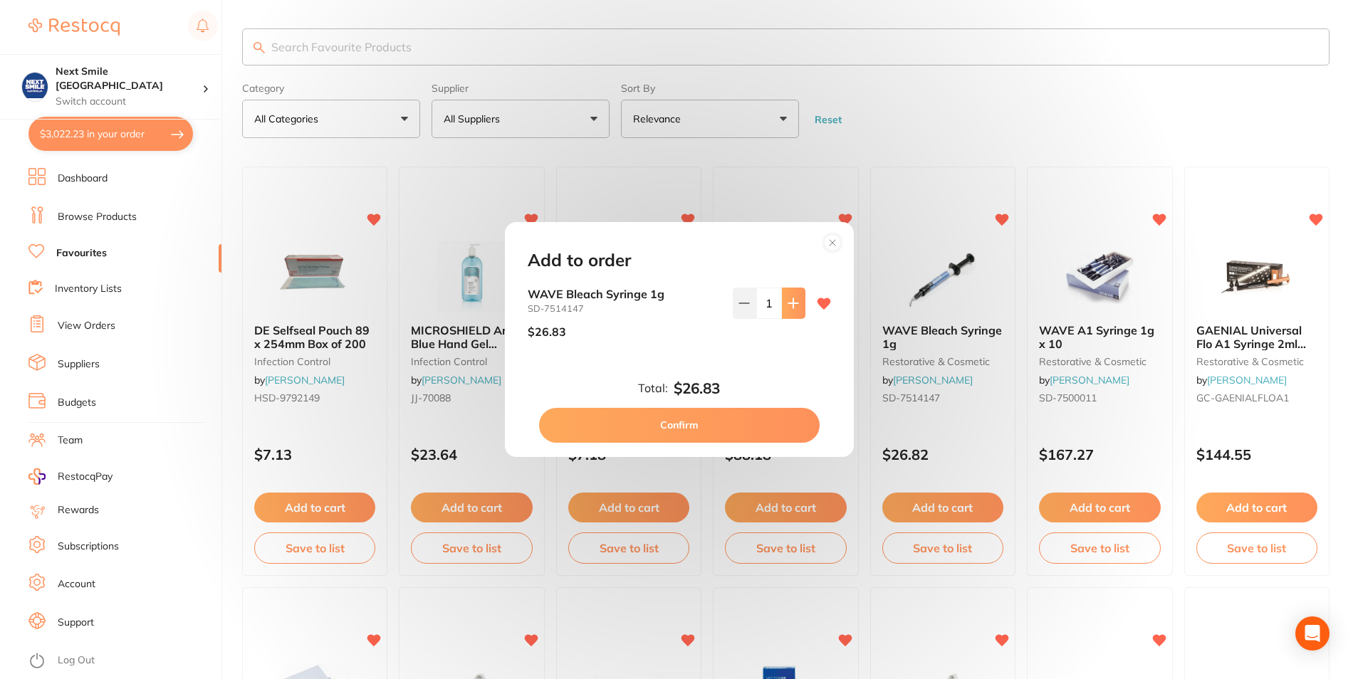
click at [784, 296] on button at bounding box center [794, 303] width 24 height 31
click at [786, 313] on button at bounding box center [794, 303] width 24 height 31
type input "3"
click at [726, 415] on button "Confirm" at bounding box center [679, 425] width 281 height 34
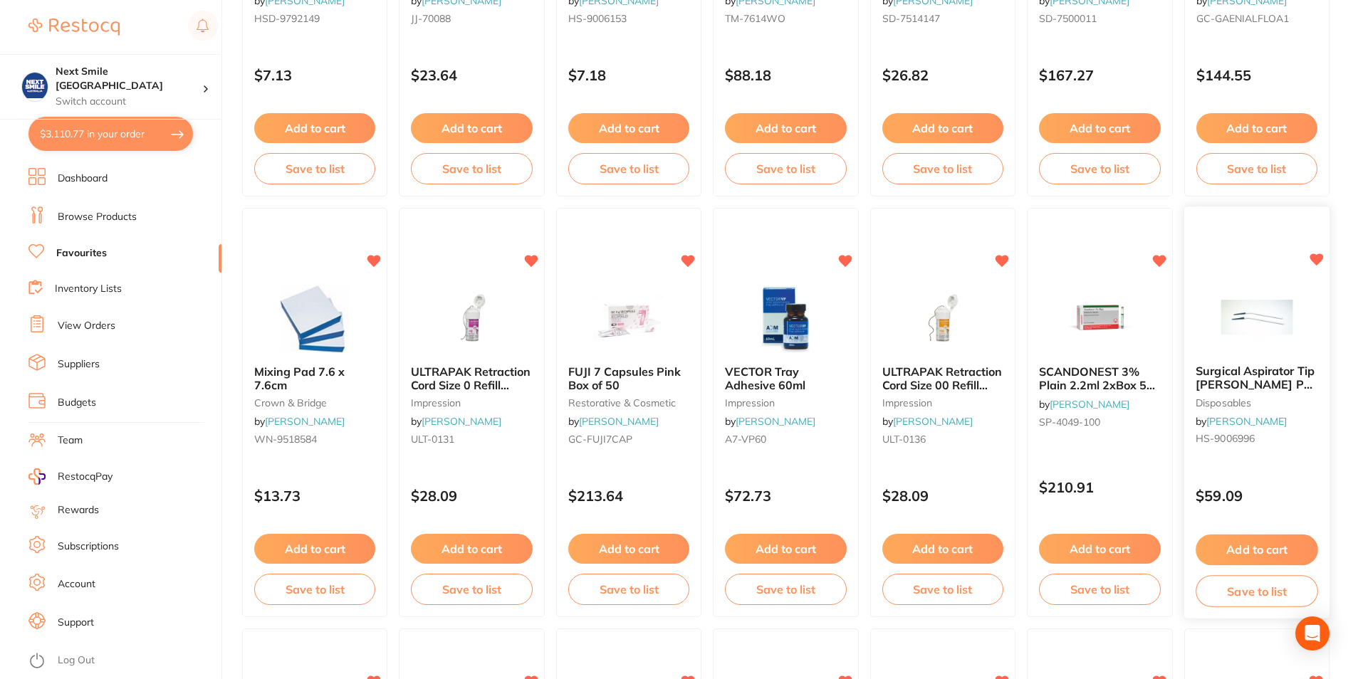
scroll to position [570, 0]
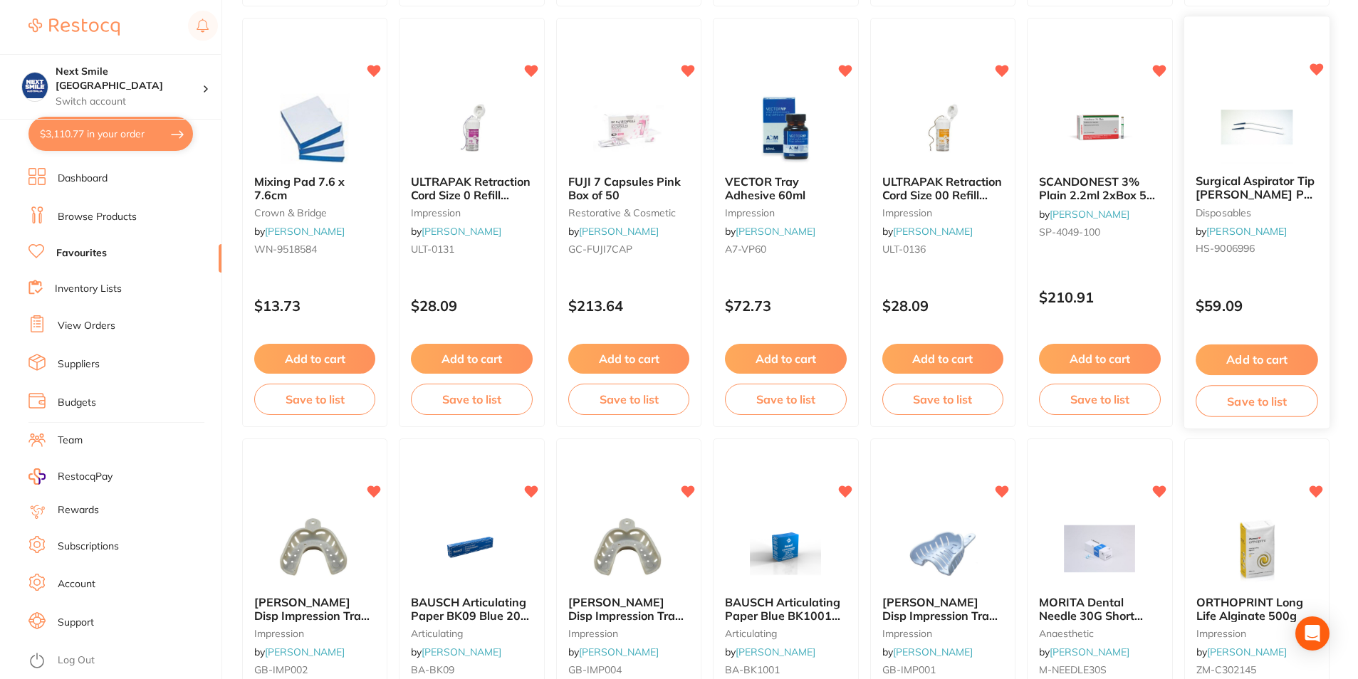
click at [1265, 360] on button "Add to cart" at bounding box center [1257, 360] width 122 height 31
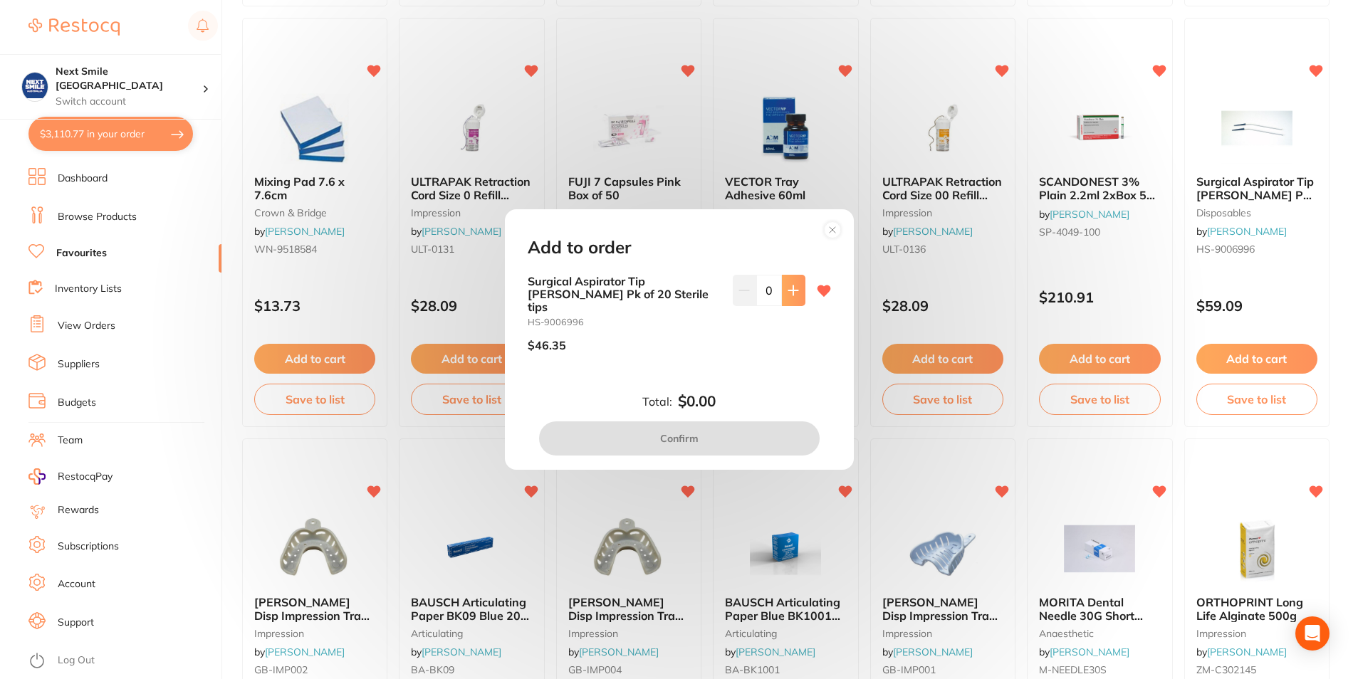
click at [791, 305] on button at bounding box center [794, 290] width 24 height 31
type input "1"
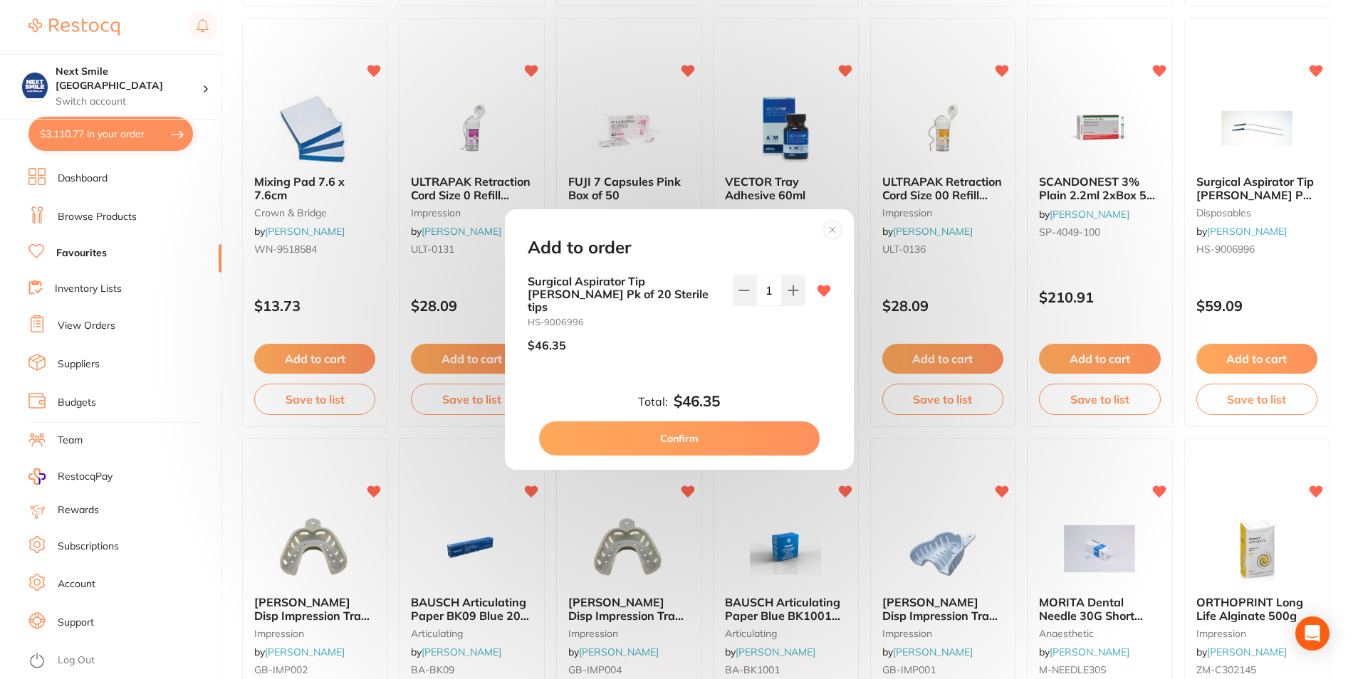
click at [765, 434] on button "Confirm" at bounding box center [679, 439] width 281 height 34
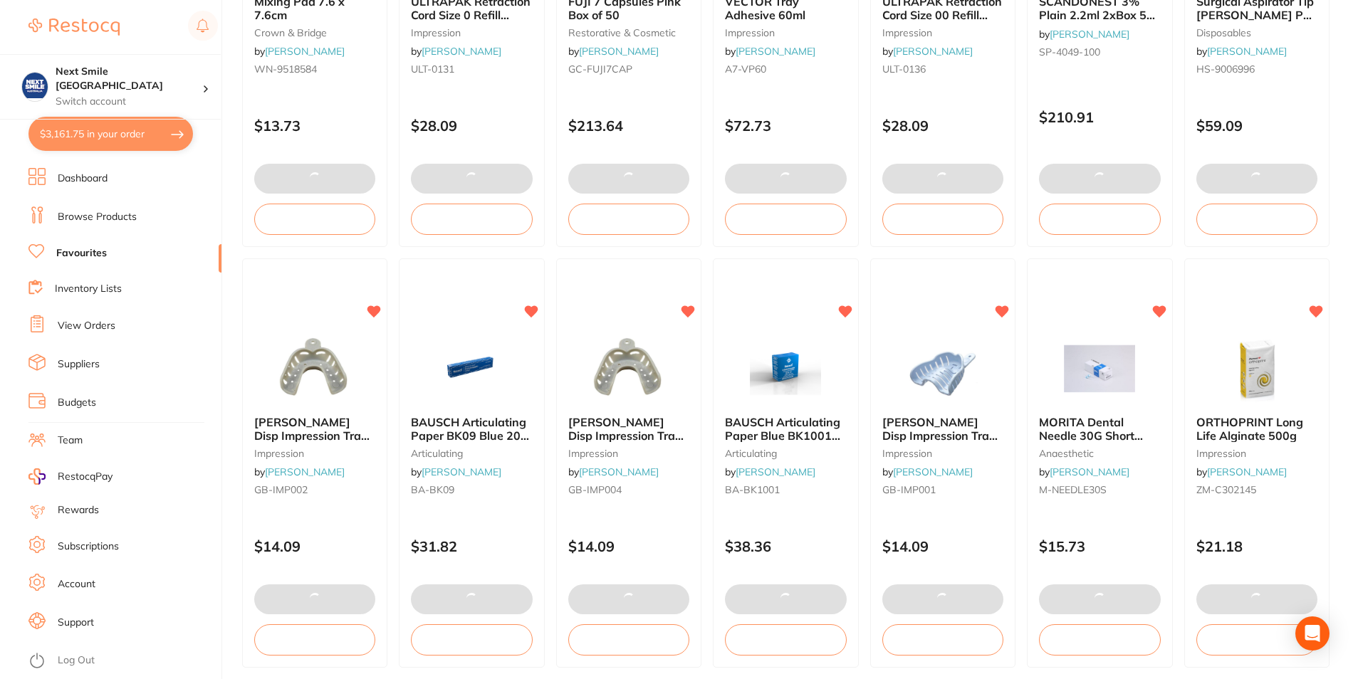
scroll to position [760, 0]
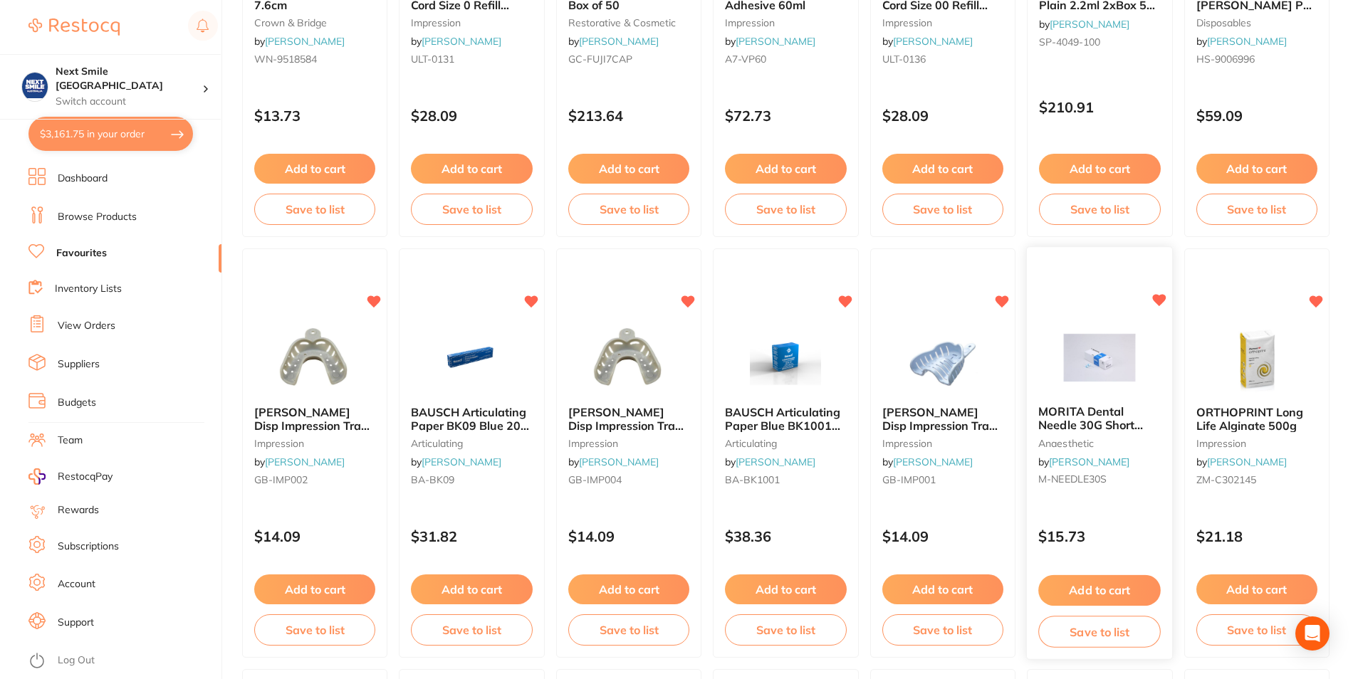
click at [1089, 591] on button "Add to cart" at bounding box center [1099, 590] width 122 height 31
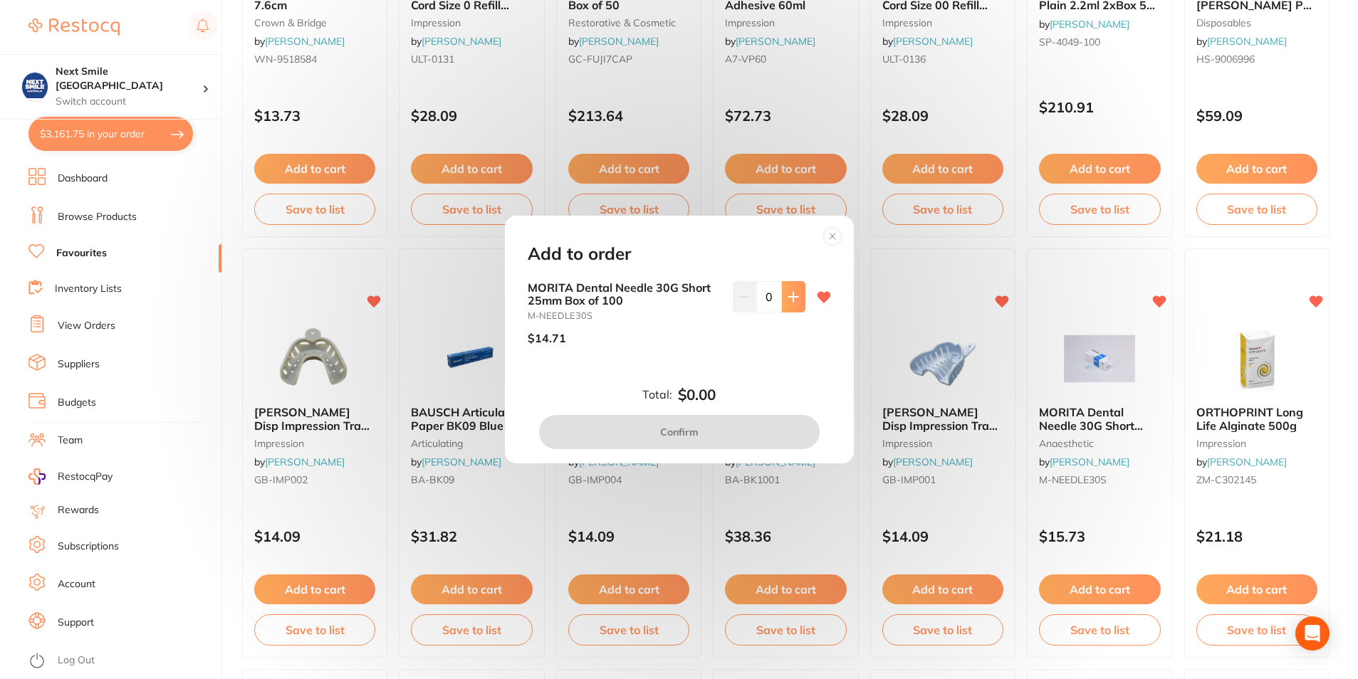
click at [793, 301] on icon at bounding box center [793, 296] width 11 height 11
type input "1"
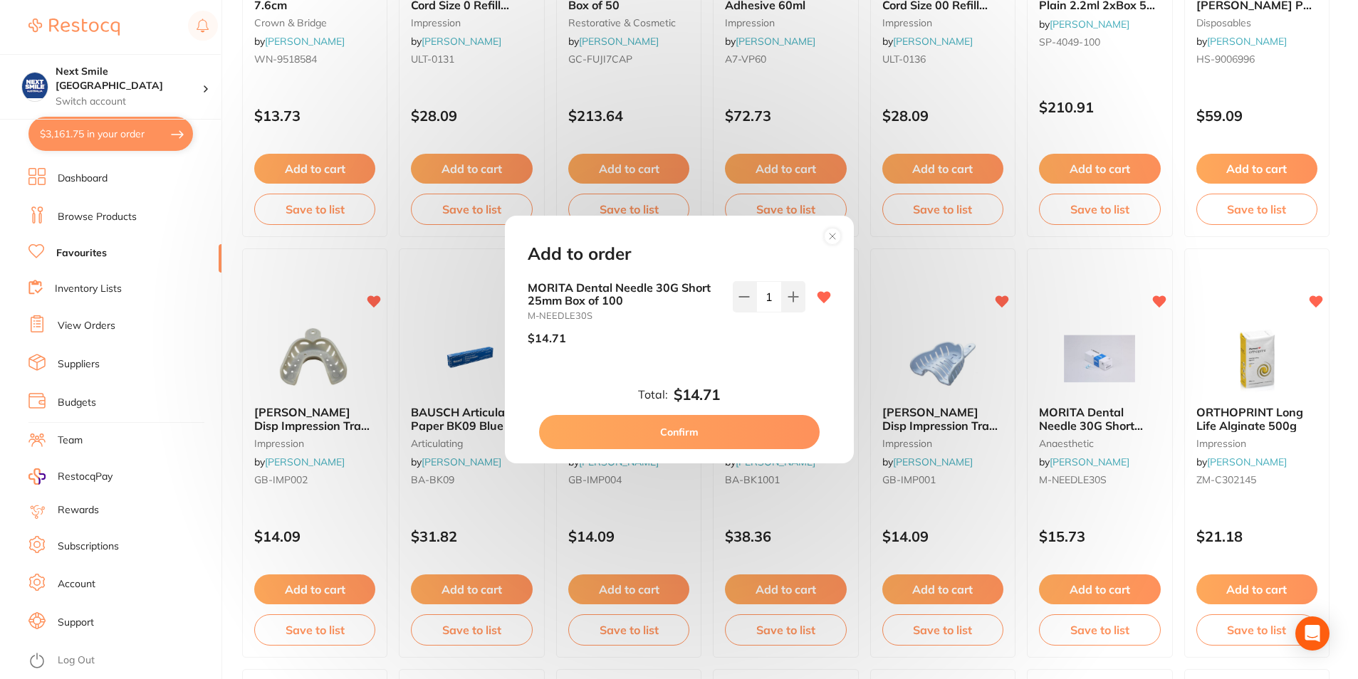
click at [771, 437] on button "Confirm" at bounding box center [679, 432] width 281 height 34
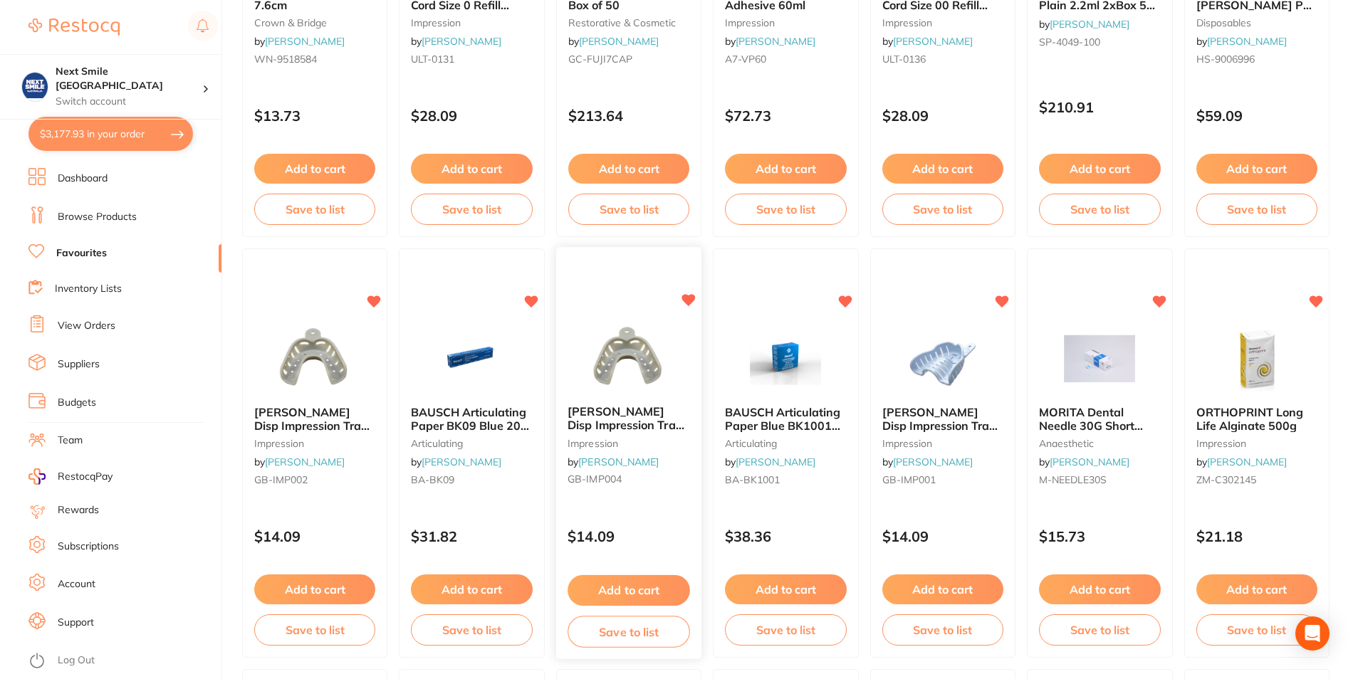
click at [636, 391] on img at bounding box center [628, 359] width 93 height 72
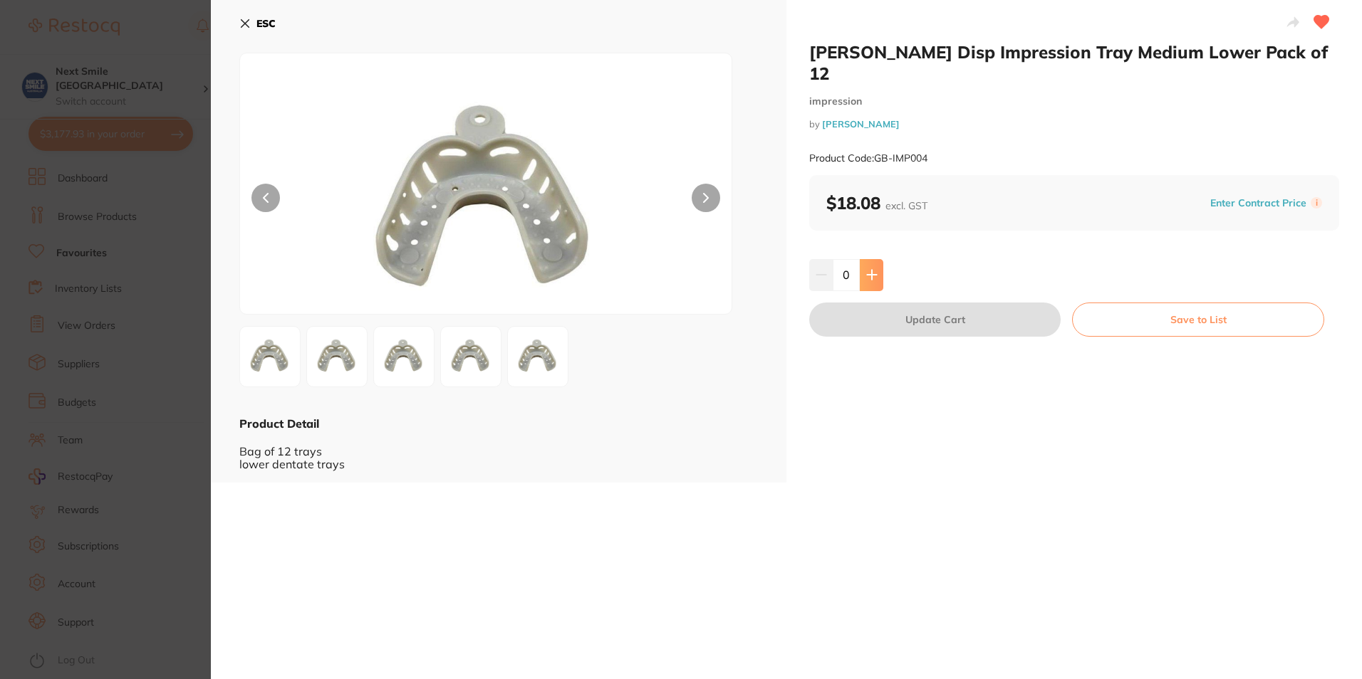
click at [876, 259] on button at bounding box center [872, 274] width 24 height 31
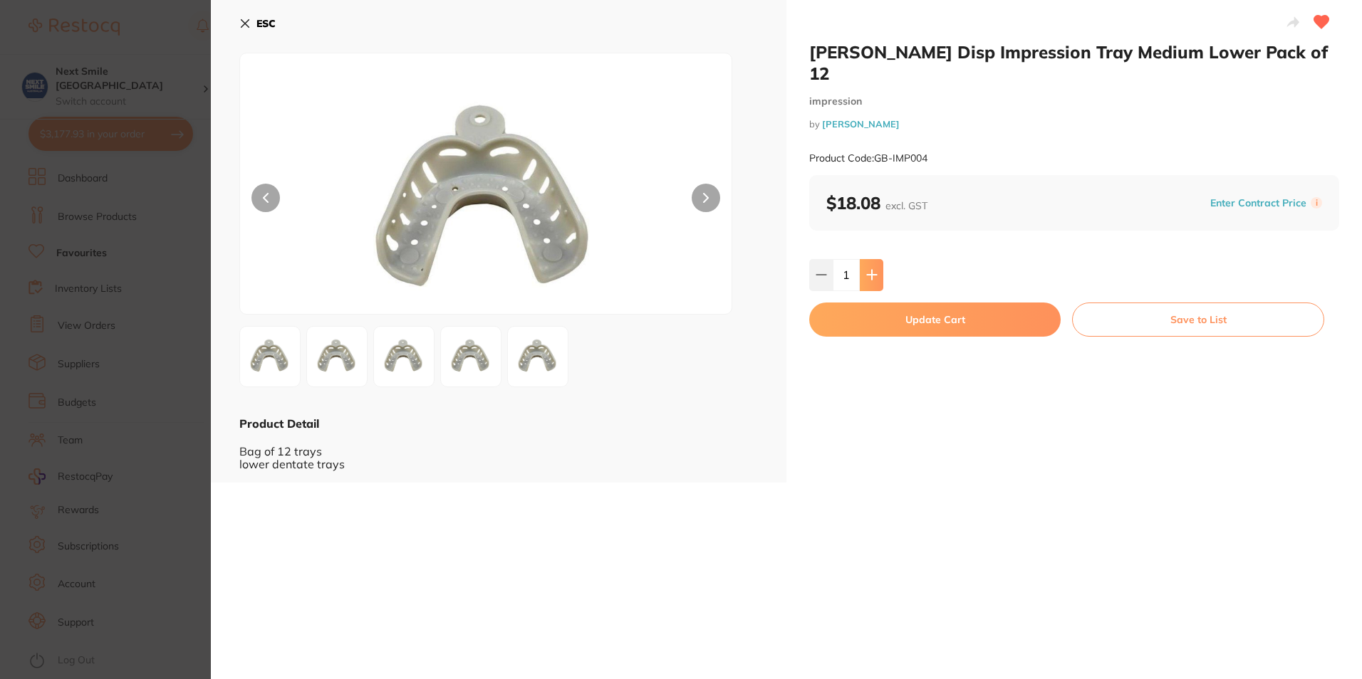
click at [876, 259] on button at bounding box center [872, 274] width 24 height 31
click at [880, 259] on button at bounding box center [872, 274] width 24 height 31
type input "5"
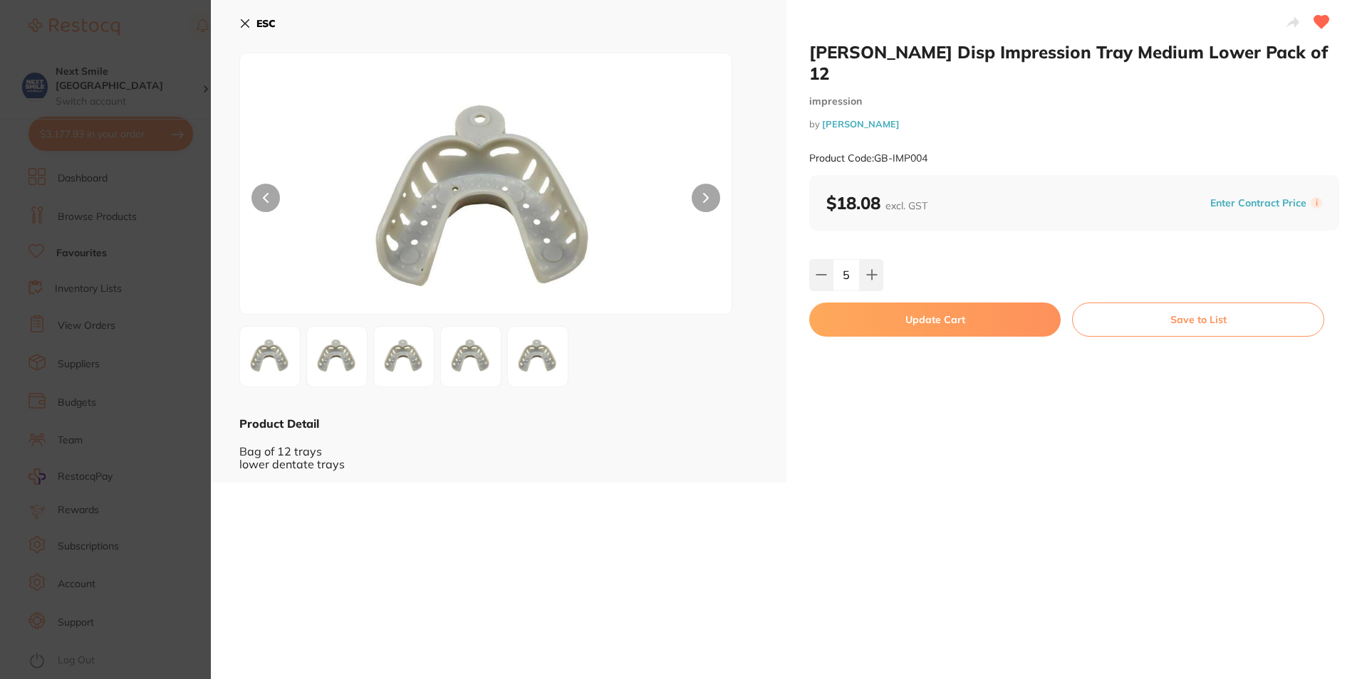
click at [913, 303] on button "Update Cart" at bounding box center [934, 320] width 251 height 34
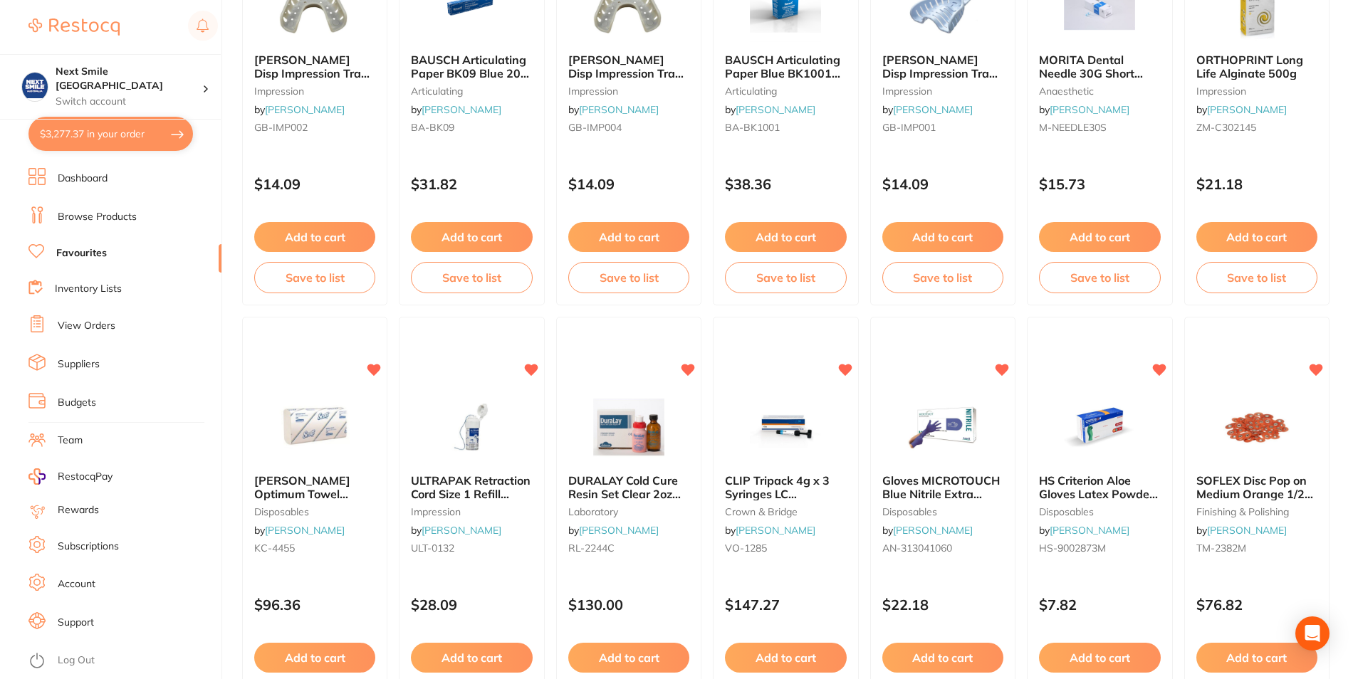
scroll to position [1140, 0]
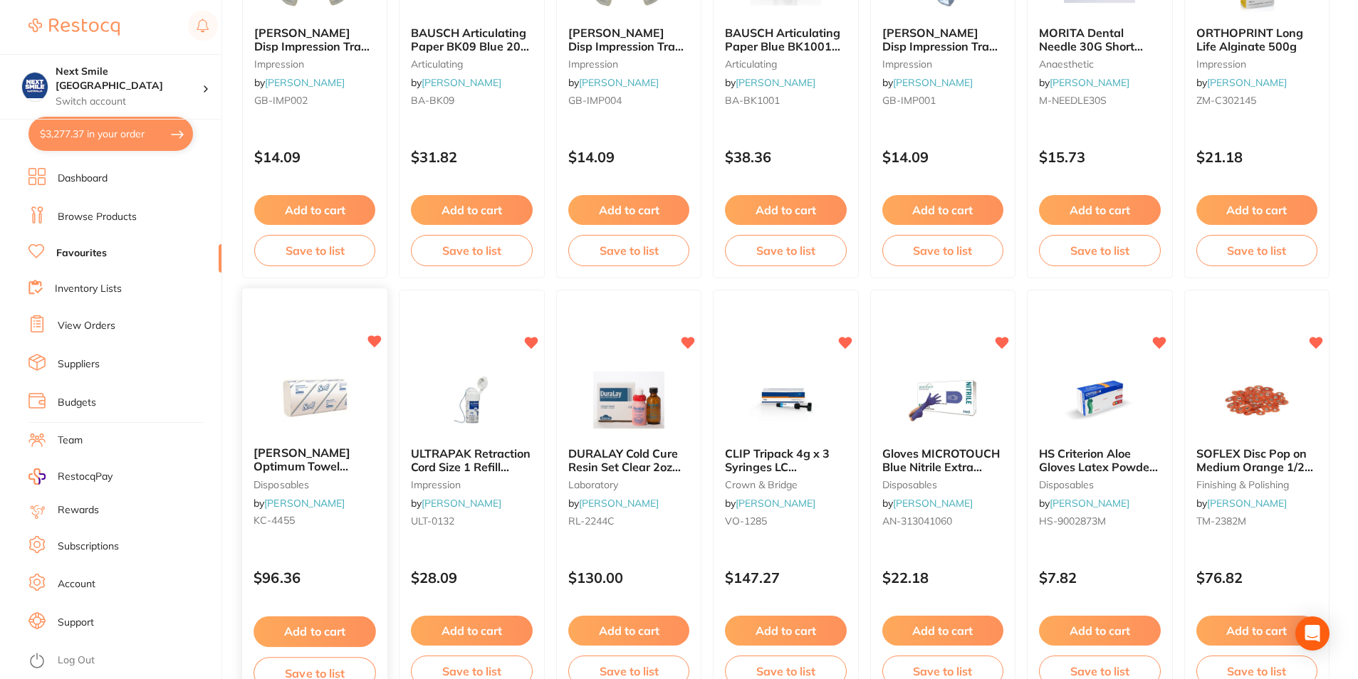
click at [325, 633] on button "Add to cart" at bounding box center [315, 632] width 122 height 31
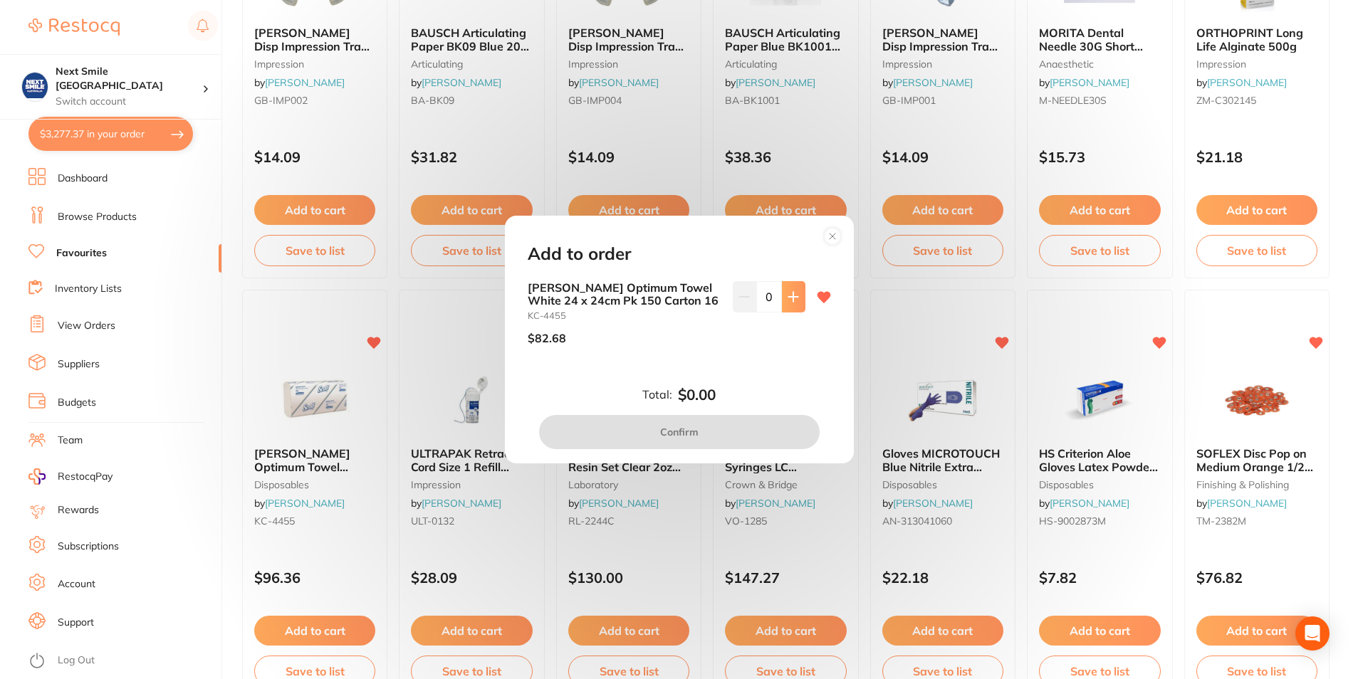
click at [783, 301] on button at bounding box center [794, 296] width 24 height 31
click at [789, 301] on icon at bounding box center [792, 296] width 9 height 9
type input "4"
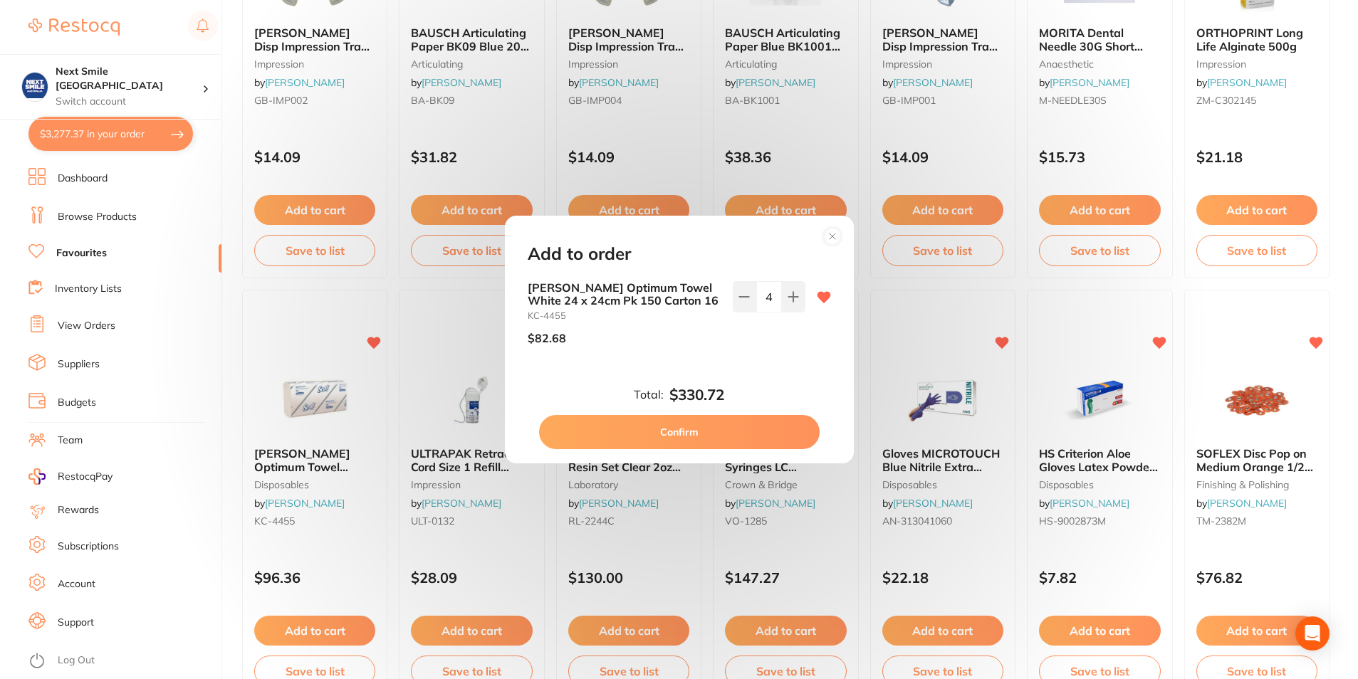
click at [749, 426] on button "Confirm" at bounding box center [679, 432] width 281 height 34
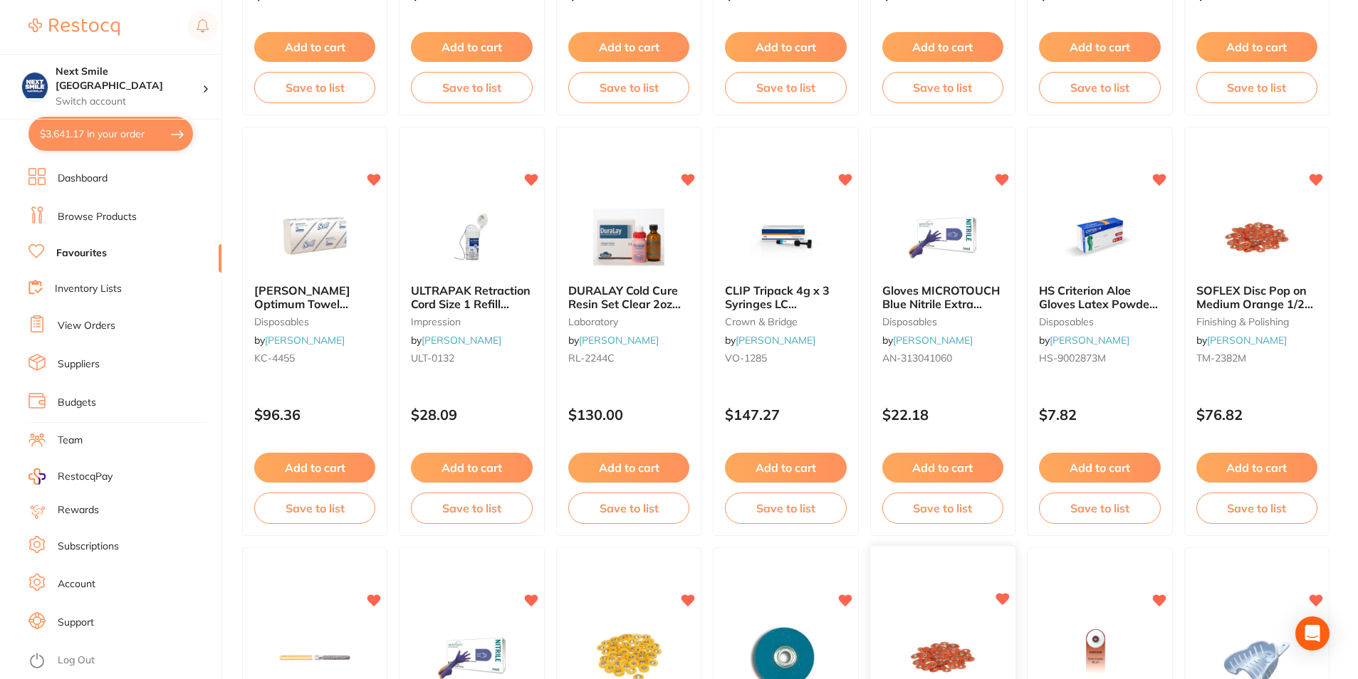
scroll to position [1330, 0]
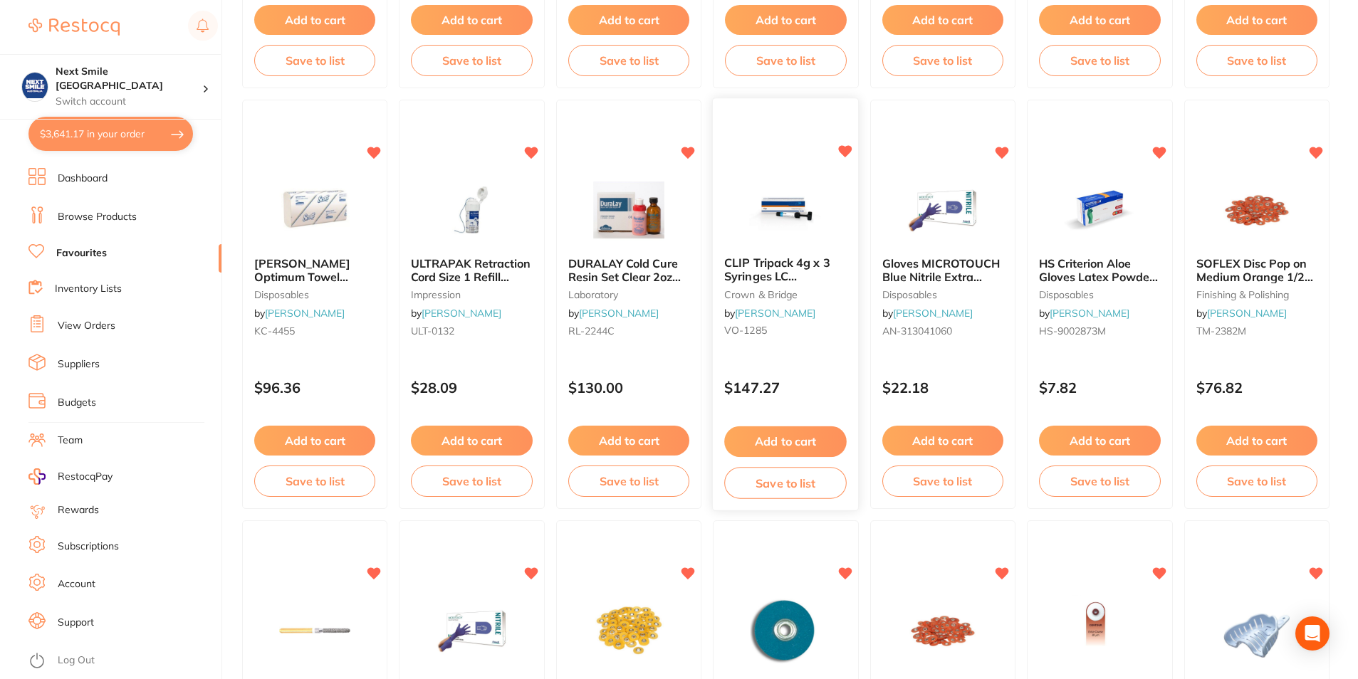
click at [795, 438] on button "Add to cart" at bounding box center [785, 442] width 122 height 31
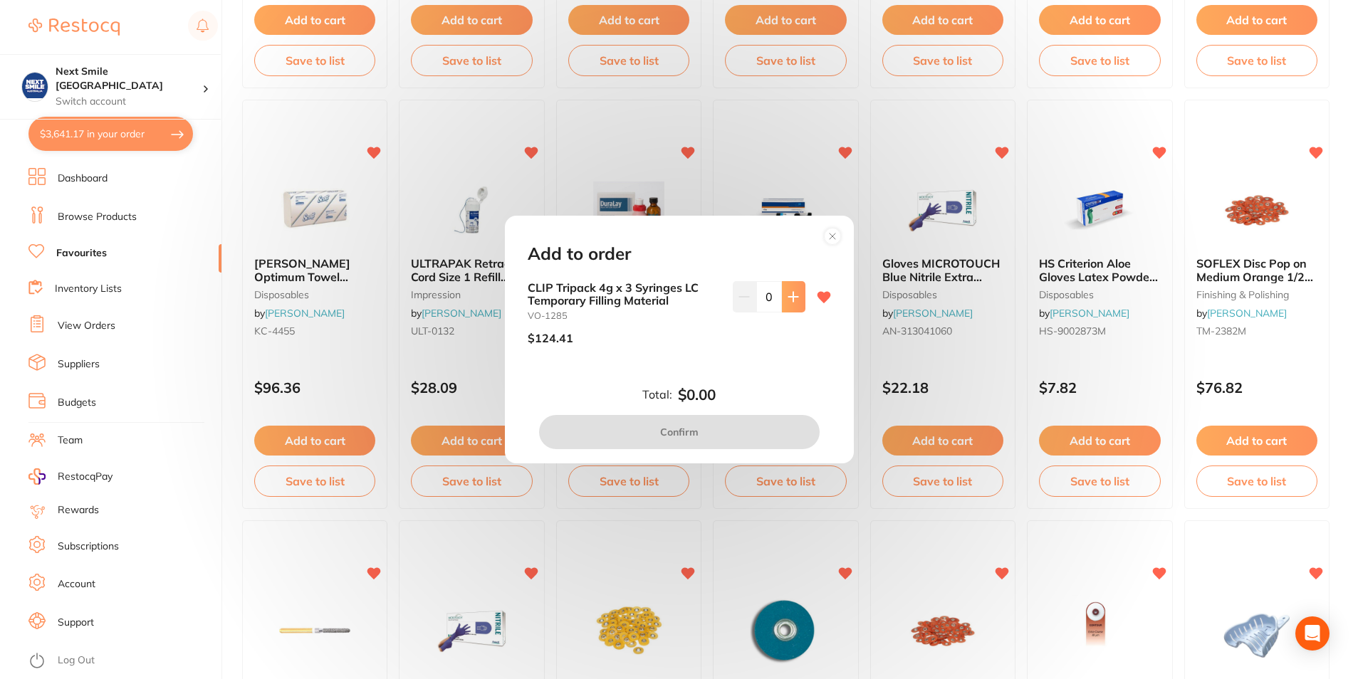
click at [788, 299] on icon at bounding box center [793, 296] width 11 height 11
type input "3"
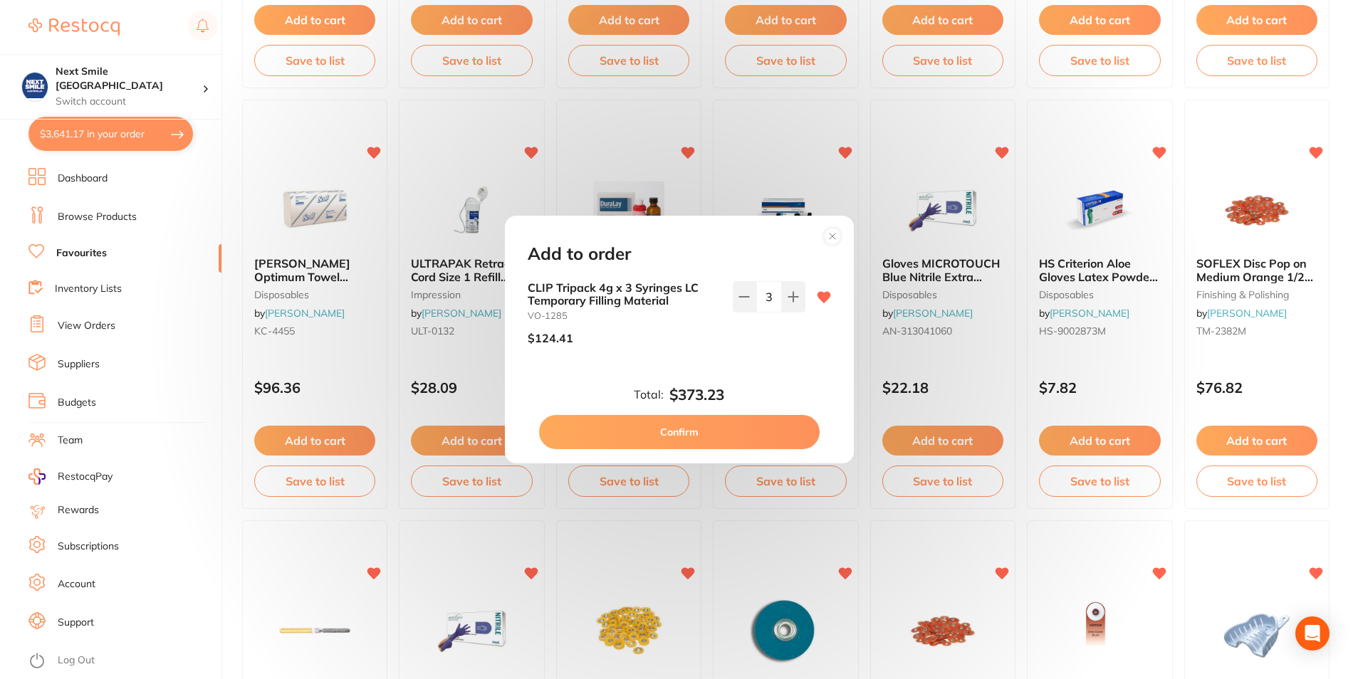
click at [689, 430] on button "Confirm" at bounding box center [679, 432] width 281 height 34
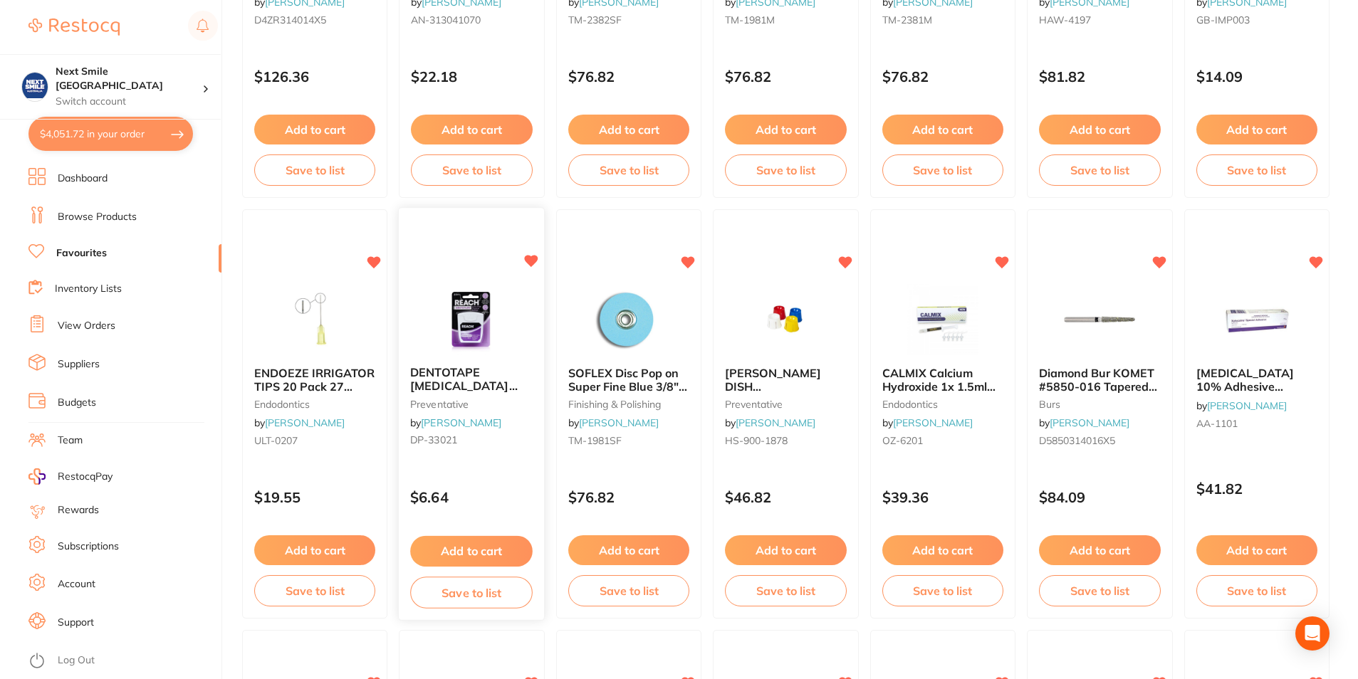
scroll to position [2090, 0]
